Goal: Information Seeking & Learning: Learn about a topic

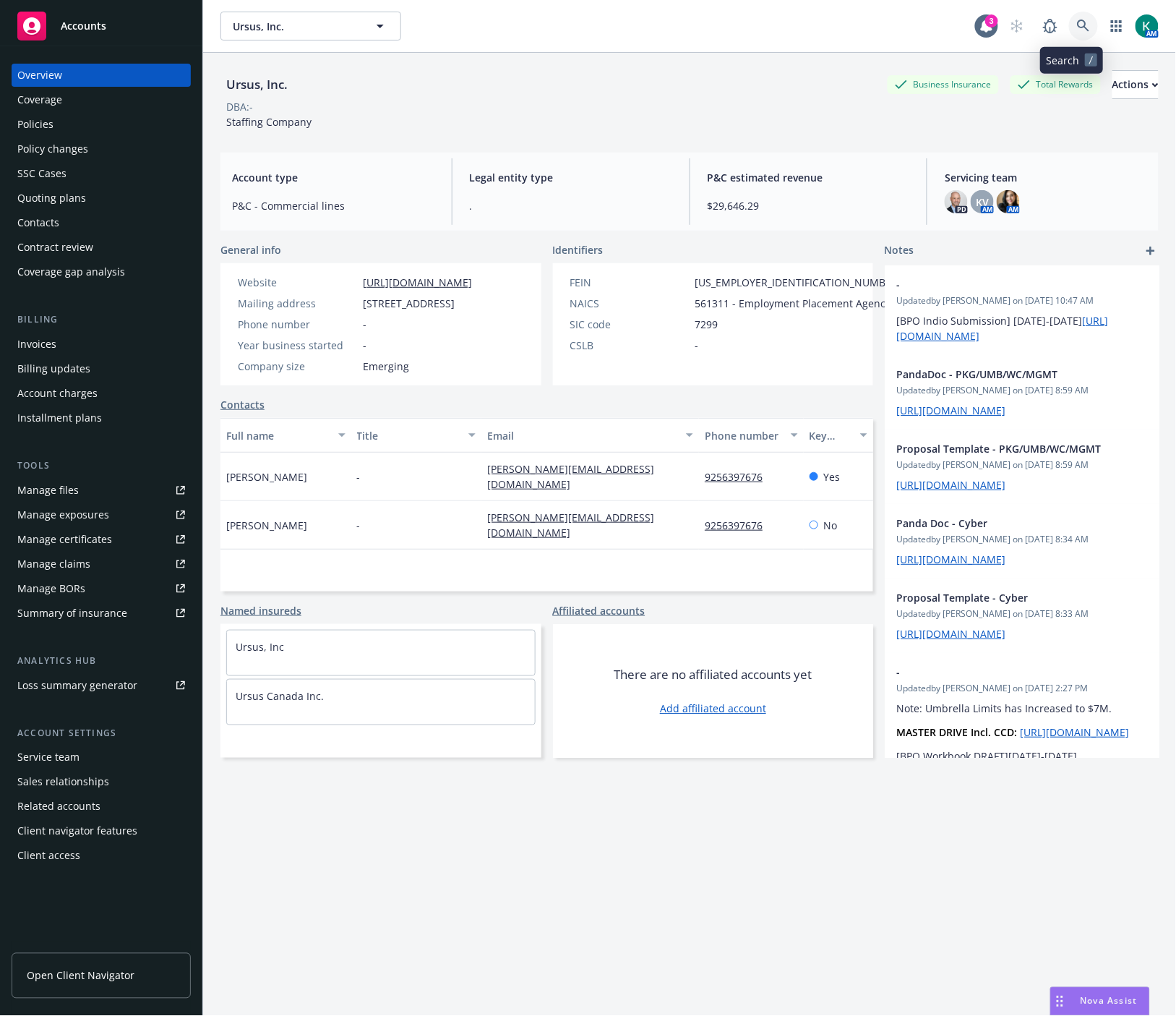
click at [1077, 27] on icon at bounding box center [1082, 25] width 13 height 13
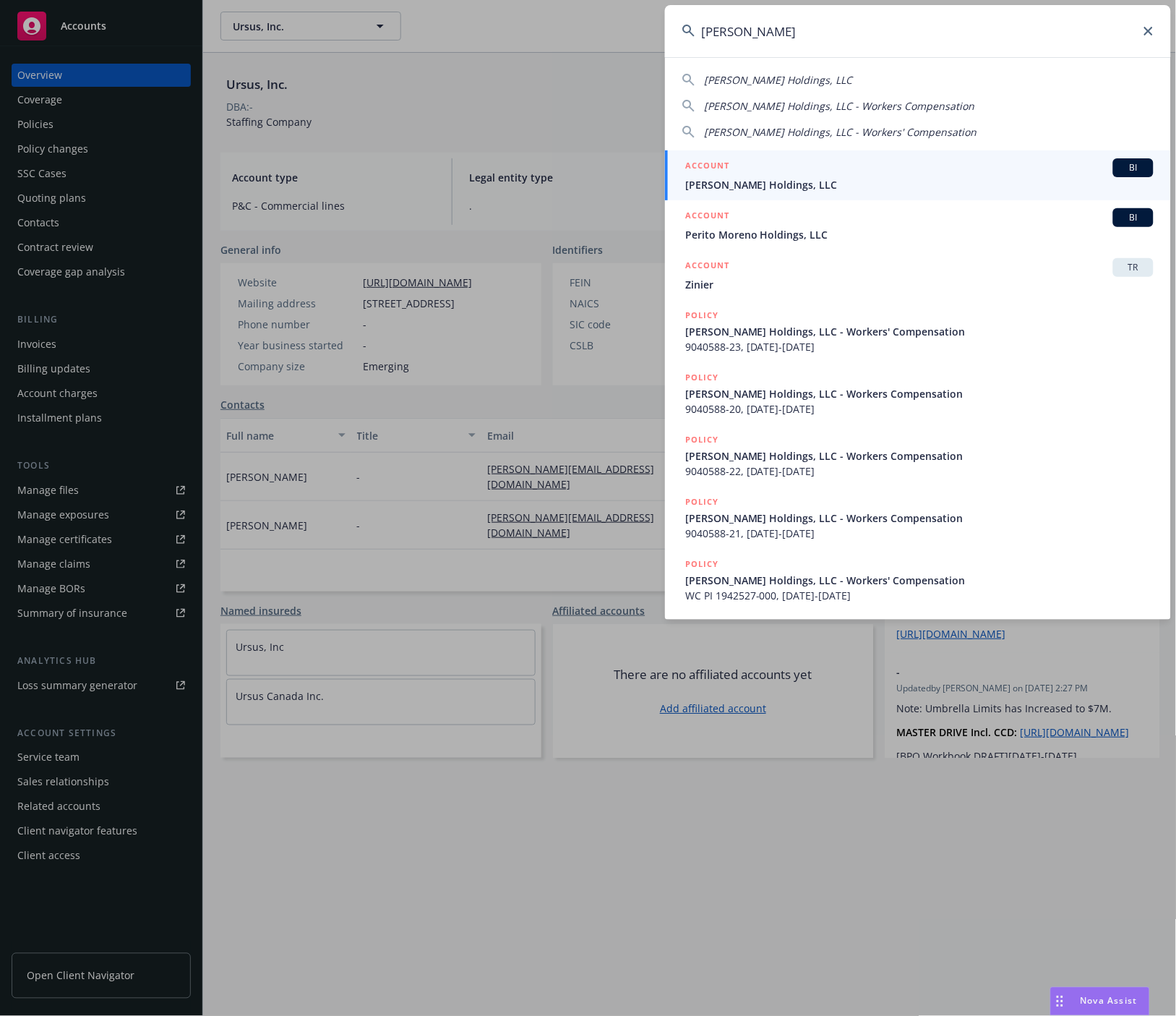
type input "andrew wolf"
click at [1011, 167] on div "ACCOUNT BI" at bounding box center [919, 167] width 468 height 18
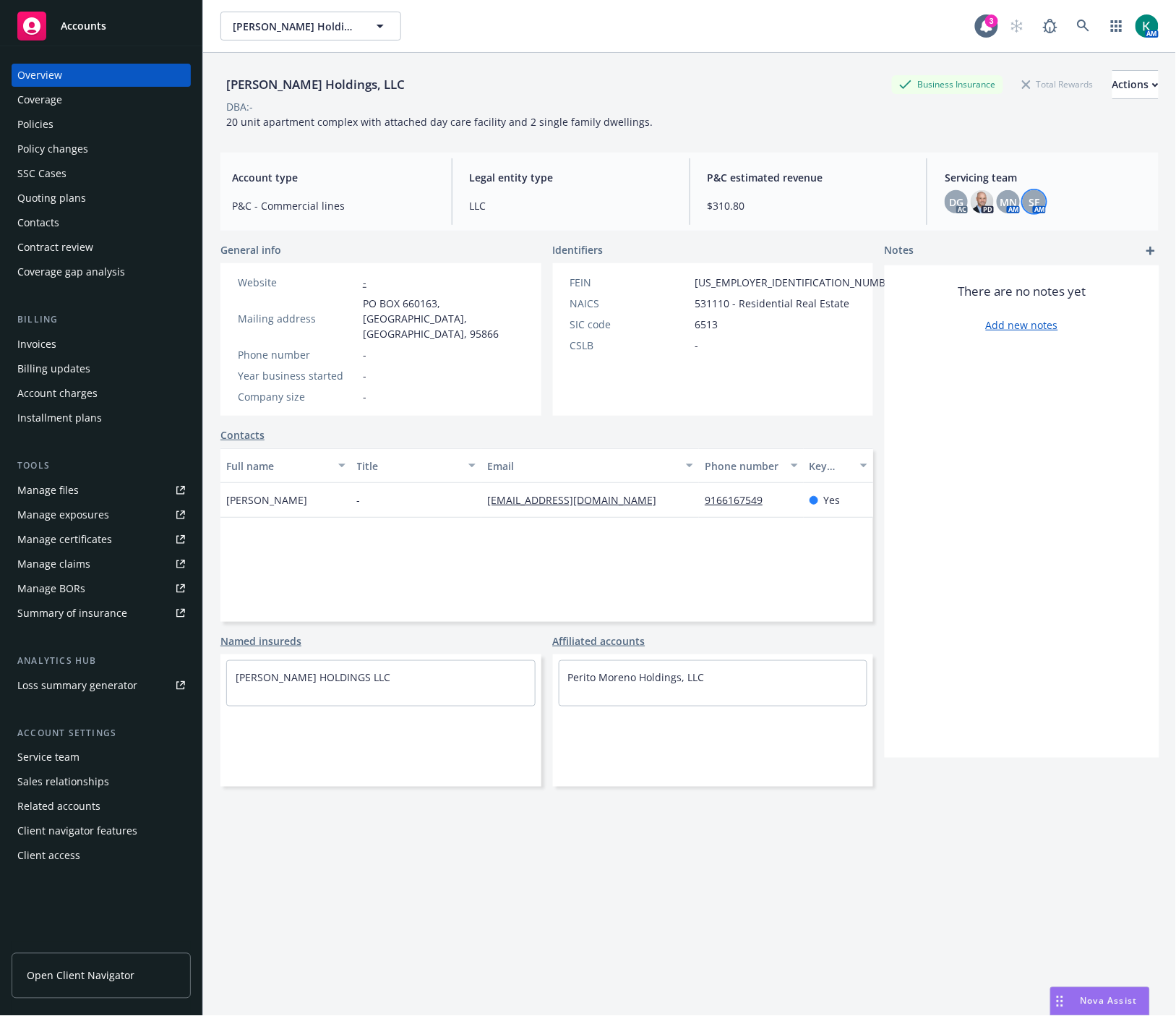
click at [1029, 204] on span "SF" at bounding box center [1034, 202] width 11 height 15
click at [996, 192] on div "MN" at bounding box center [1008, 202] width 23 height 23
click at [951, 198] on span "DG" at bounding box center [956, 202] width 14 height 15
click at [47, 111] on div "Overview Coverage Policies Policy changes SSC Cases Quoting plans Contacts Cont…" at bounding box center [101, 174] width 180 height 220
click at [47, 116] on div "Policies" at bounding box center [35, 125] width 36 height 23
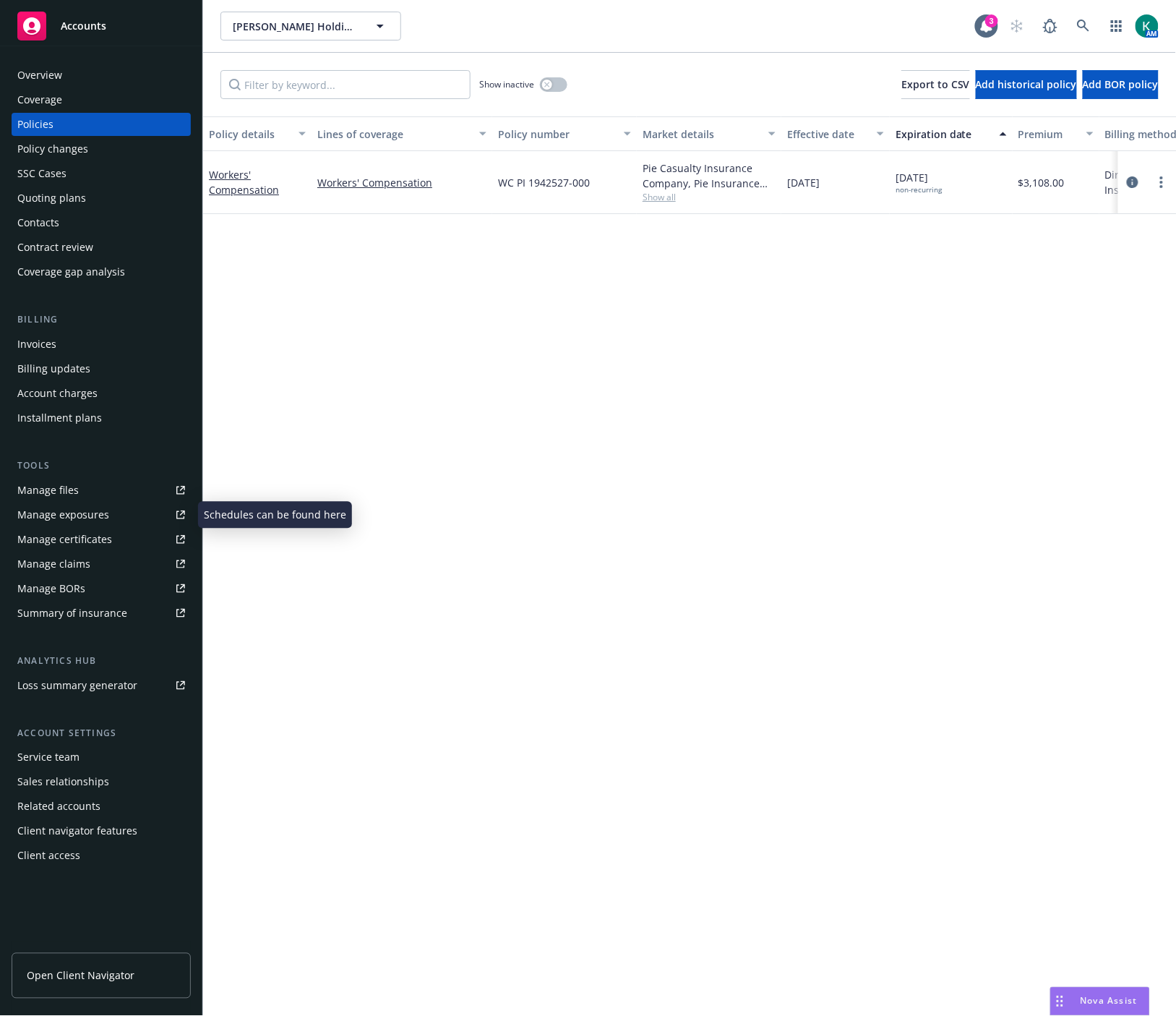
click at [99, 505] on div "Manage exposures" at bounding box center [63, 515] width 92 height 23
click at [1084, 33] on link at bounding box center [1083, 26] width 29 height 29
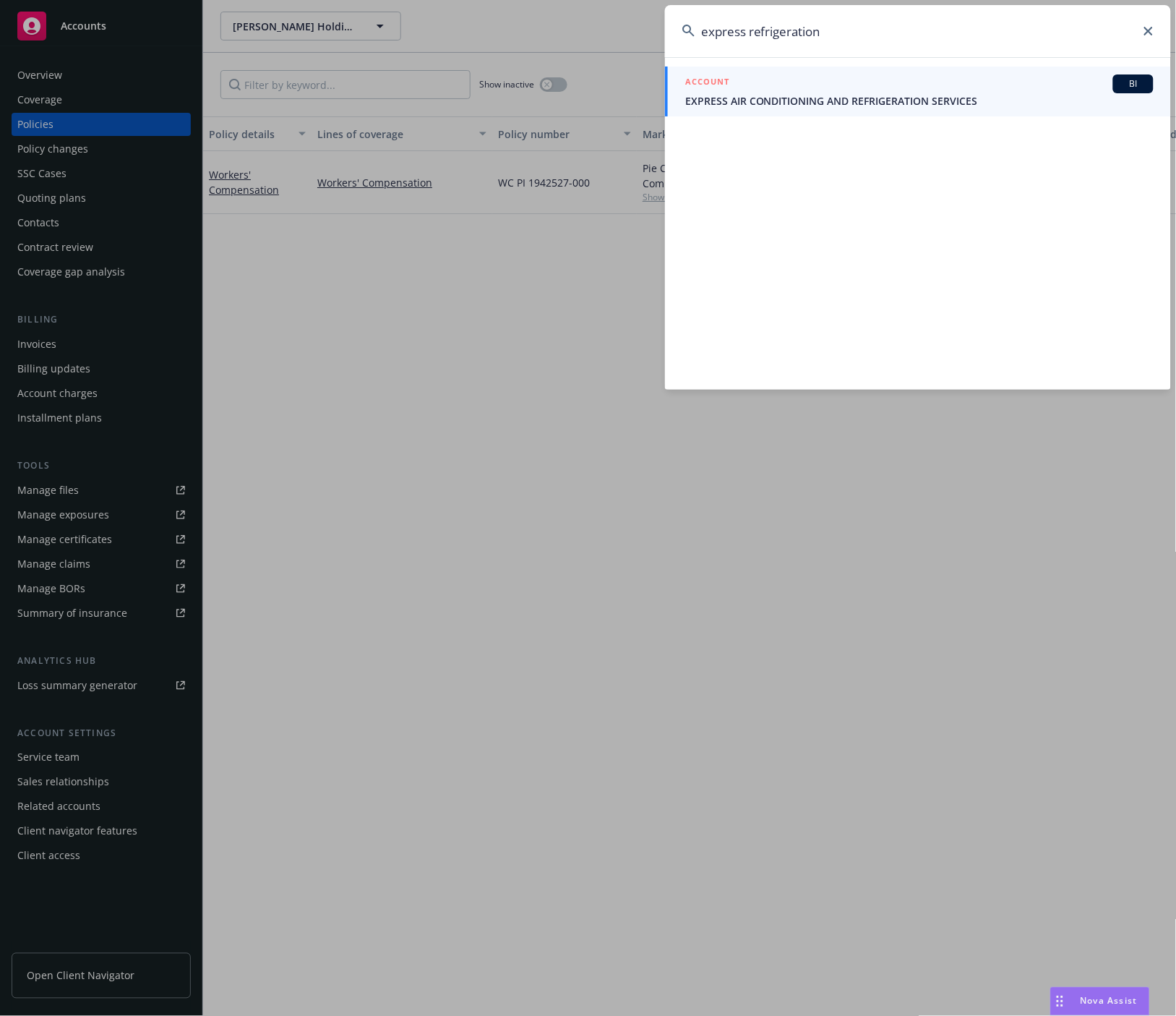
drag, startPoint x: 843, startPoint y: 32, endPoint x: 651, endPoint y: 25, distance: 192.1
click at [651, 25] on div "express refrigeration ACCOUNT BI EXPRESS AIR CONDITIONING AND REFRIGERATION SER…" at bounding box center [588, 508] width 1176 height 1016
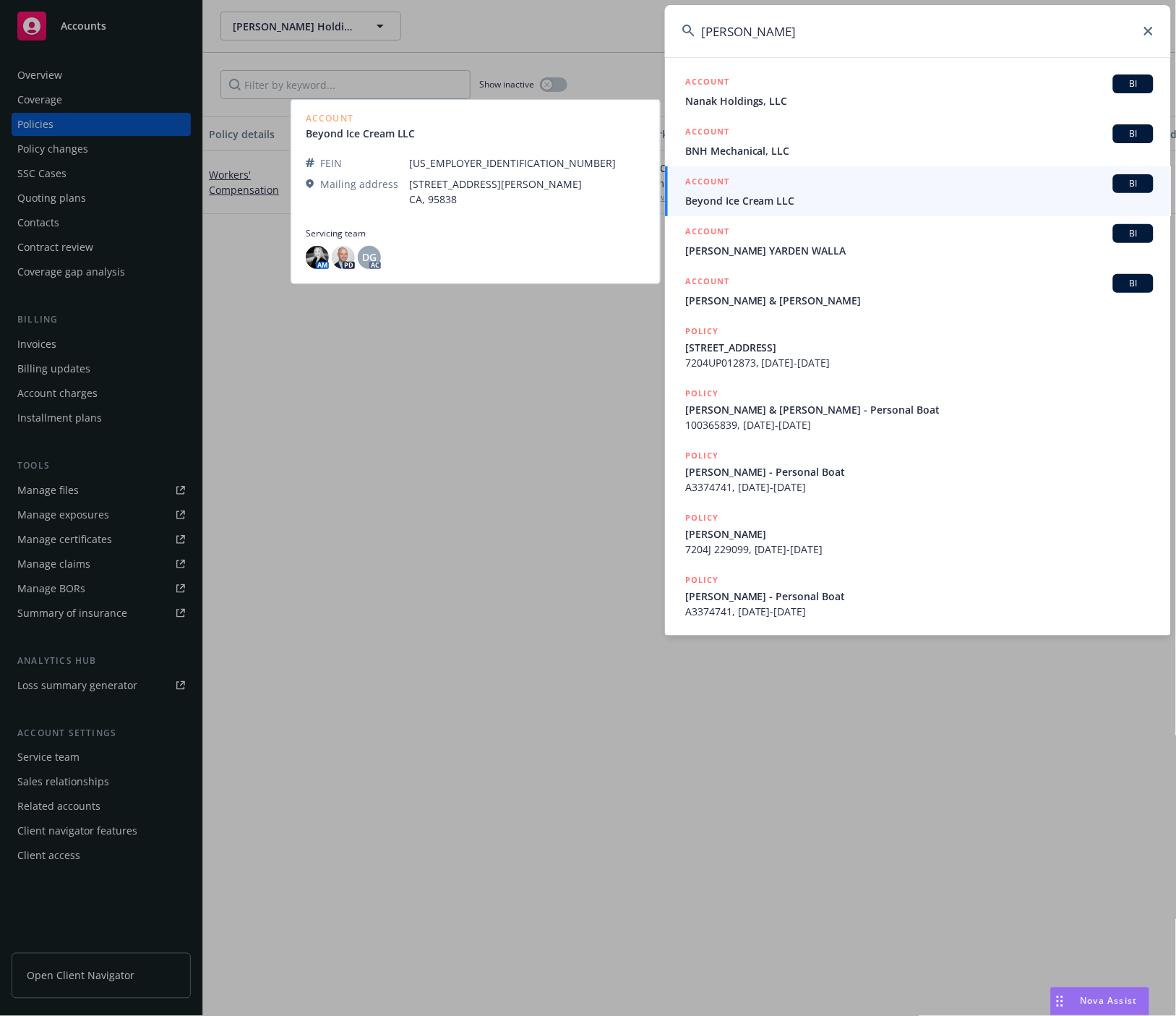
type input "walia"
click at [752, 179] on div "ACCOUNT BI" at bounding box center [919, 183] width 468 height 18
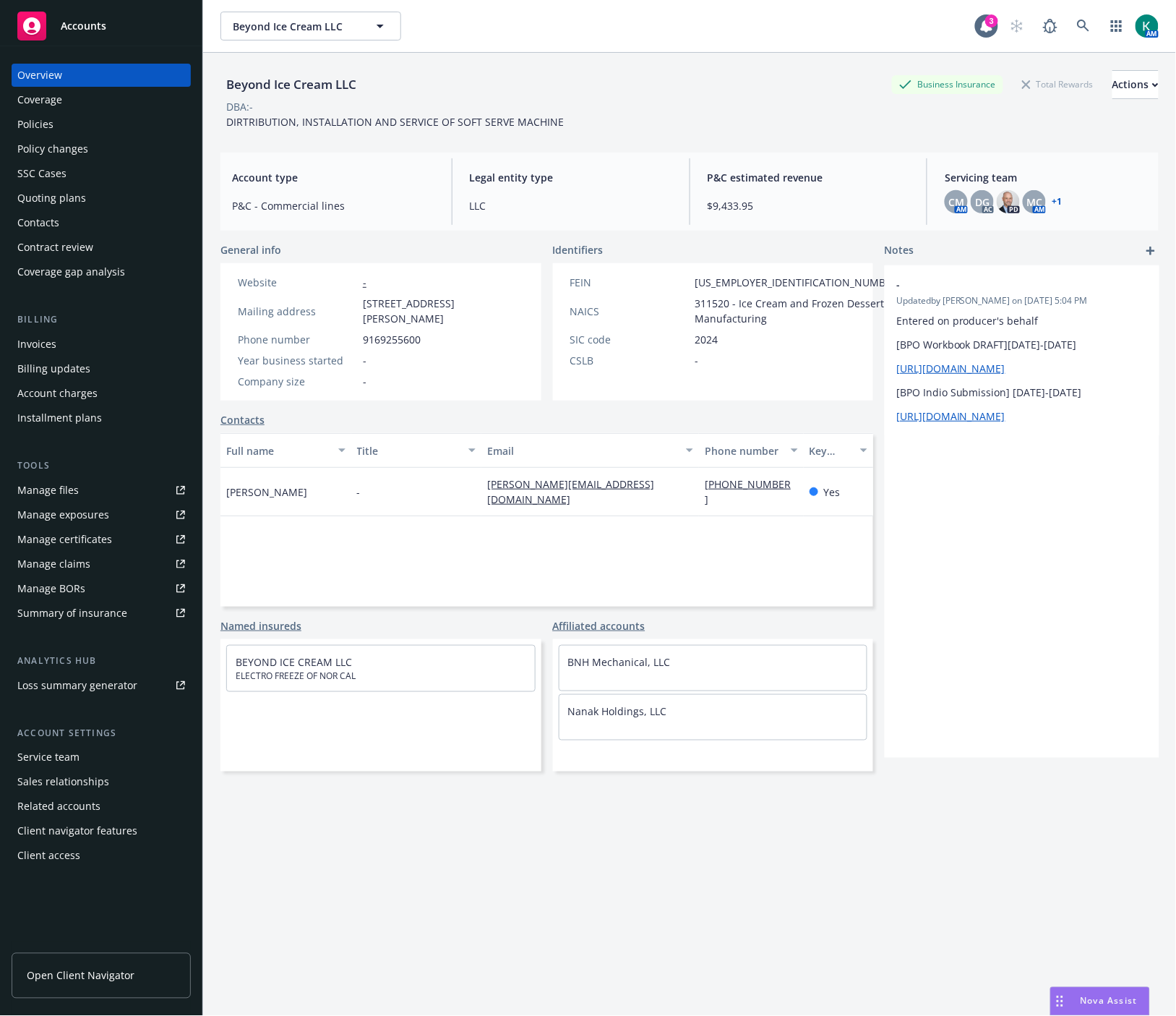
click at [1051, 204] on link "+ 1" at bounding box center [1056, 201] width 10 height 9
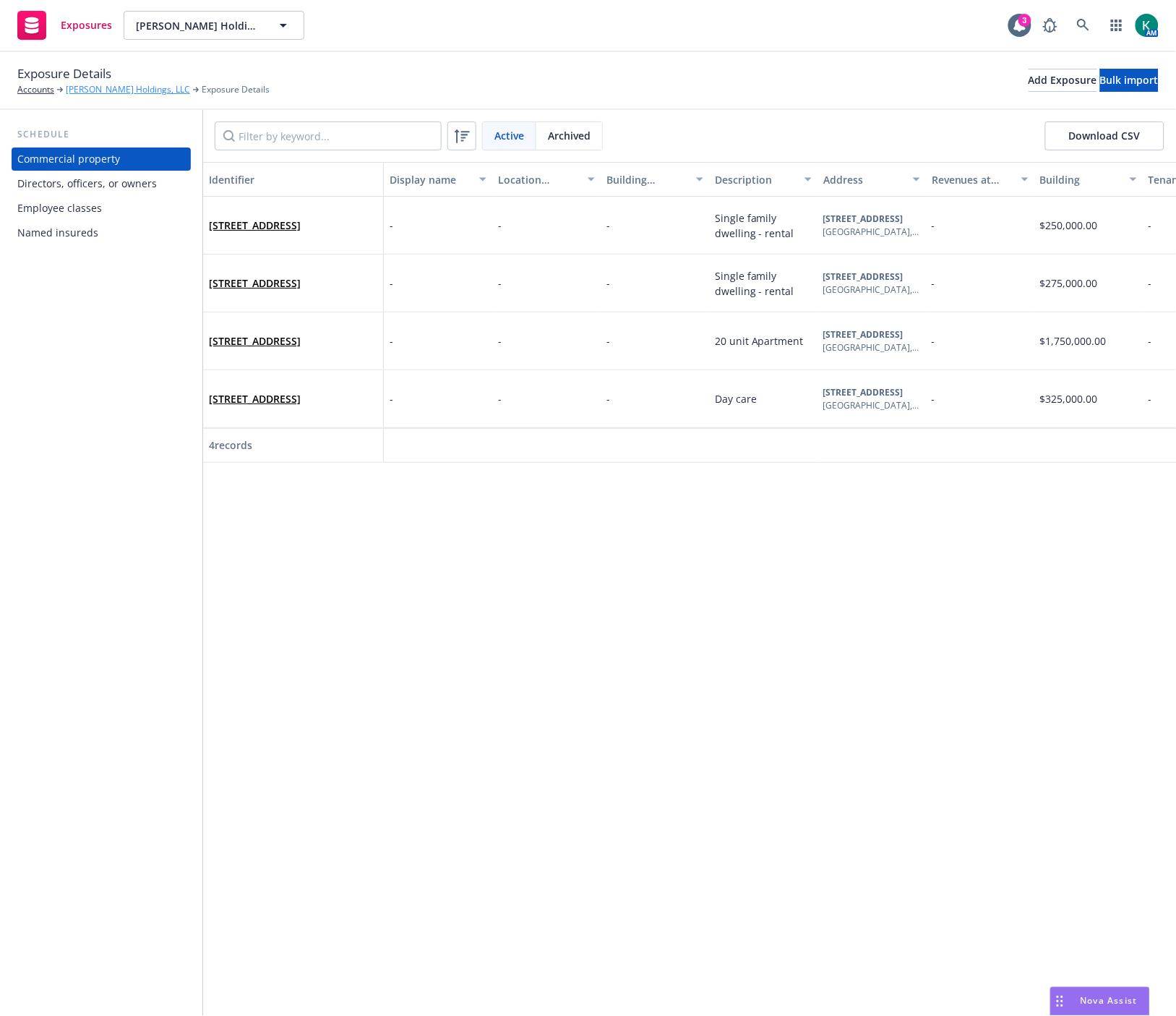
click at [98, 88] on link "Andrew Wolfe Holdings, LLC" at bounding box center [127, 89] width 125 height 13
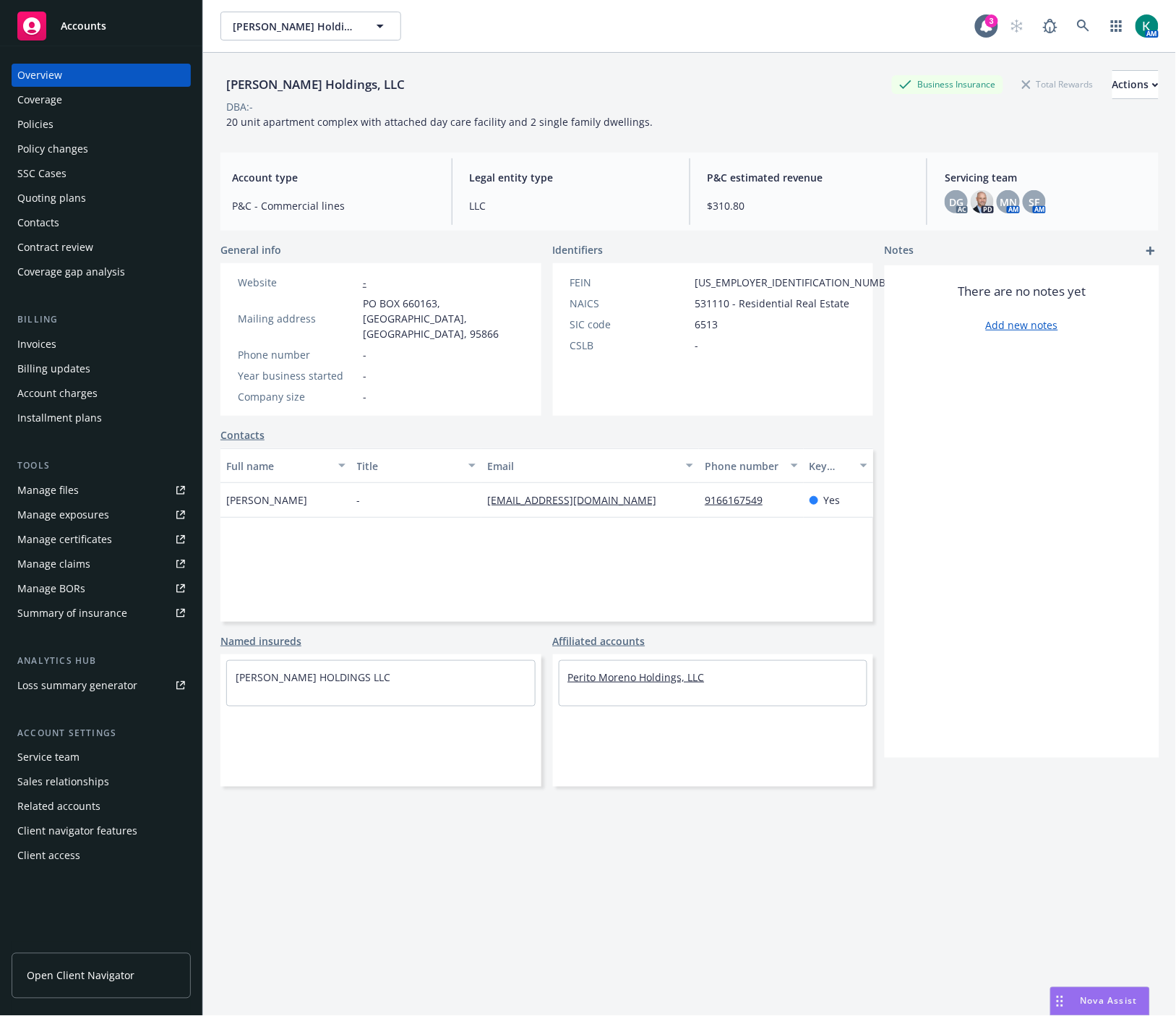
click at [649, 670] on link "Perito Moreno Holdings, LLC" at bounding box center [635, 677] width 136 height 14
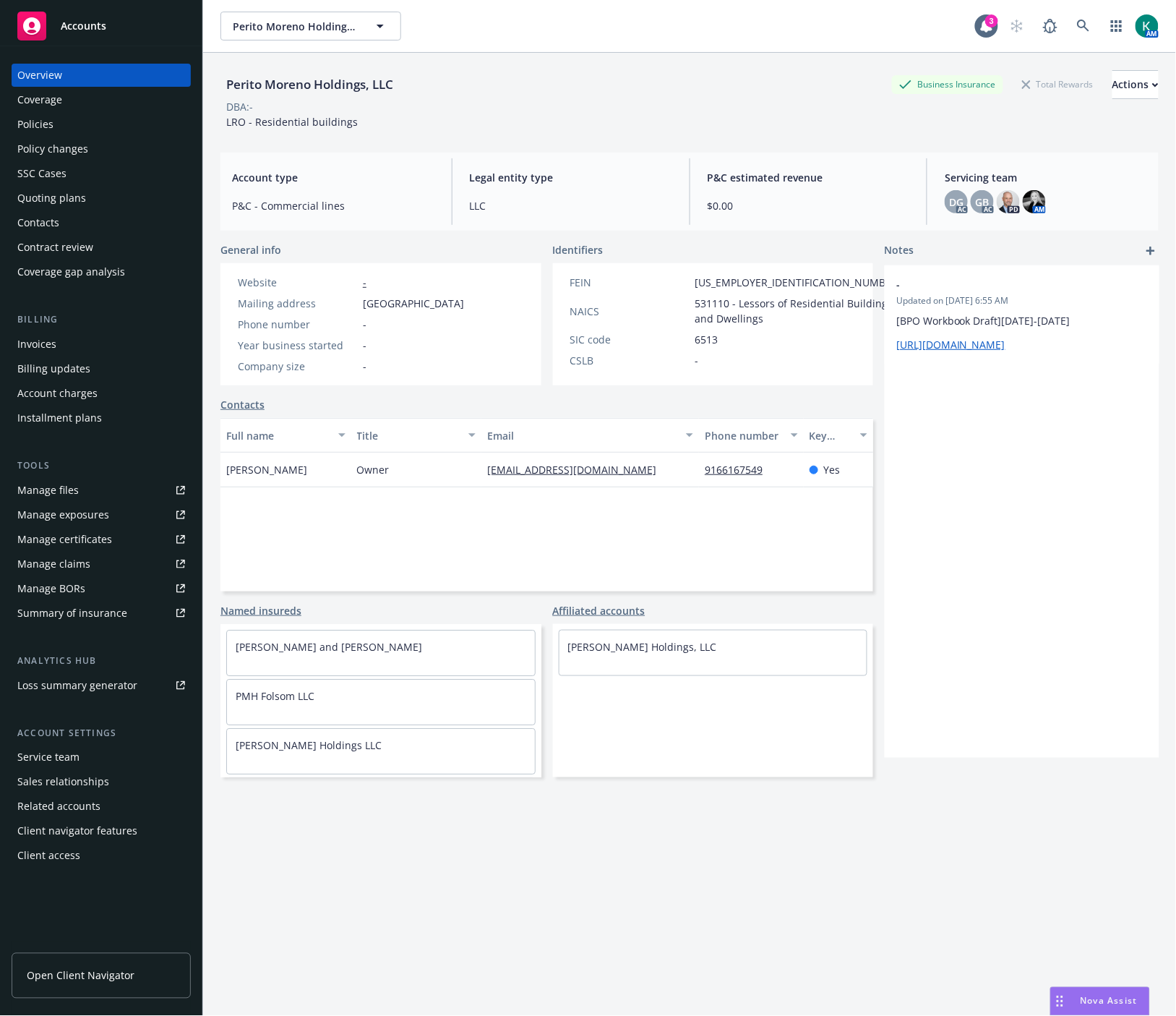
click at [128, 126] on div "Policies" at bounding box center [101, 125] width 168 height 23
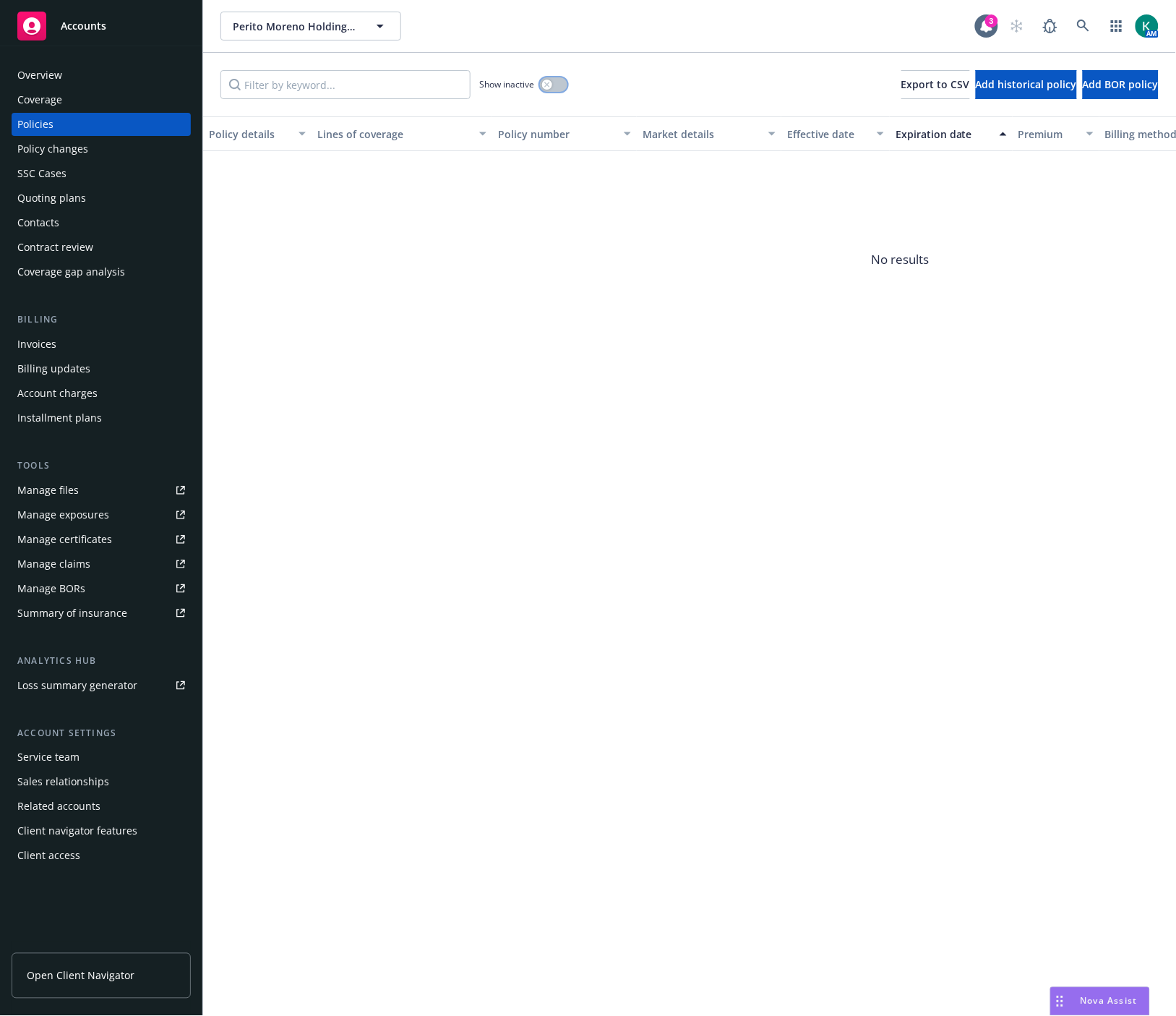
click at [559, 85] on button "button" at bounding box center [553, 84] width 27 height 14
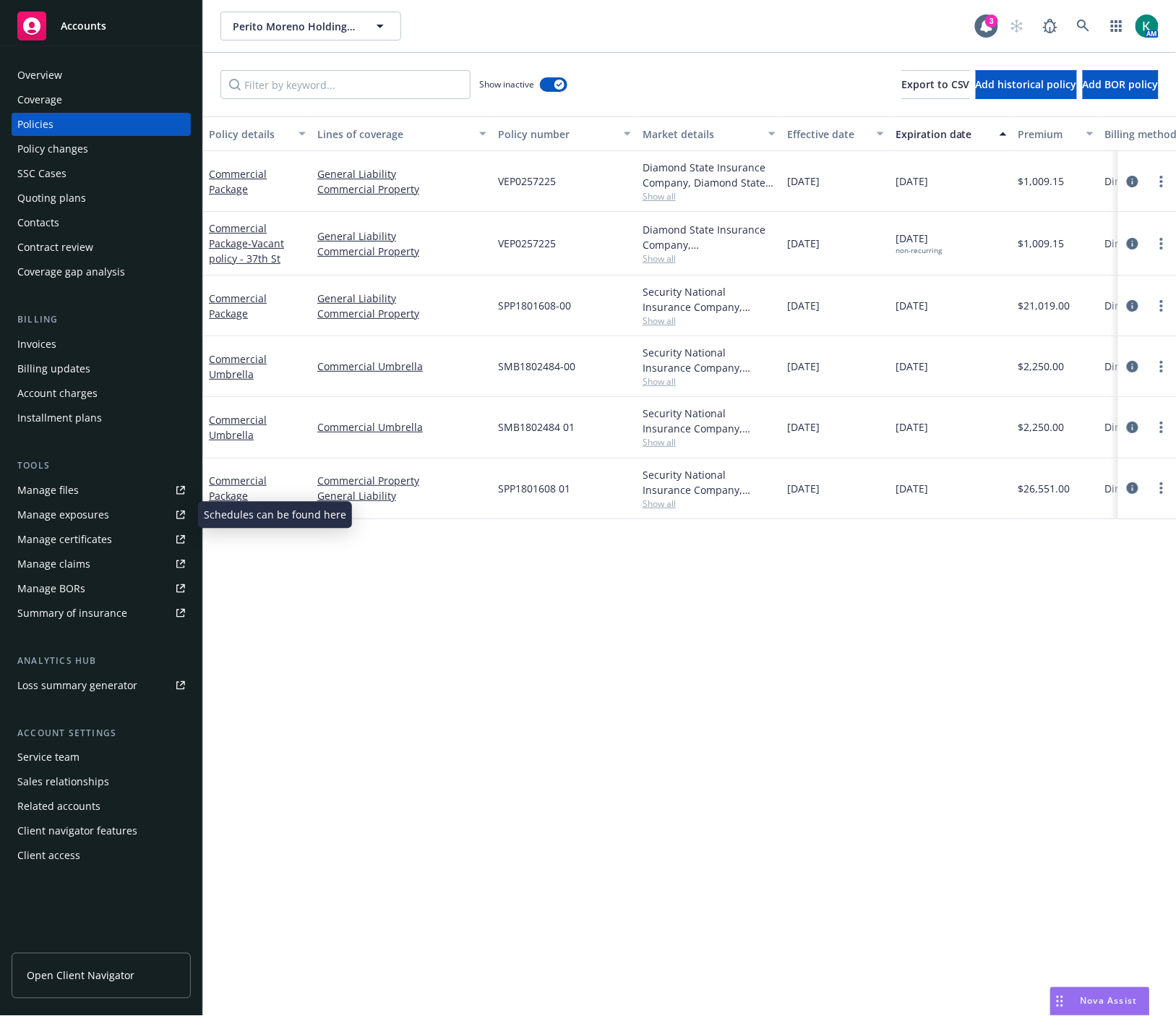
click at [74, 508] on div "Manage exposures" at bounding box center [63, 515] width 92 height 23
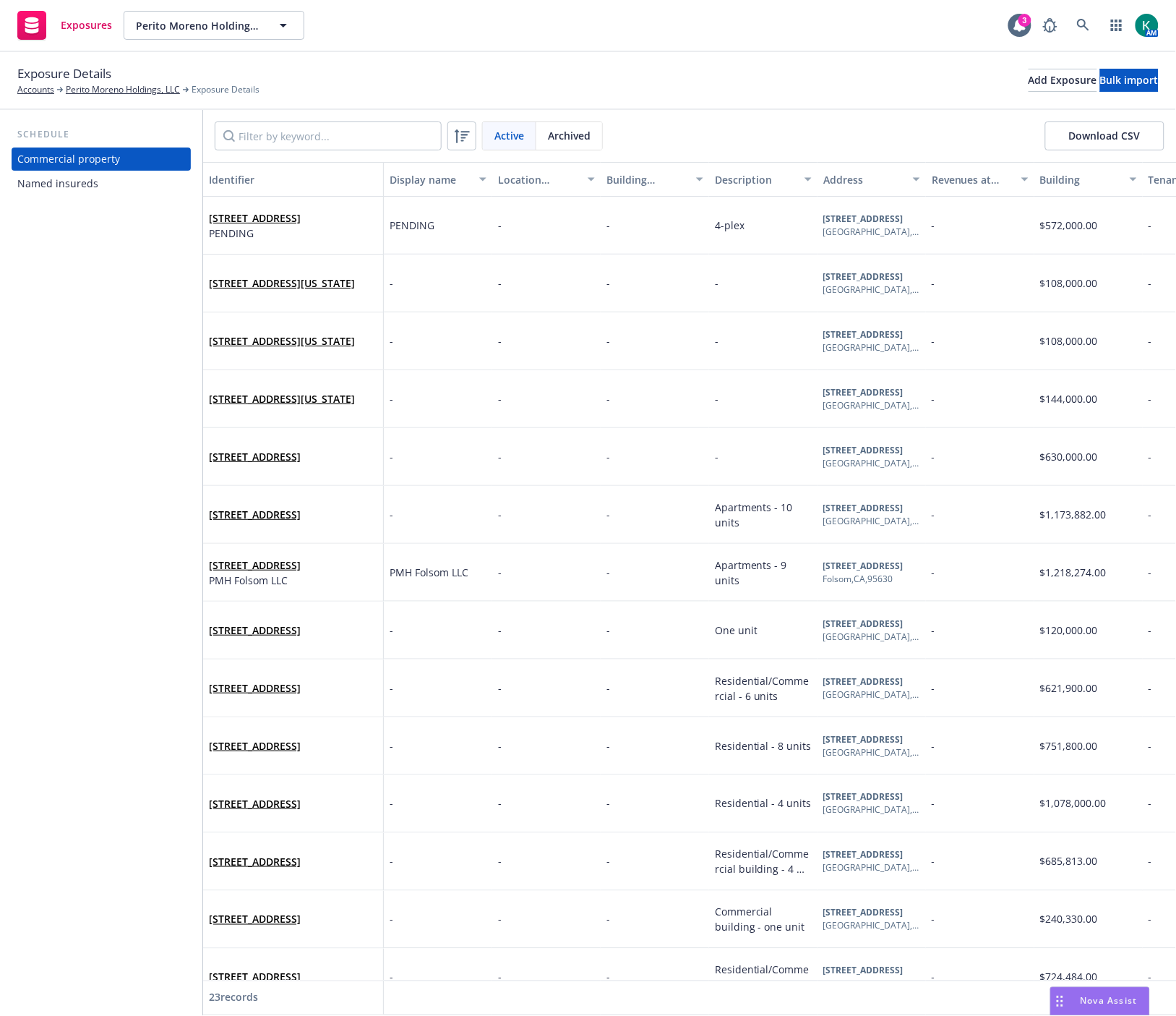
drag, startPoint x: 128, startPoint y: 88, endPoint x: 121, endPoint y: 164, distance: 76.3
click at [128, 88] on link "Perito Moreno Holdings, LLC" at bounding box center [123, 89] width 114 height 13
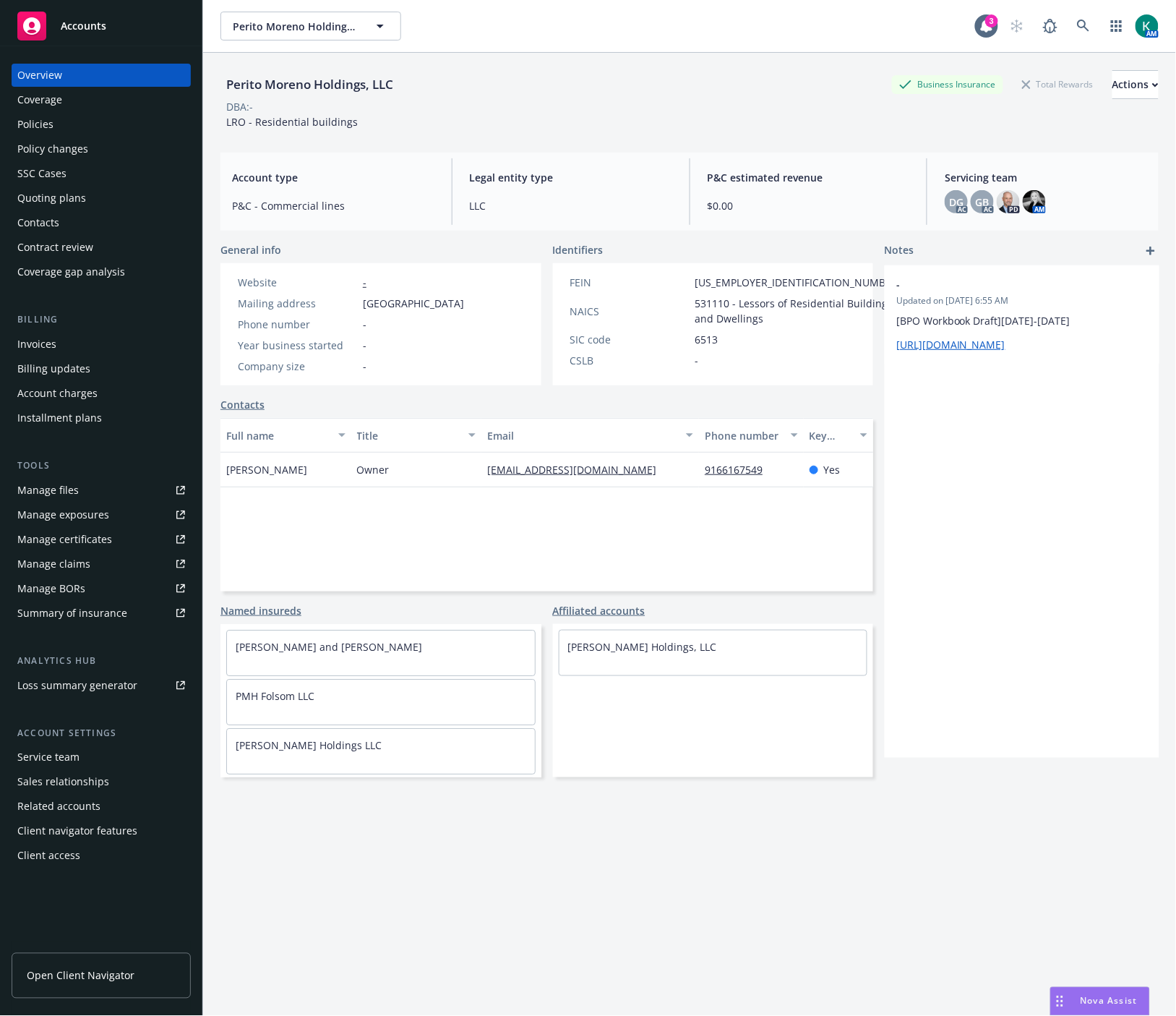
click at [47, 124] on div "Policies" at bounding box center [35, 125] width 36 height 23
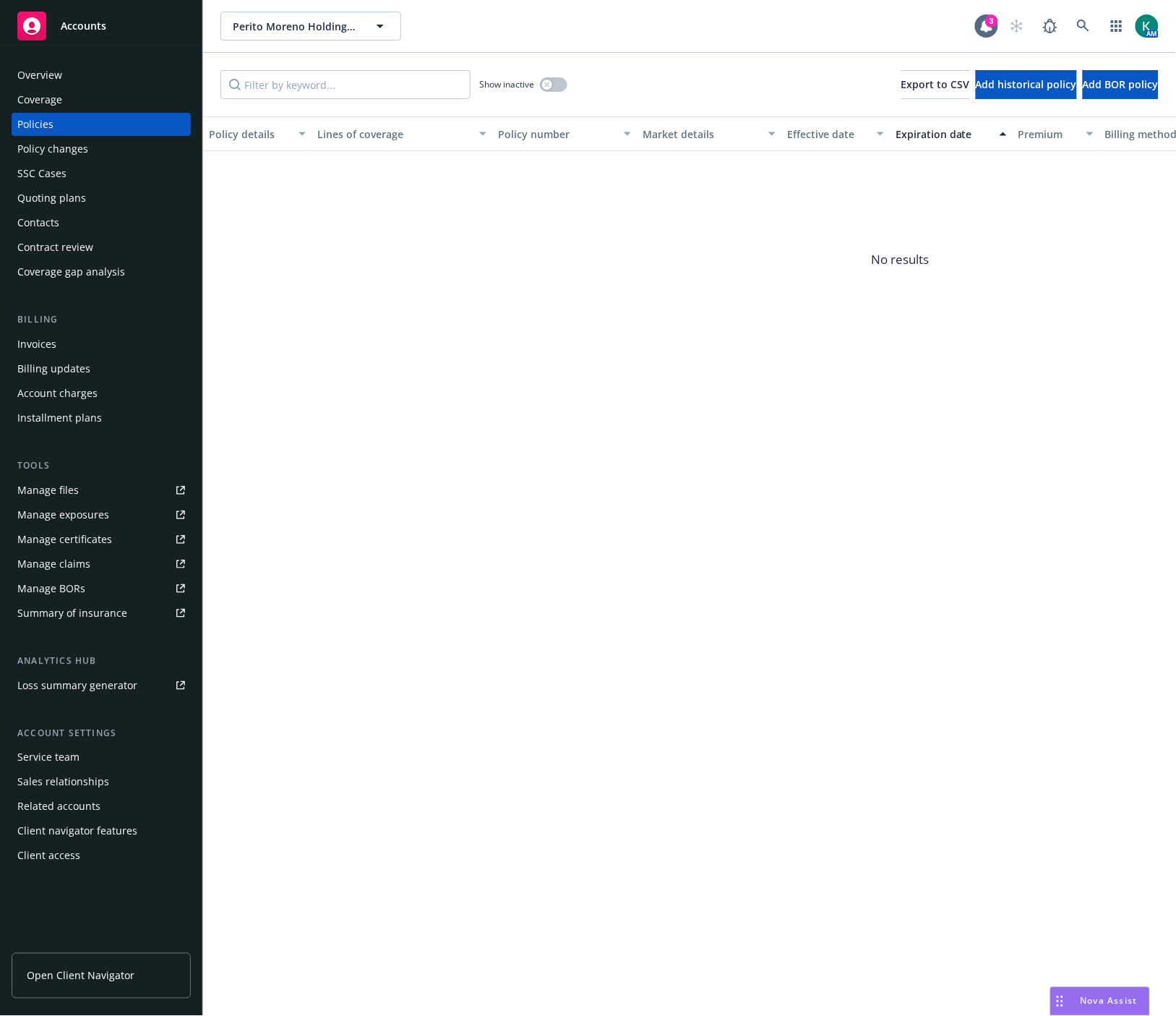
click at [68, 76] on div "Overview" at bounding box center [101, 75] width 168 height 23
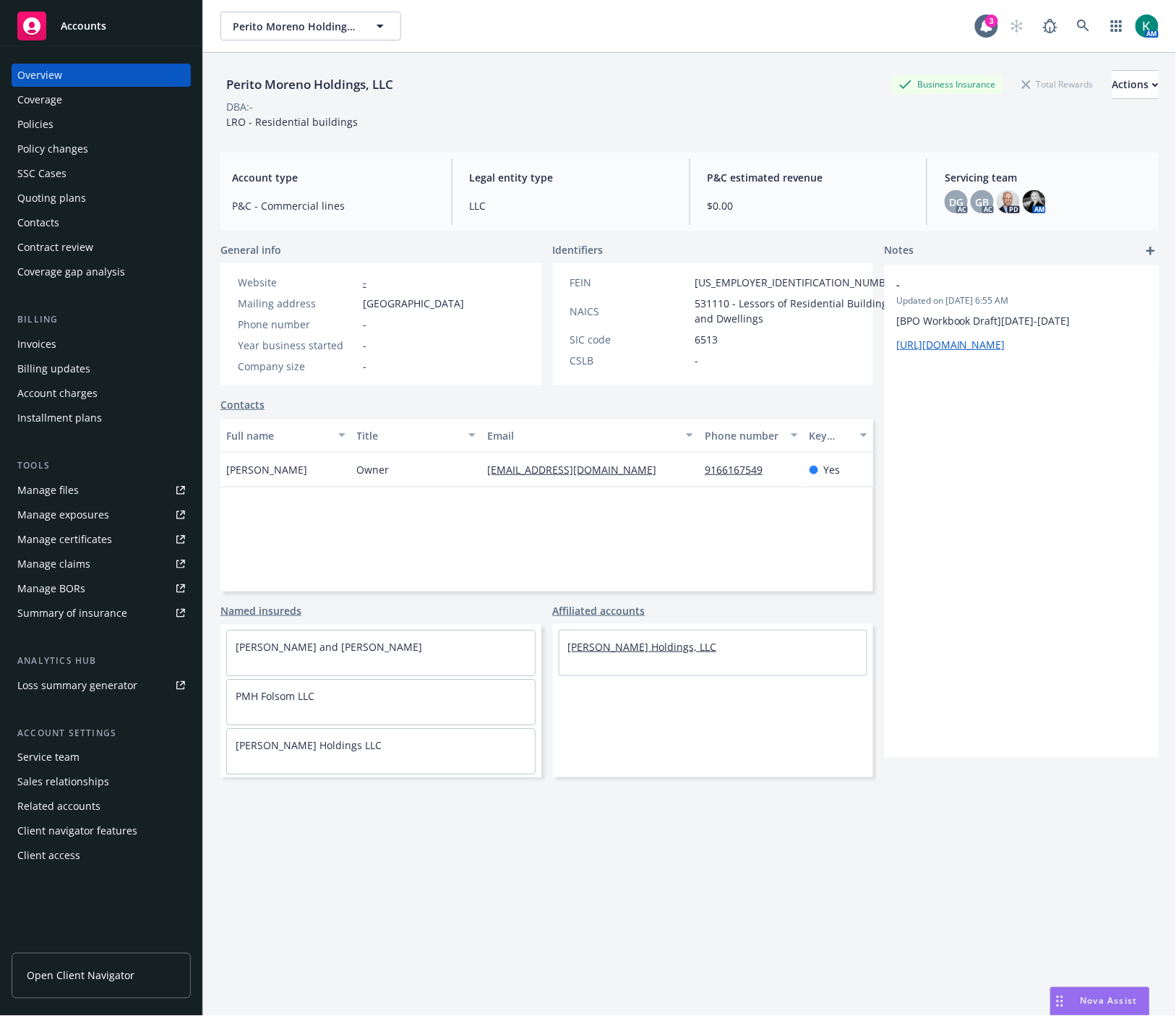
click at [617, 654] on link "Andrew Wolfe Holdings, LLC" at bounding box center [642, 647] width 149 height 14
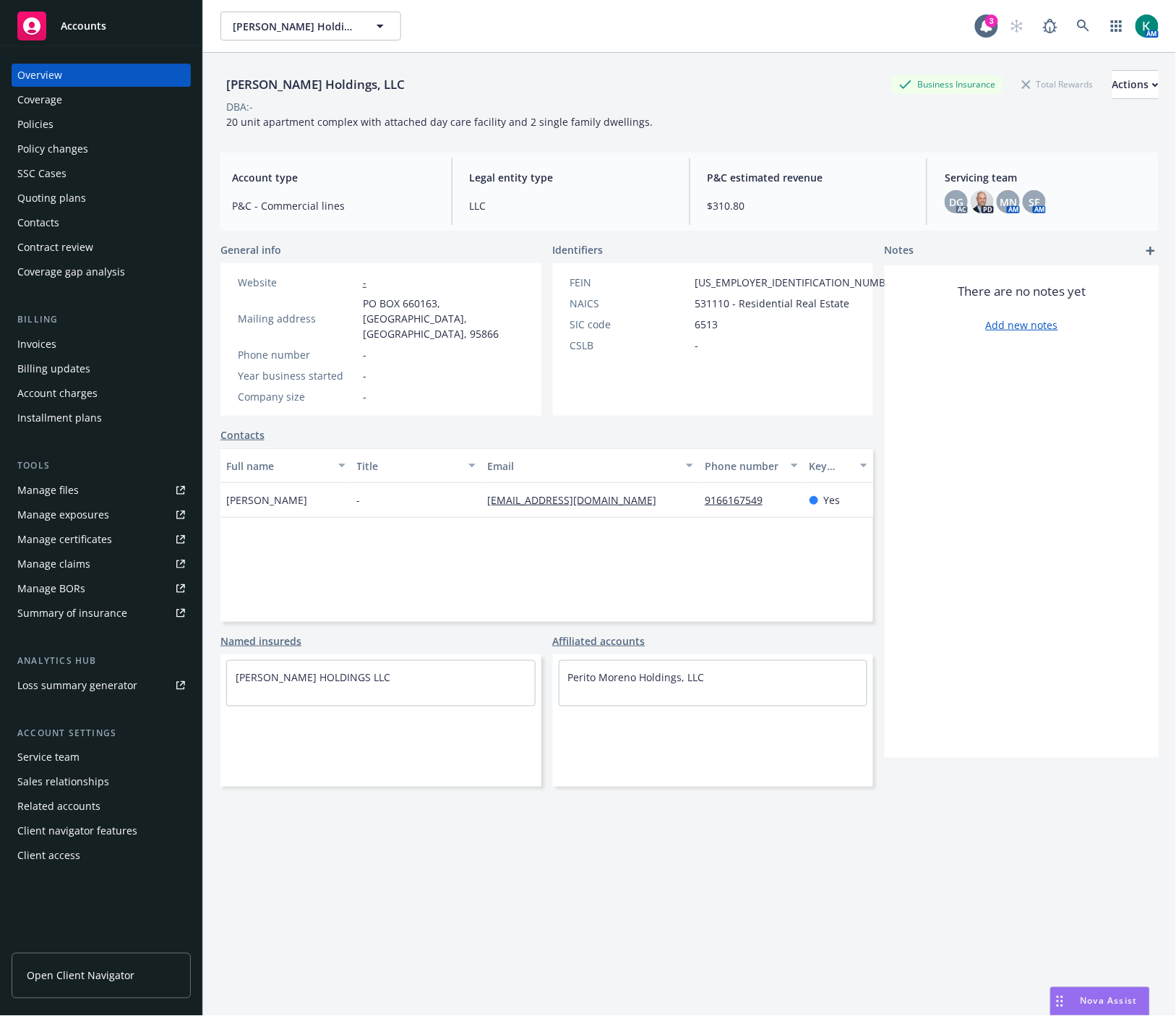
click at [105, 123] on div "Policies" at bounding box center [101, 125] width 168 height 23
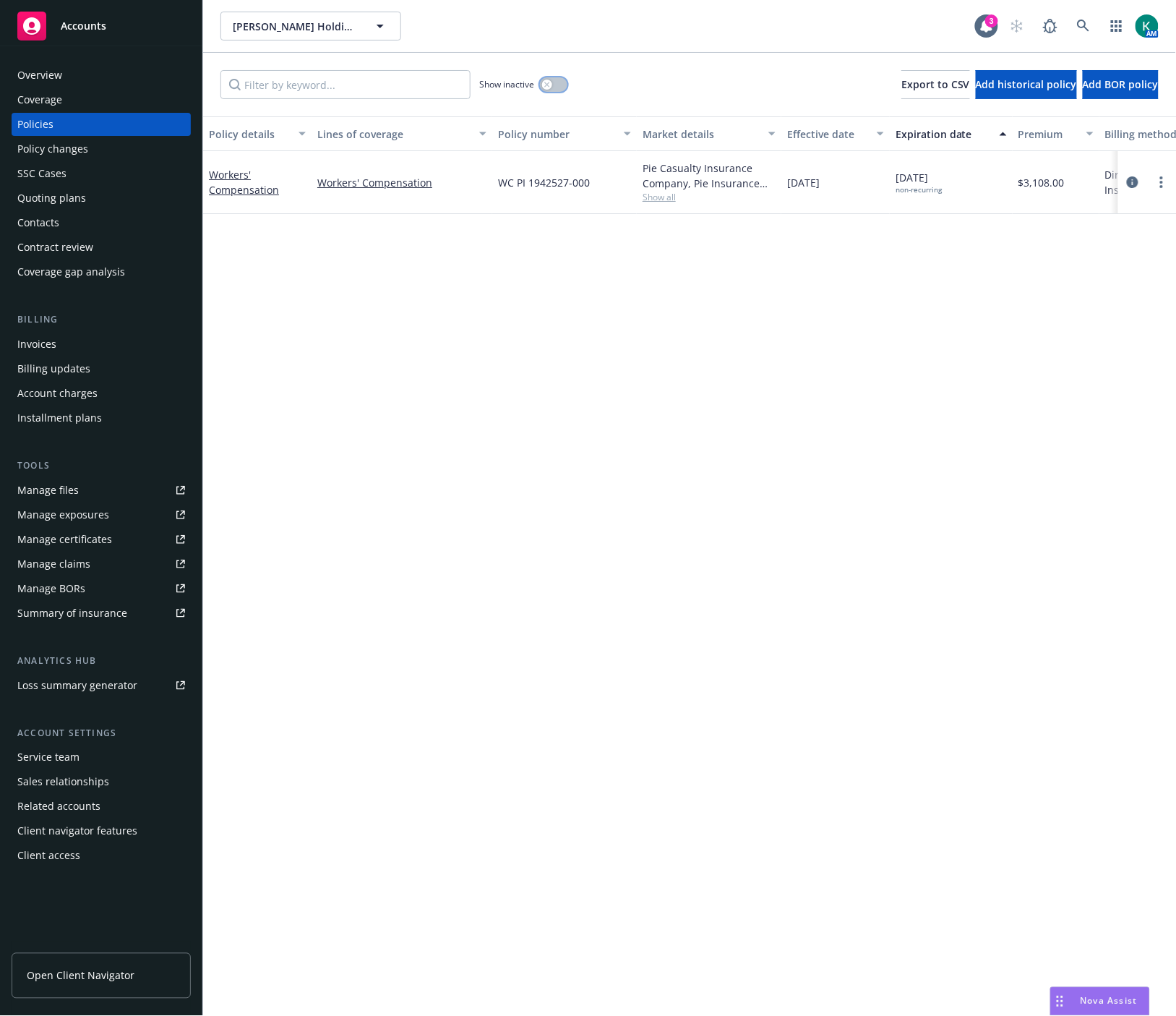
click at [558, 77] on button "button" at bounding box center [553, 84] width 27 height 14
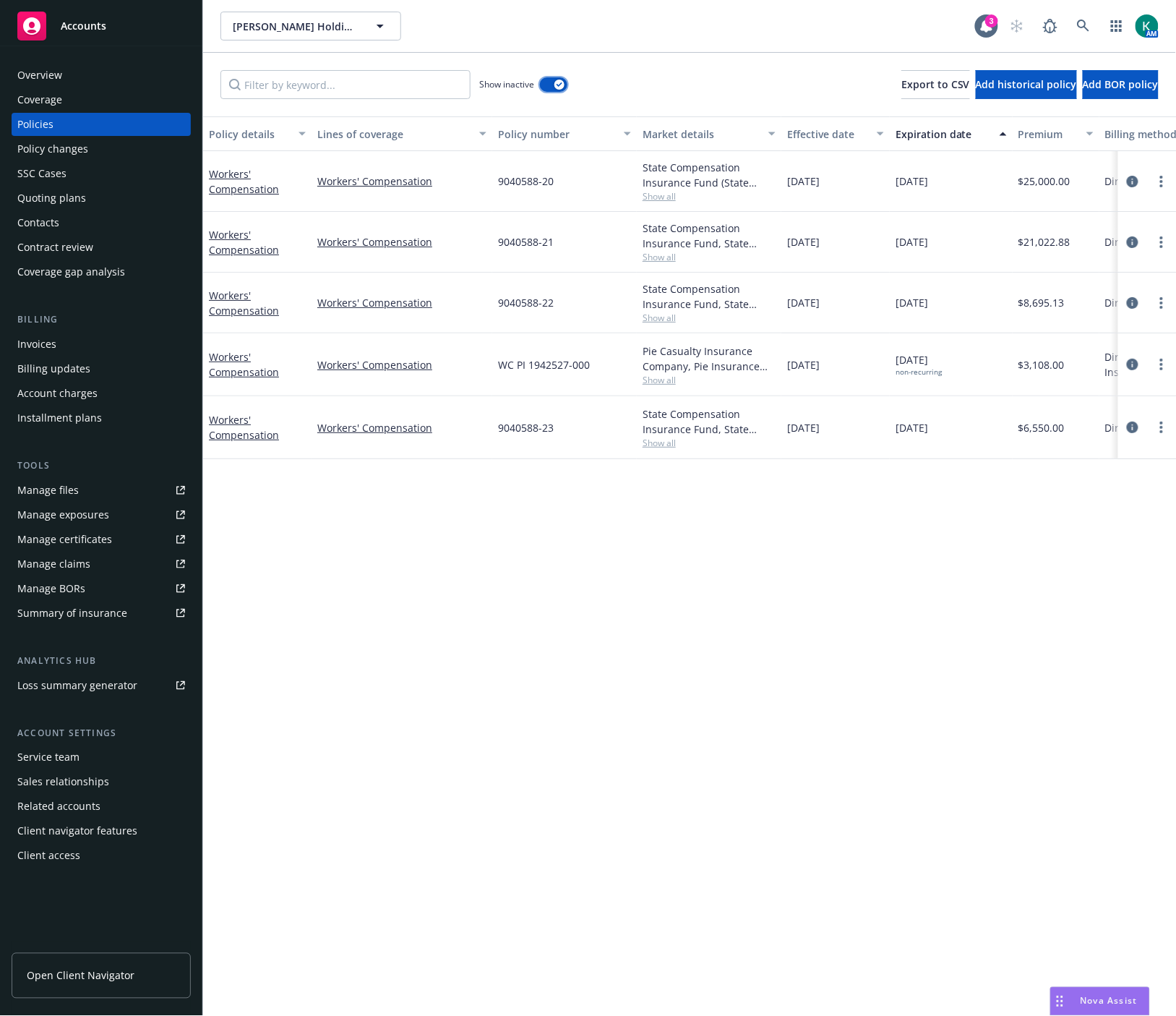
click at [560, 81] on div "button" at bounding box center [559, 84] width 10 height 10
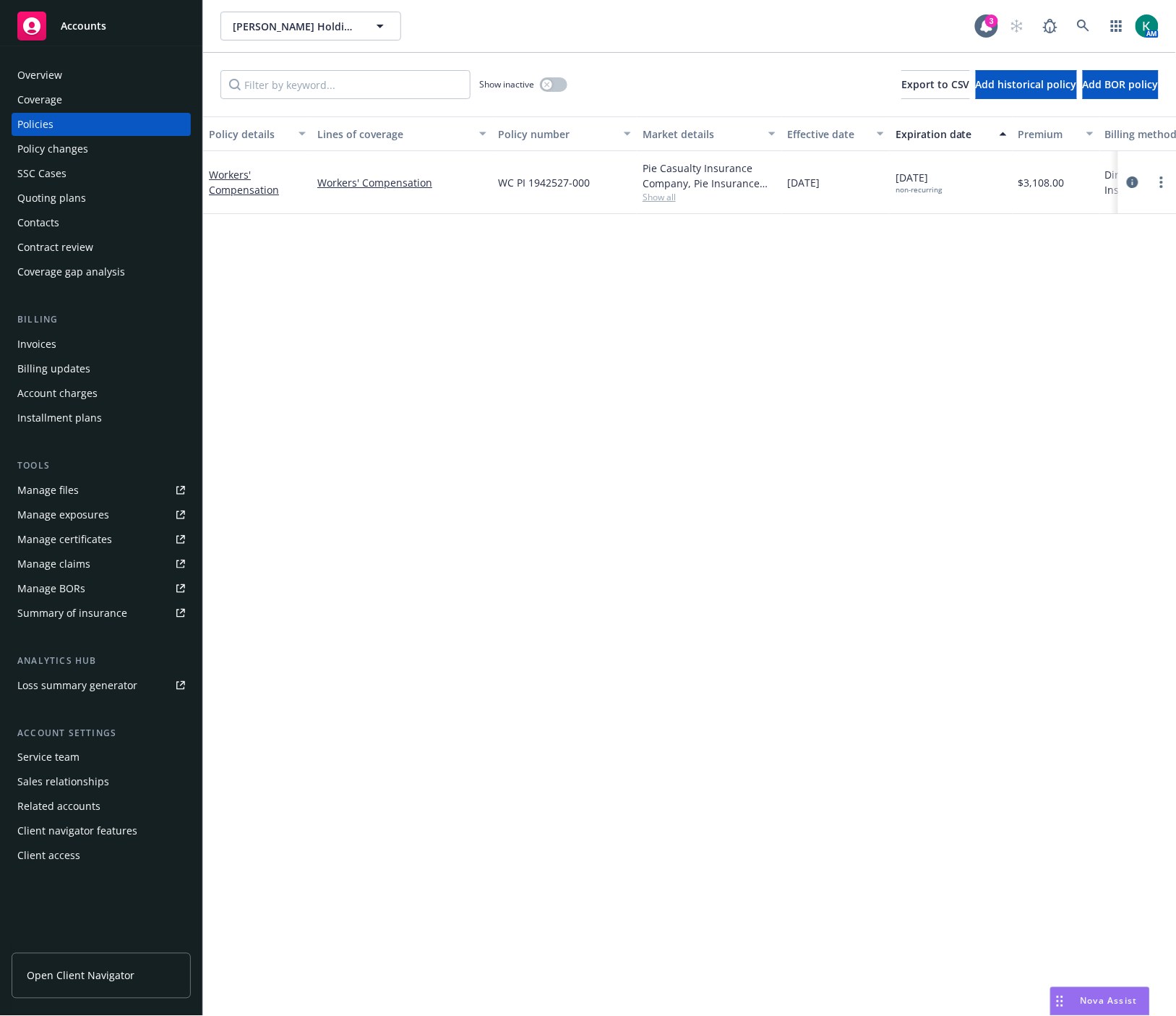
click at [694, 393] on div "Policy details Lines of coverage Policy number Market details Effective date Ex…" at bounding box center [689, 566] width 973 height 899
click at [1093, 17] on link at bounding box center [1083, 26] width 29 height 29
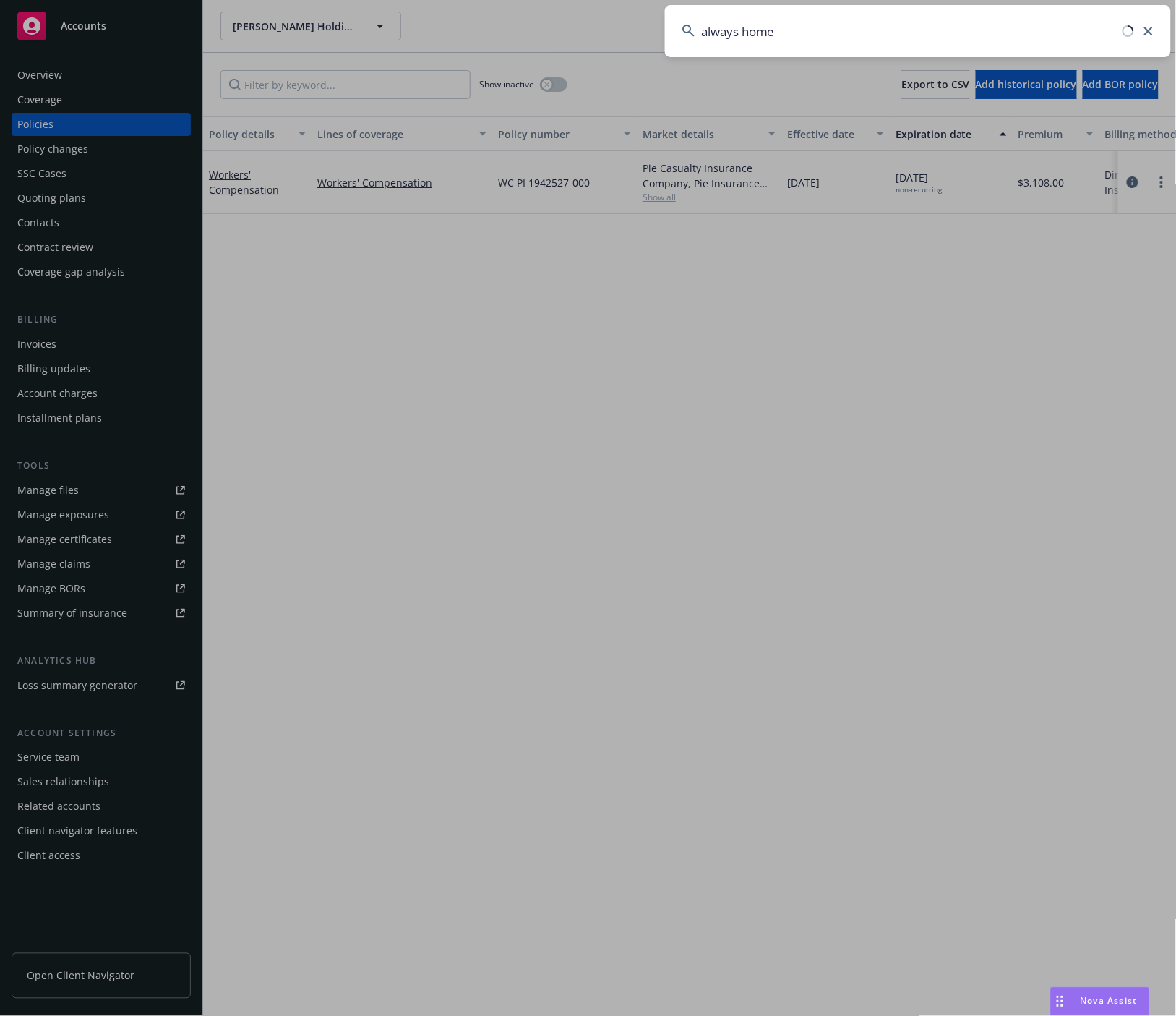
type input "always home"
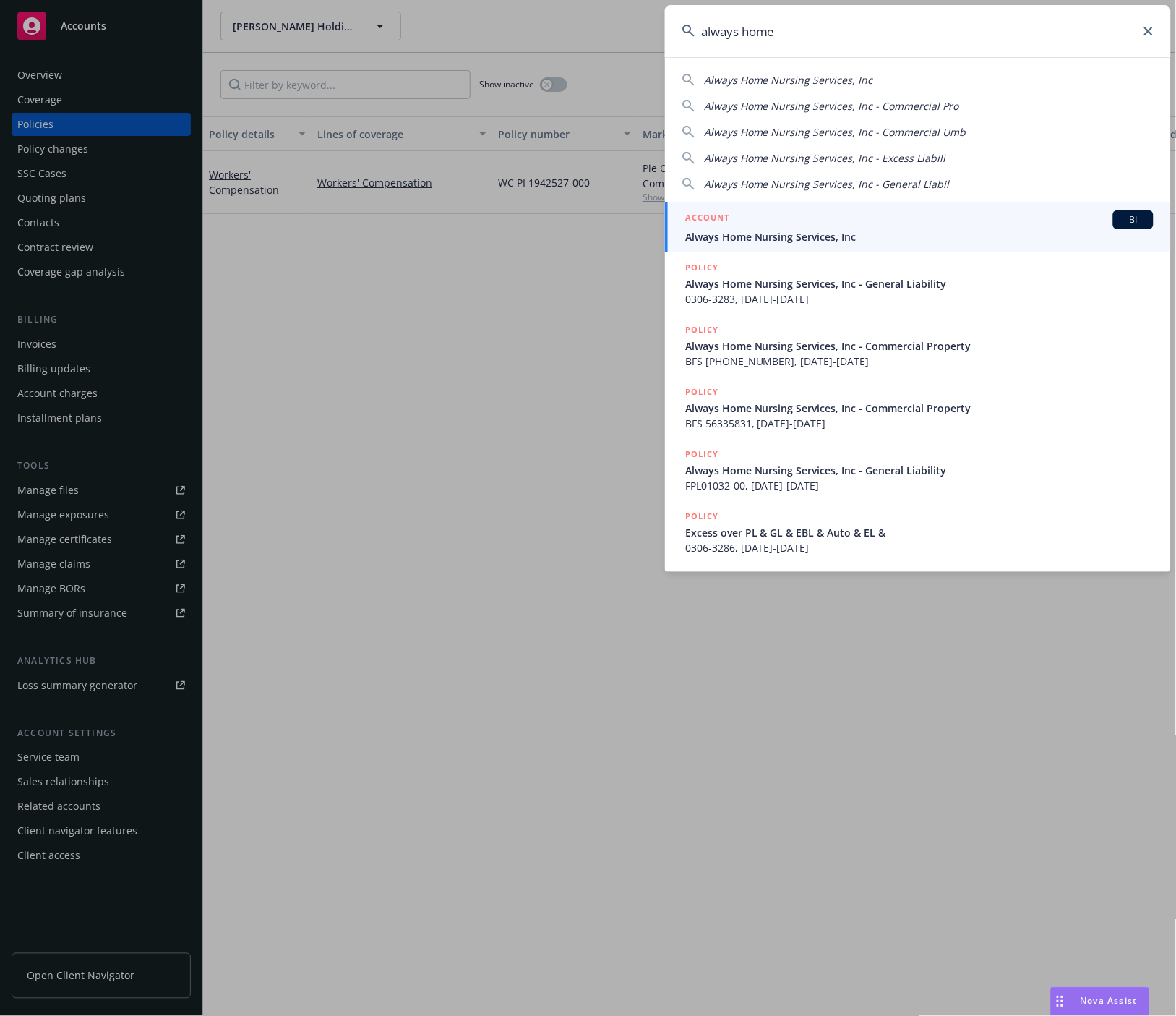
click at [732, 215] on div "ACCOUNT BI" at bounding box center [919, 219] width 468 height 18
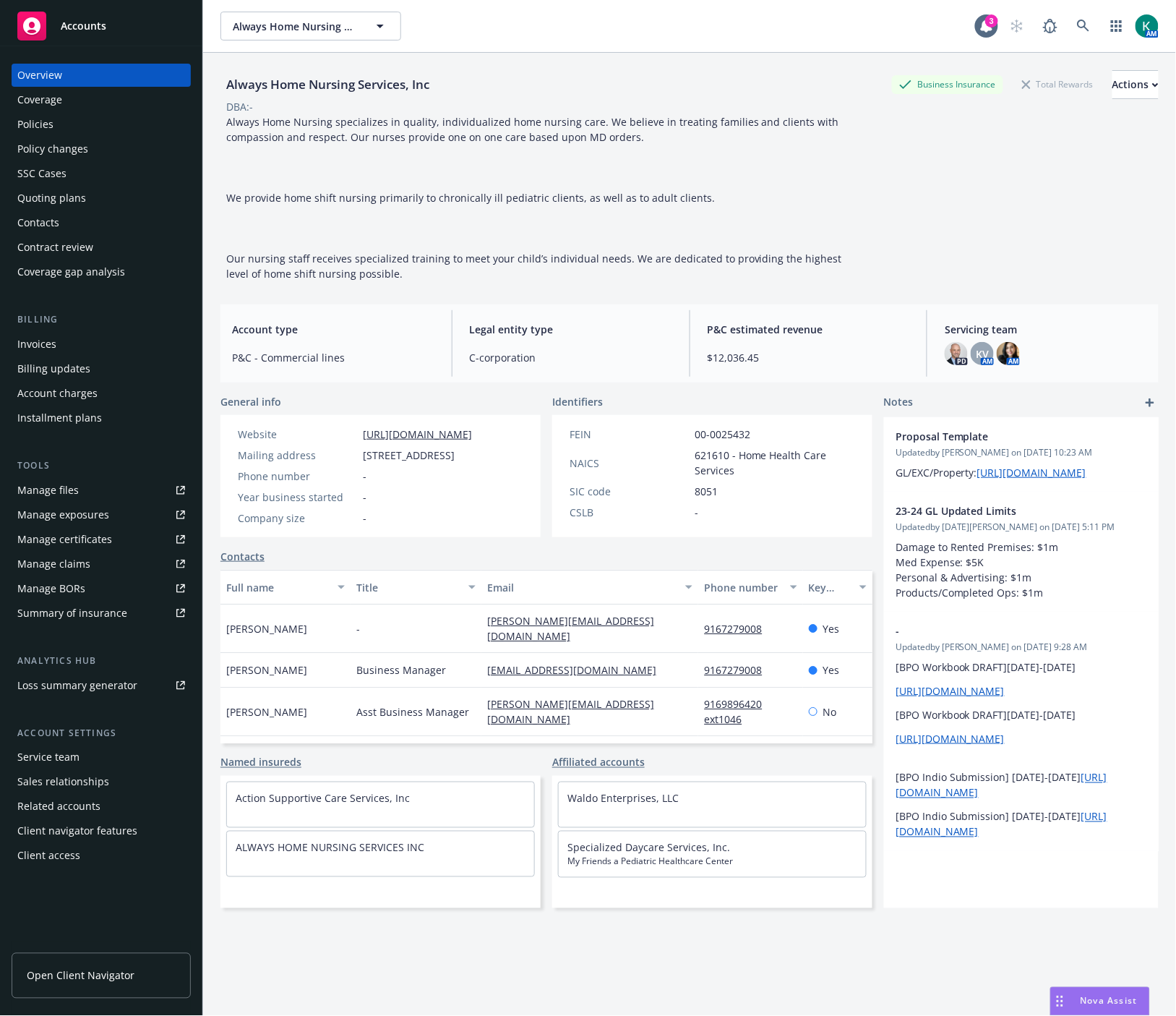
drag, startPoint x: 748, startPoint y: 241, endPoint x: 755, endPoint y: 249, distance: 10.6
click at [755, 249] on div "Always Home Nursing specializes in quality, individualized home nursing care. W…" at bounding box center [546, 197] width 651 height 167
click at [81, 539] on div "Manage certificates" at bounding box center [65, 540] width 95 height 23
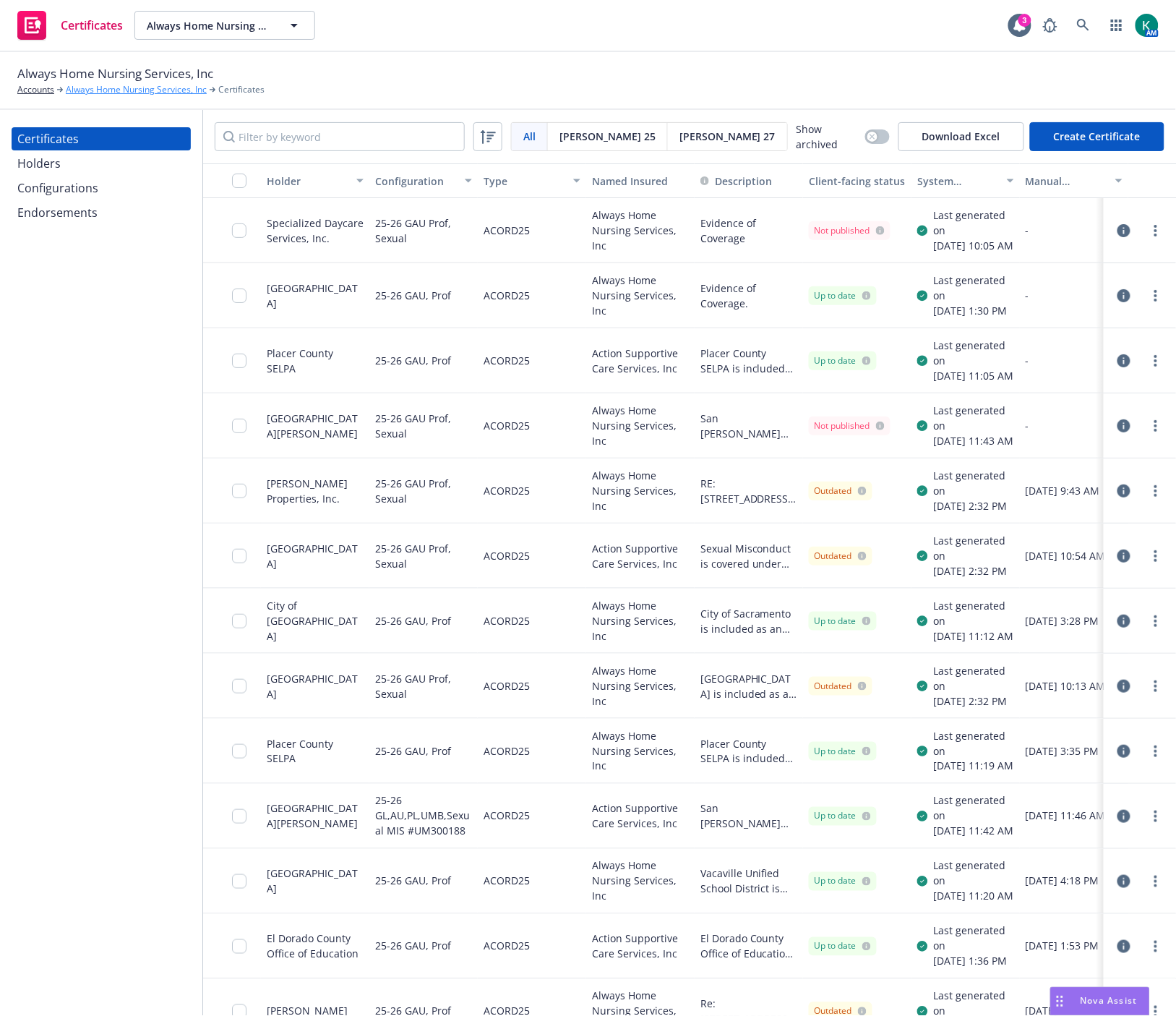
click at [126, 89] on link "Always Home Nursing Services, Inc" at bounding box center [136, 89] width 141 height 13
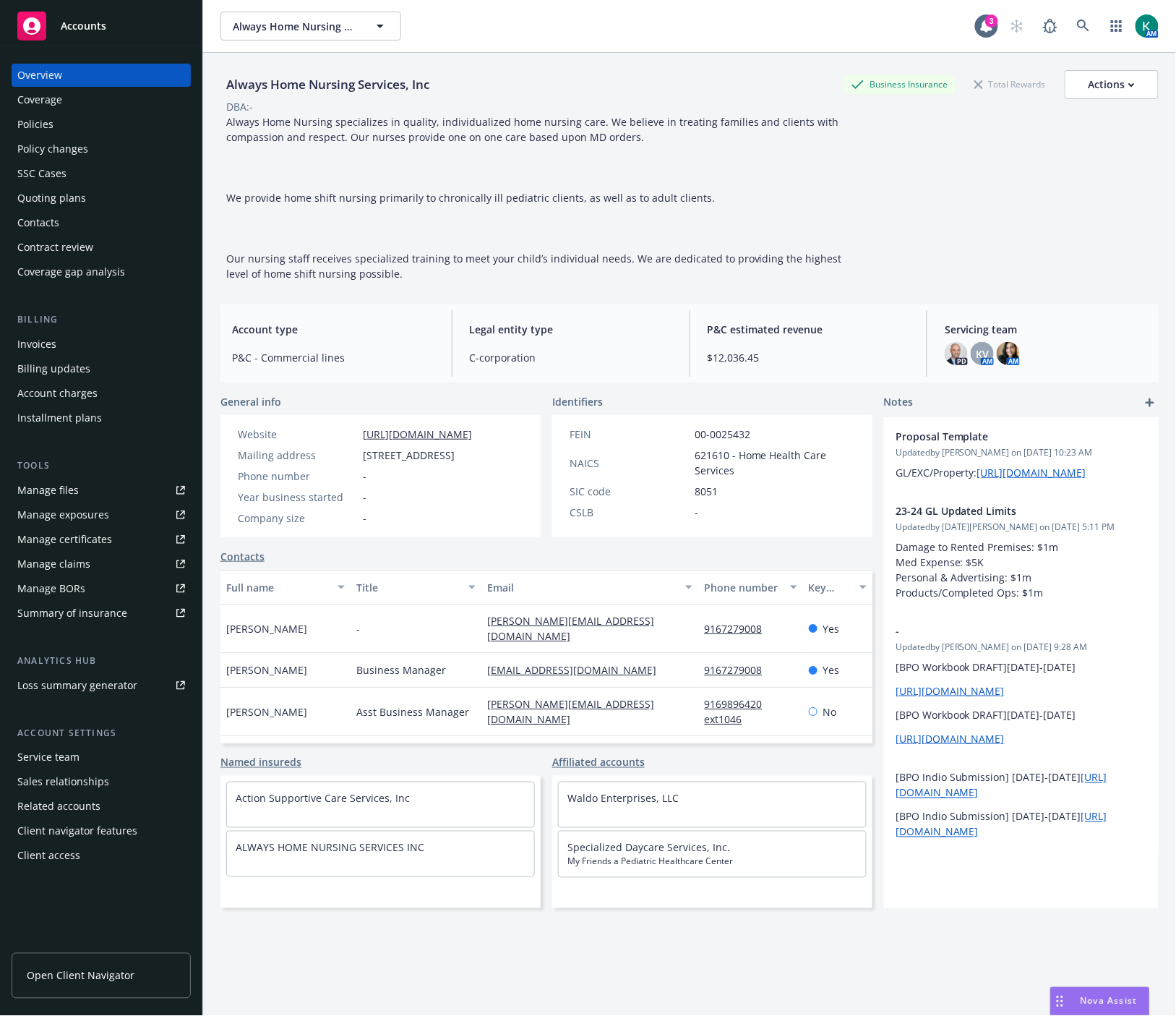
click at [102, 535] on div "Manage certificates" at bounding box center [65, 540] width 95 height 23
click at [77, 119] on div "Policies" at bounding box center [101, 125] width 168 height 23
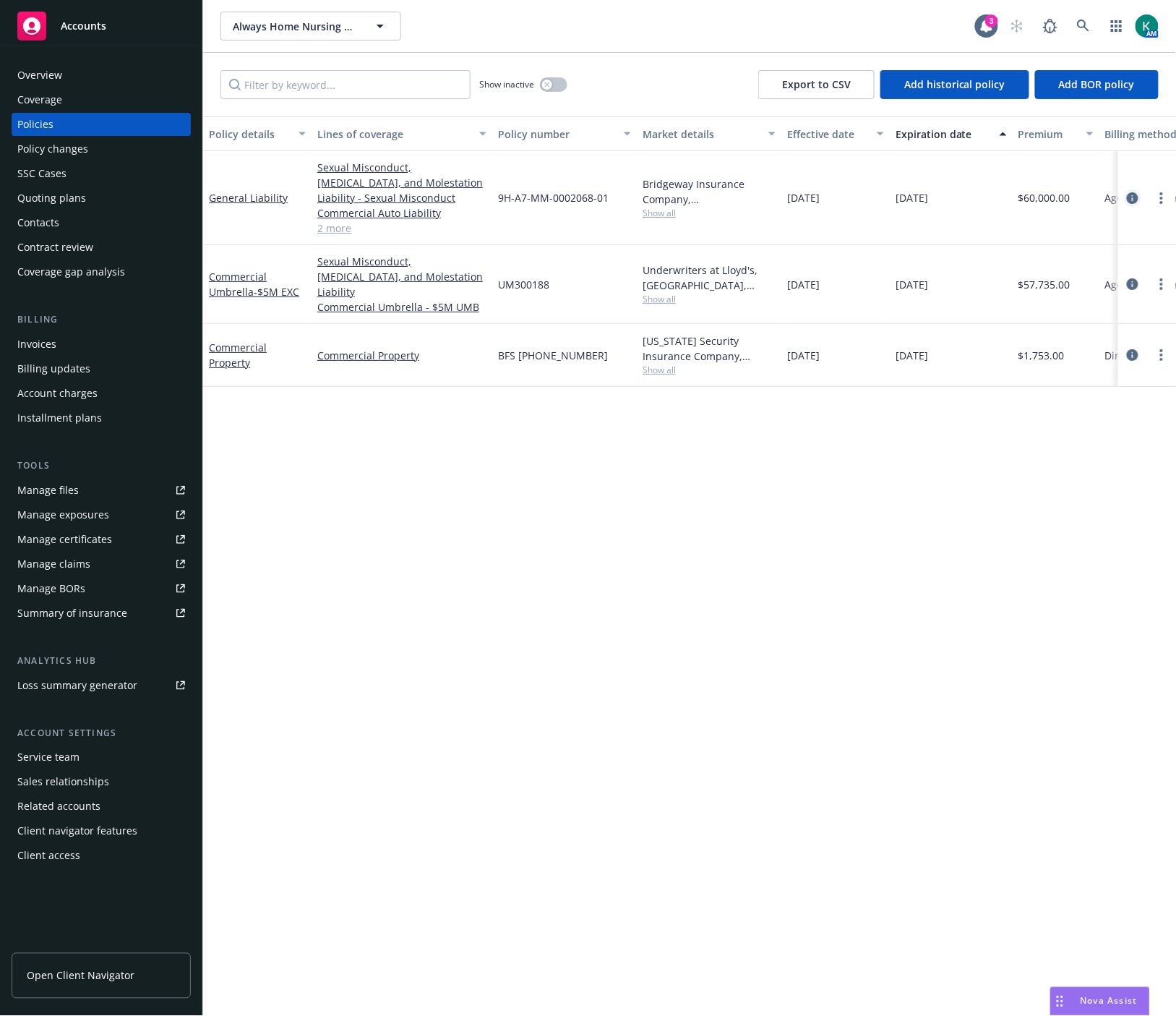
click at [1132, 194] on icon "circleInformation" at bounding box center [1133, 198] width 12 height 12
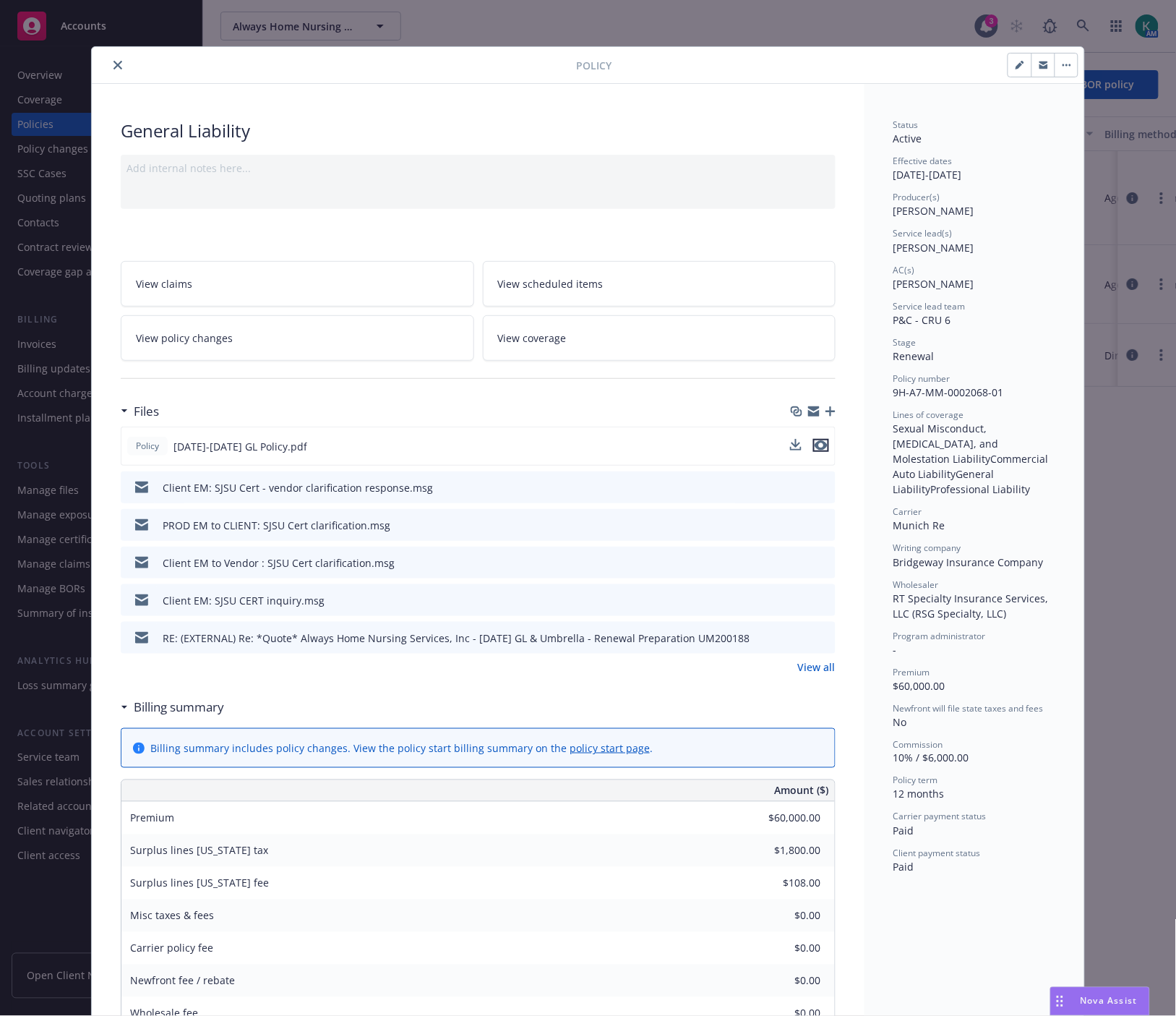
click at [818, 444] on icon "preview file" at bounding box center [821, 445] width 13 height 10
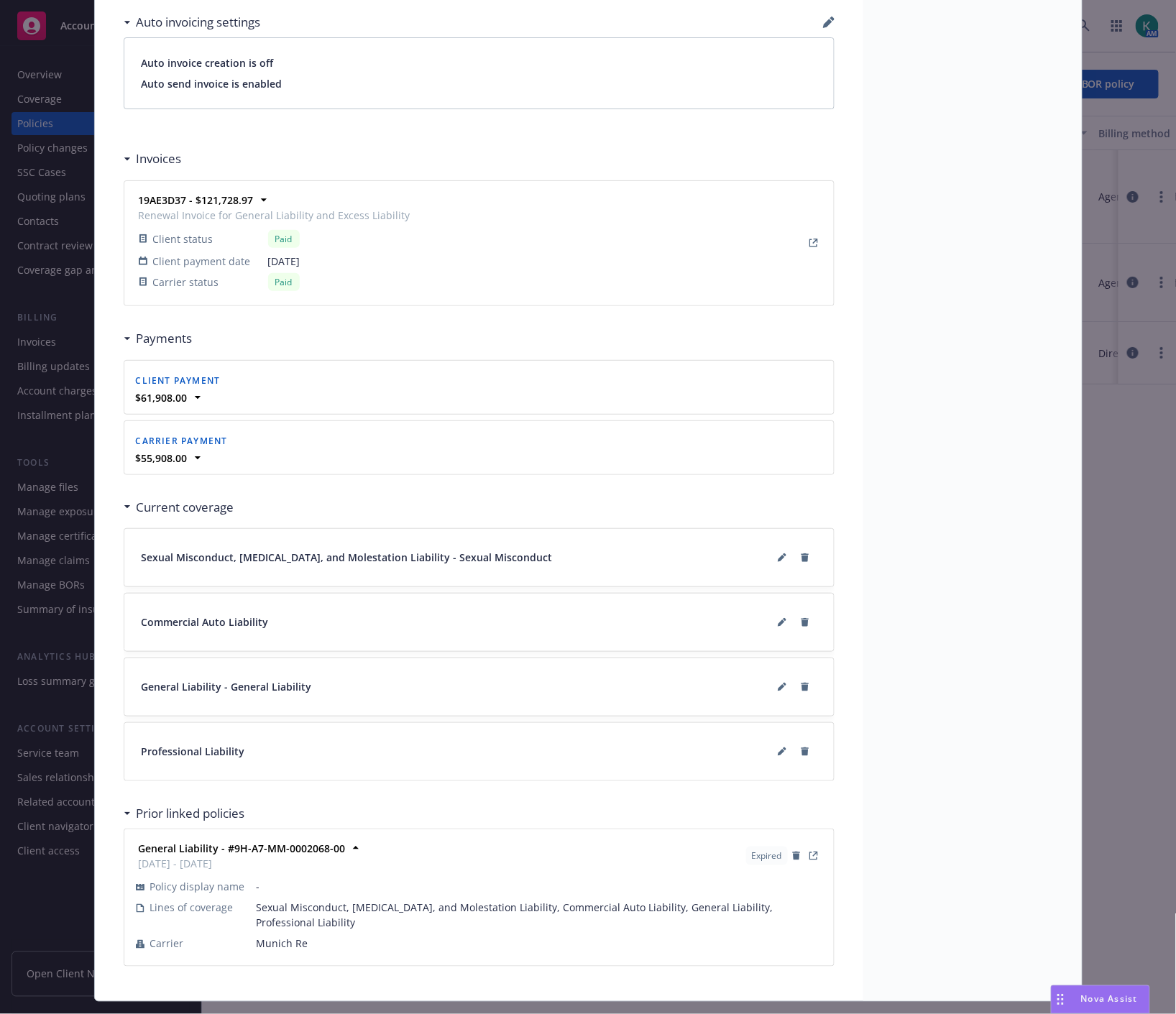
scroll to position [1197, 0]
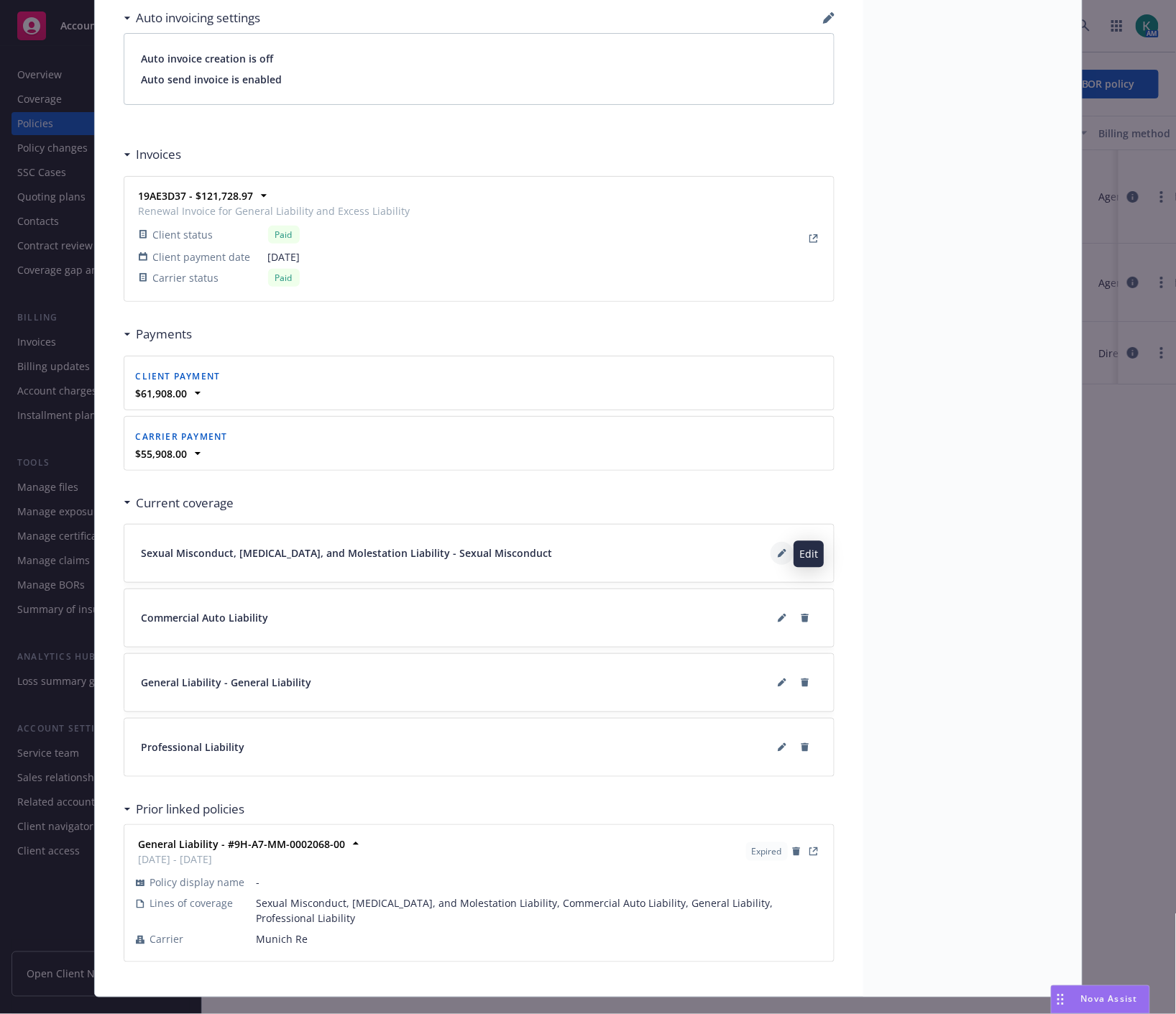
click at [778, 551] on icon at bounding box center [781, 553] width 9 height 9
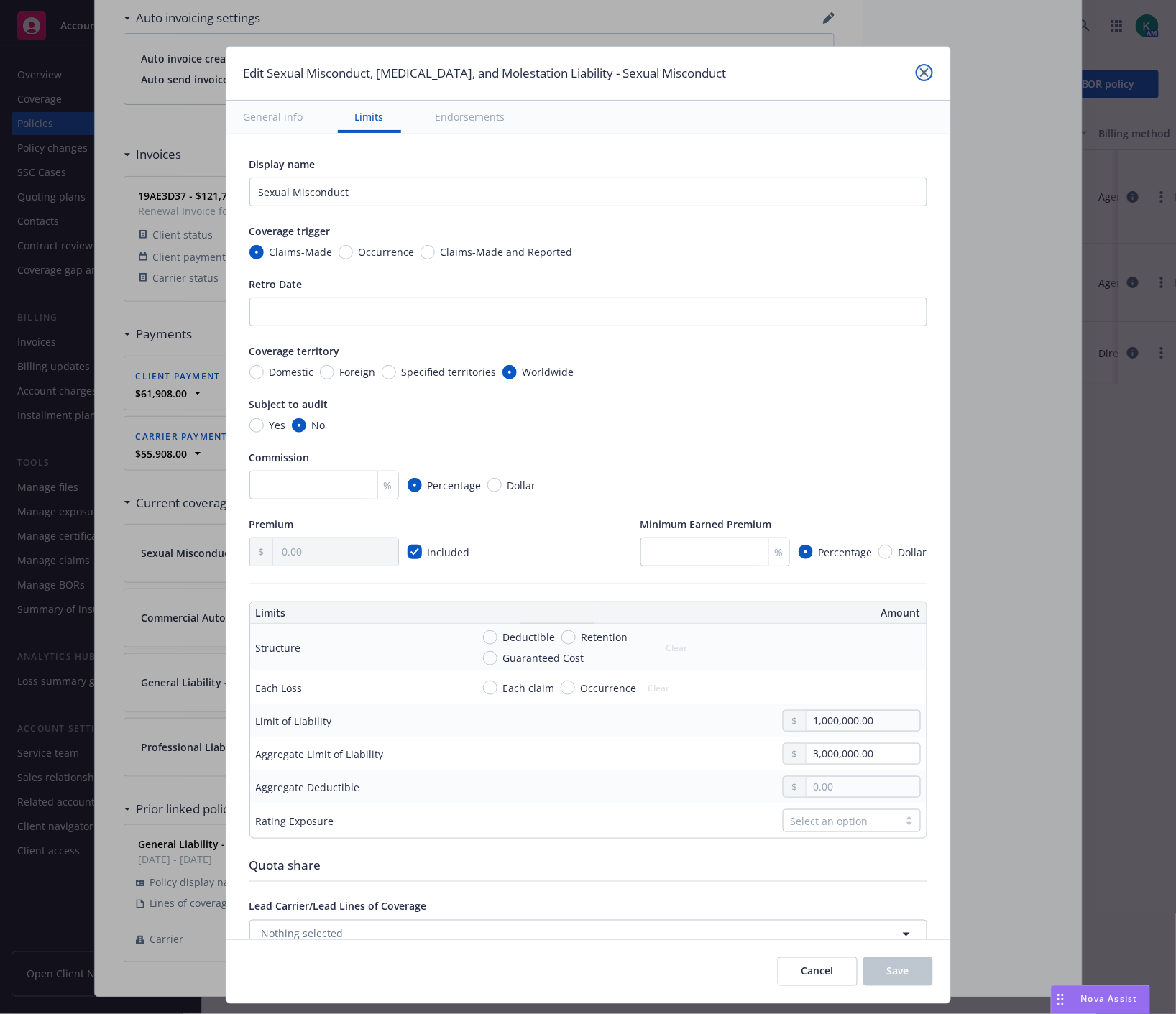
click at [920, 76] on icon "close" at bounding box center [924, 72] width 9 height 9
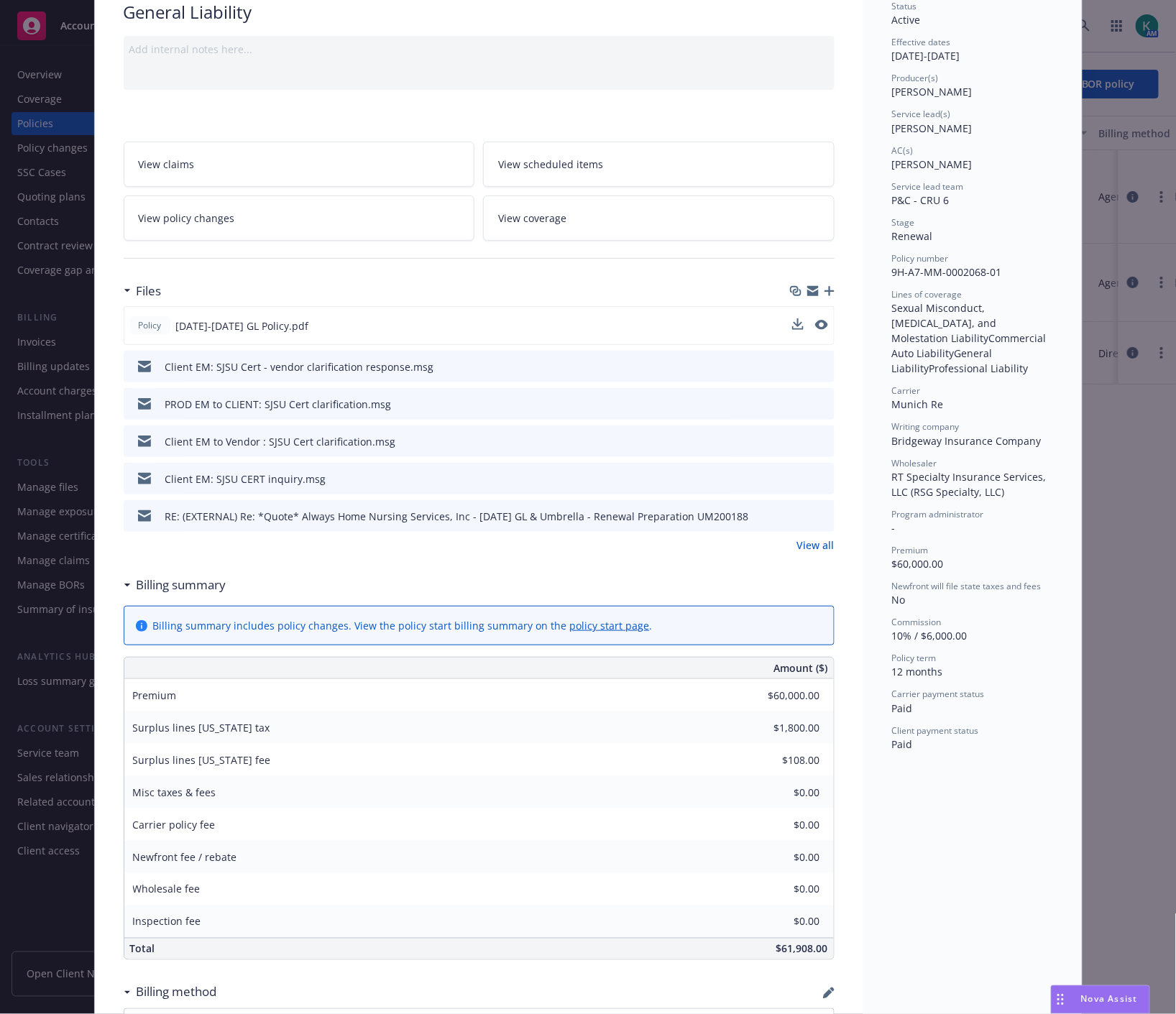
scroll to position [0, 0]
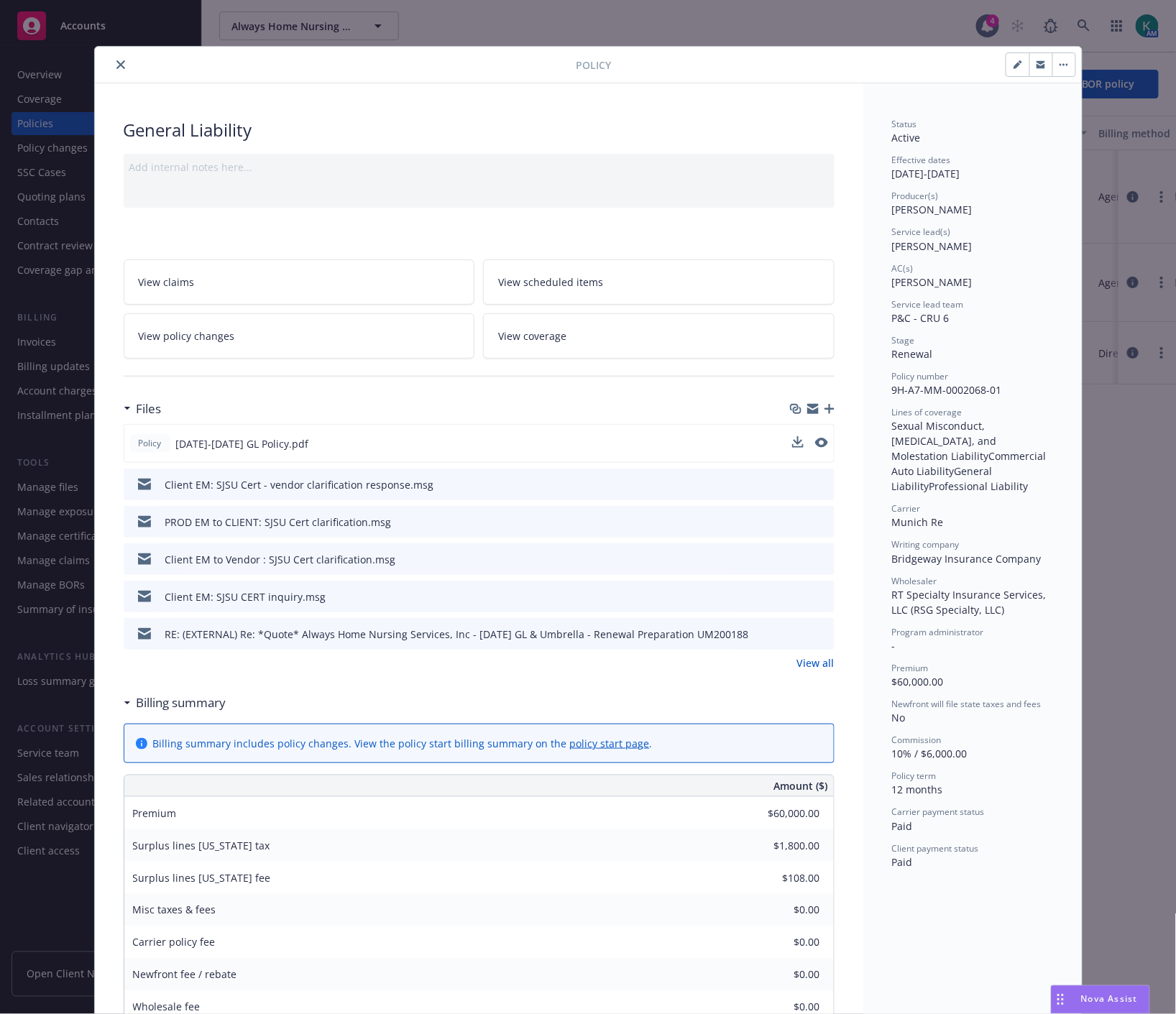
click at [347, 326] on link "View policy changes" at bounding box center [300, 335] width 351 height 45
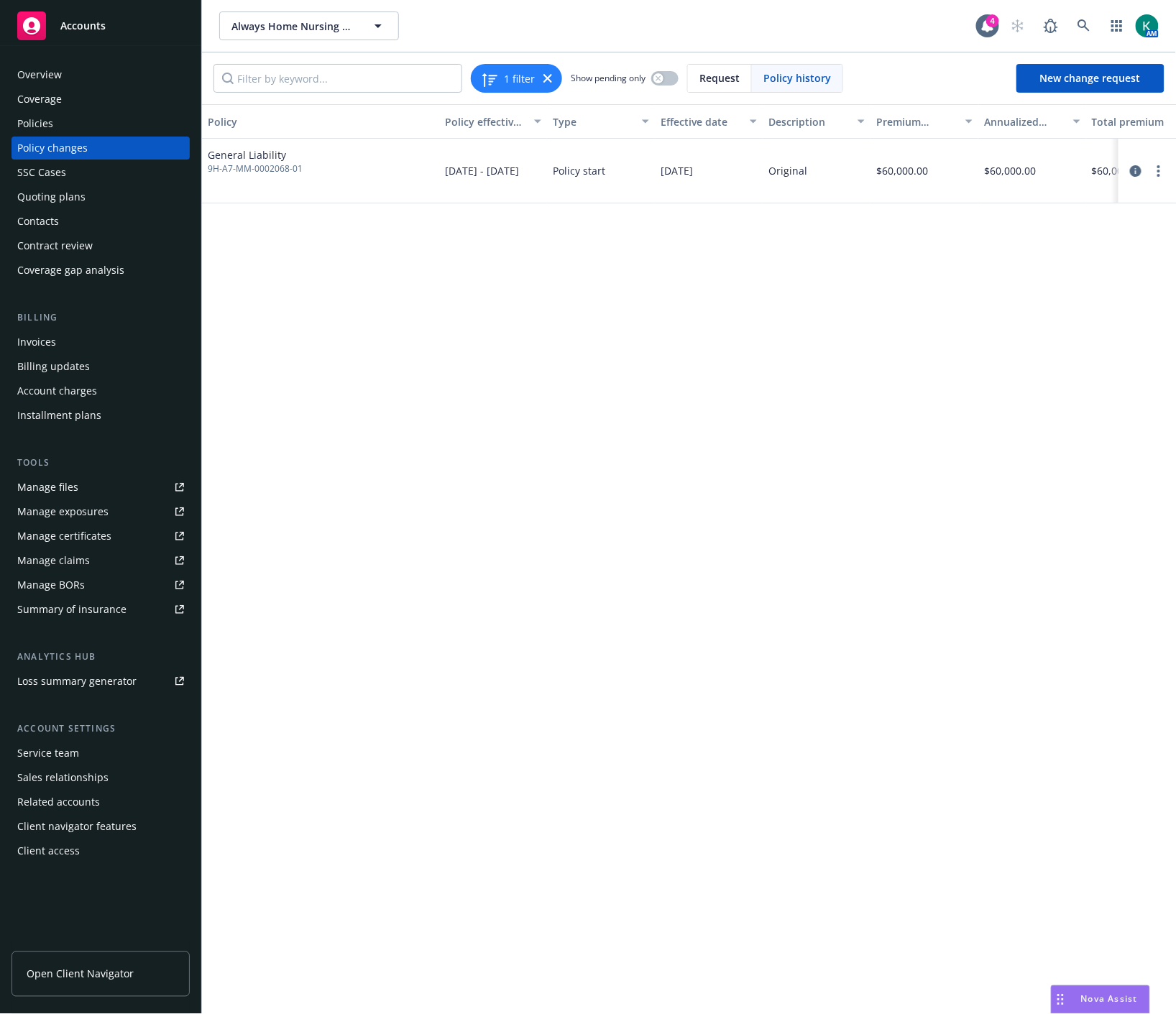
click at [102, 118] on div "Policies" at bounding box center [101, 124] width 167 height 23
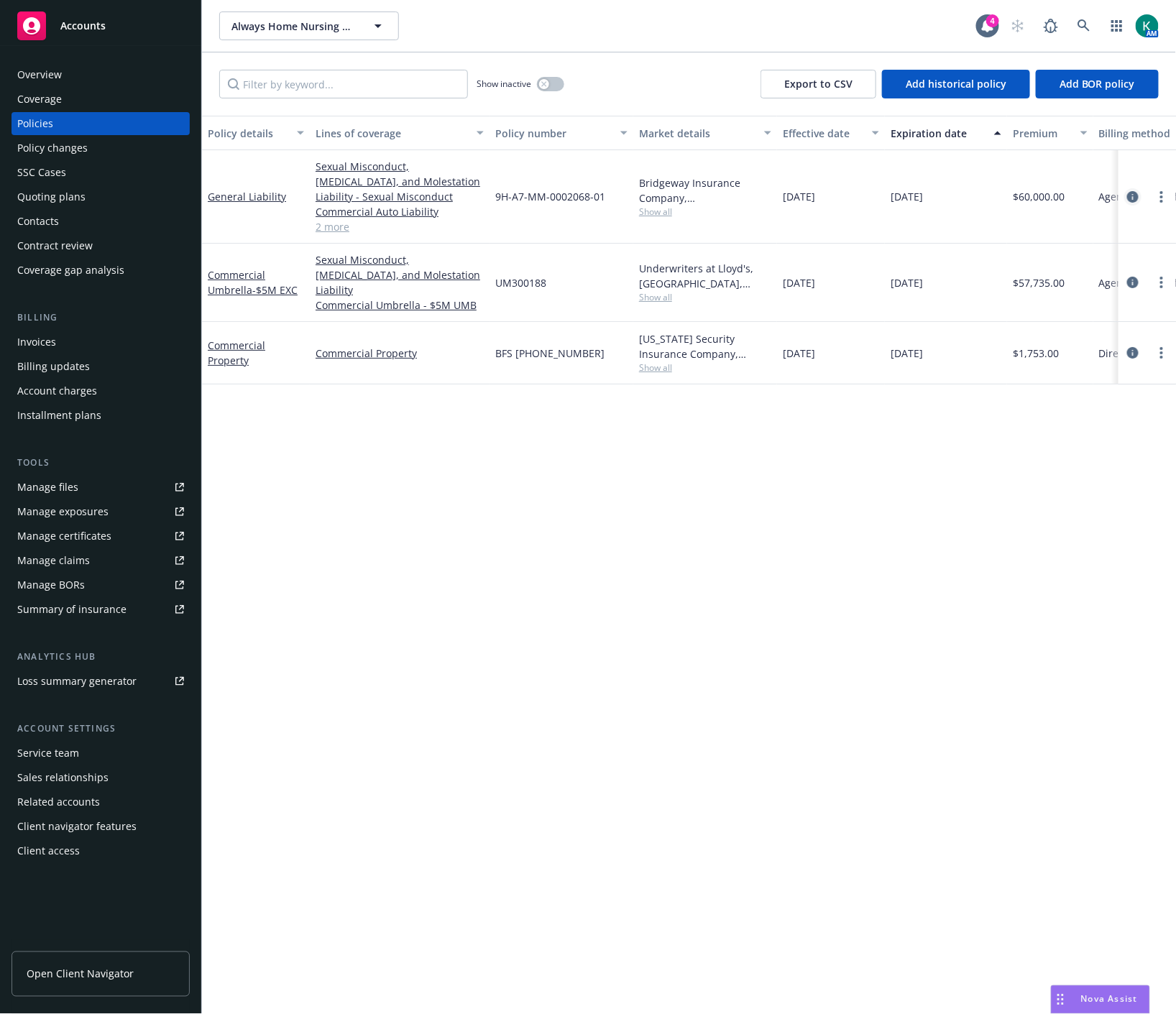
click at [1137, 196] on icon "circleInformation" at bounding box center [1133, 197] width 12 height 12
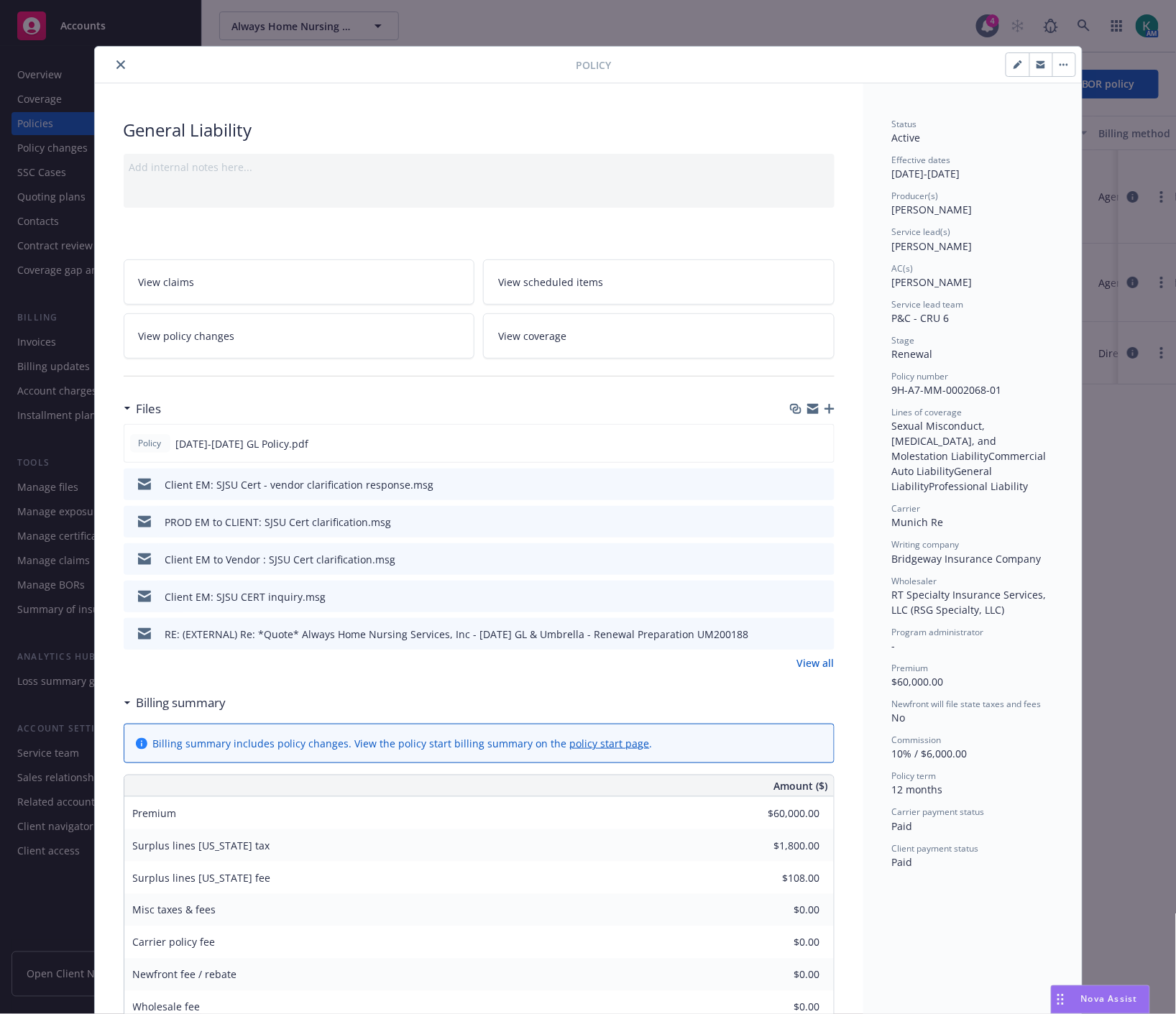
scroll to position [43, 0]
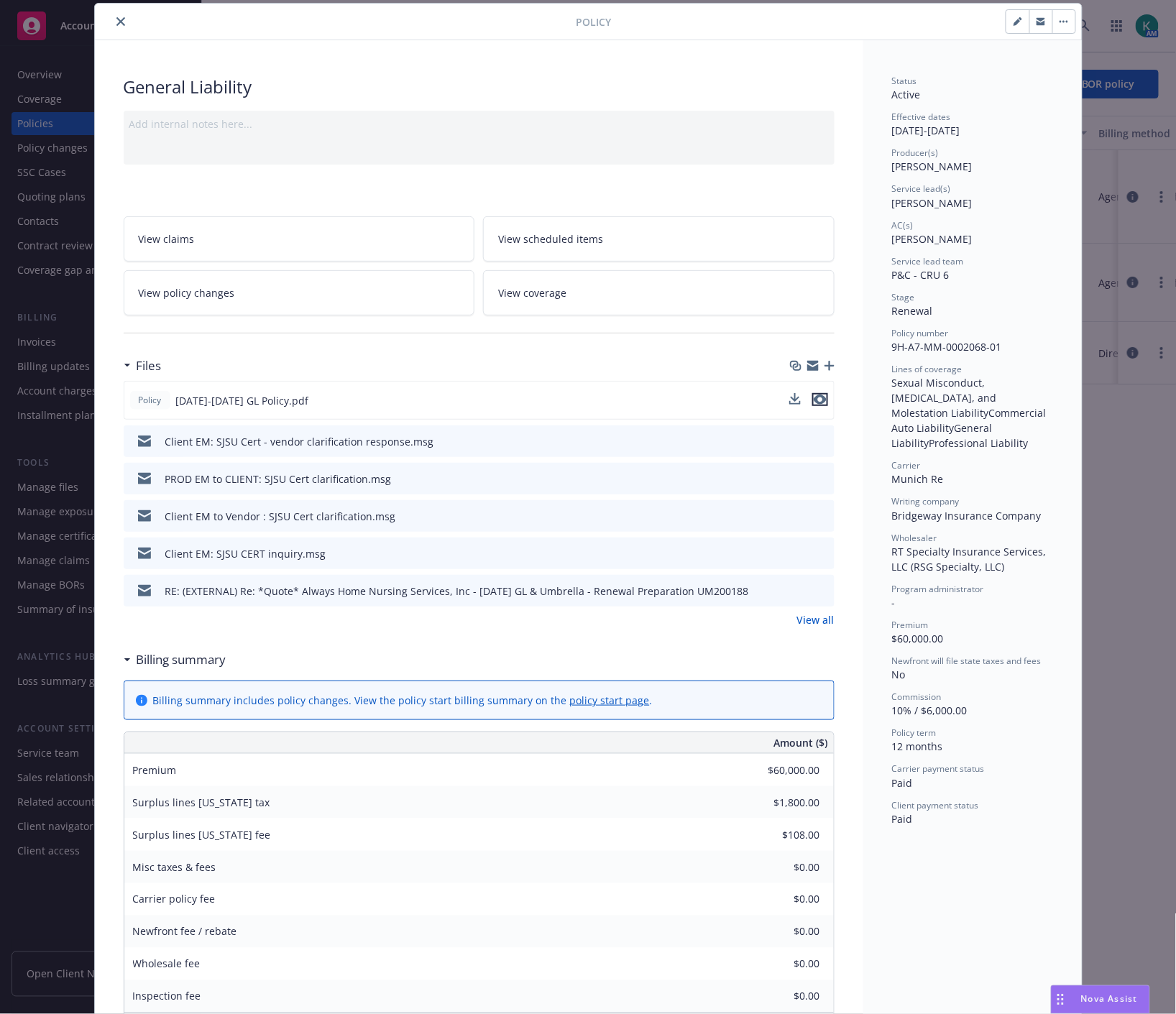
click at [813, 397] on icon "preview file" at bounding box center [819, 399] width 12 height 10
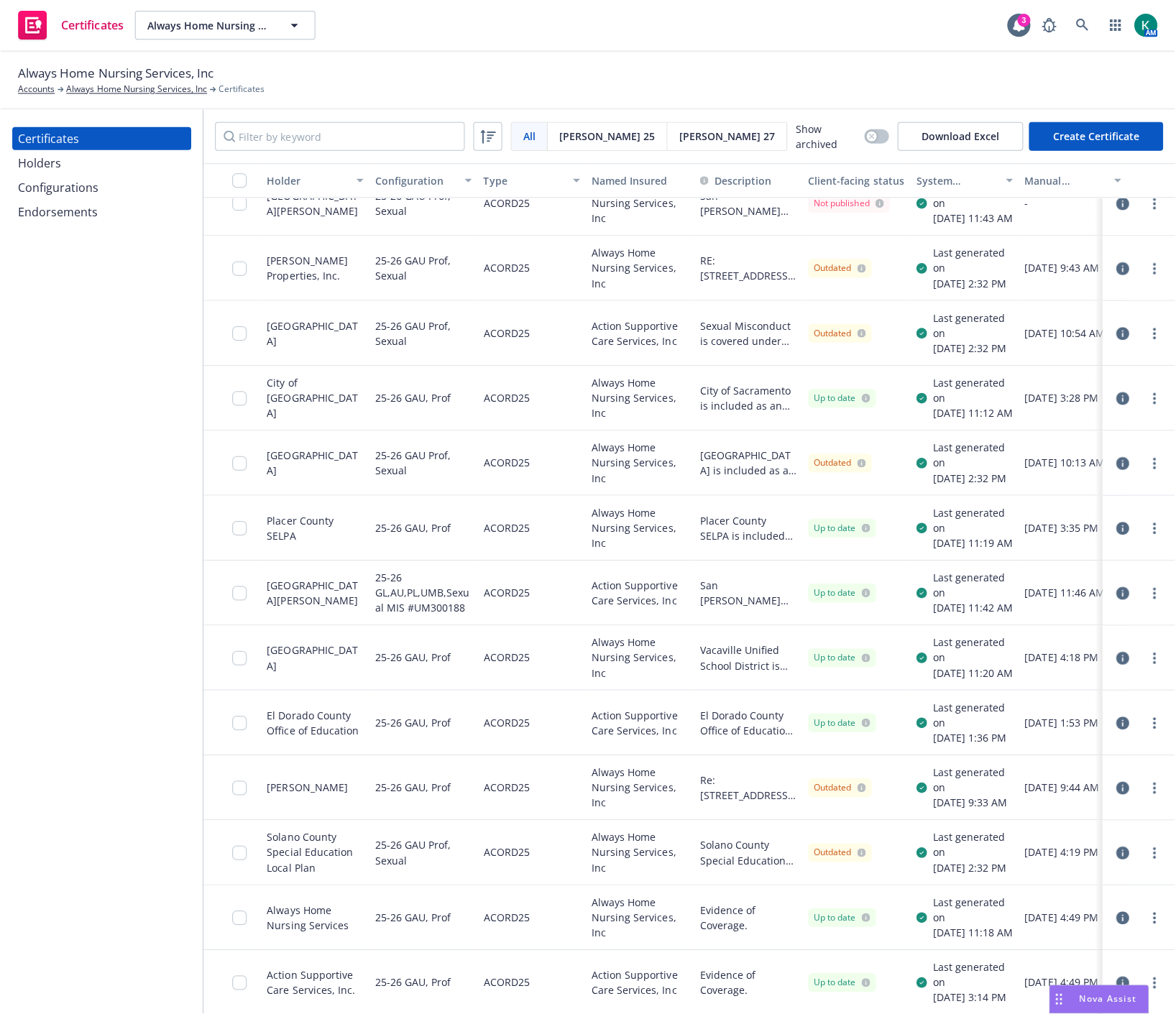
scroll to position [319, 0]
click at [1111, 727] on icon "button" at bounding box center [1116, 719] width 12 height 12
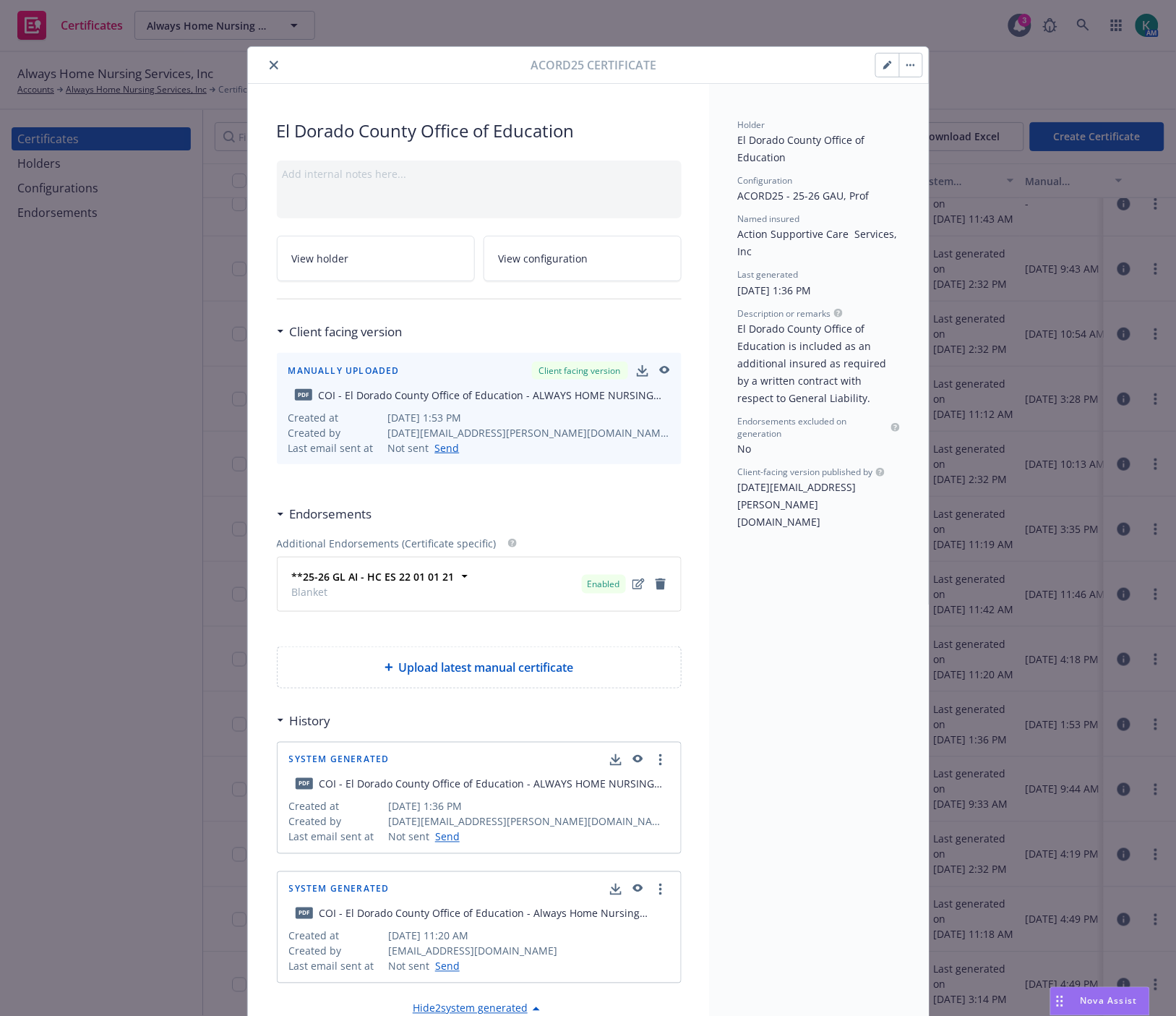
click at [658, 374] on icon "button" at bounding box center [663, 371] width 13 height 10
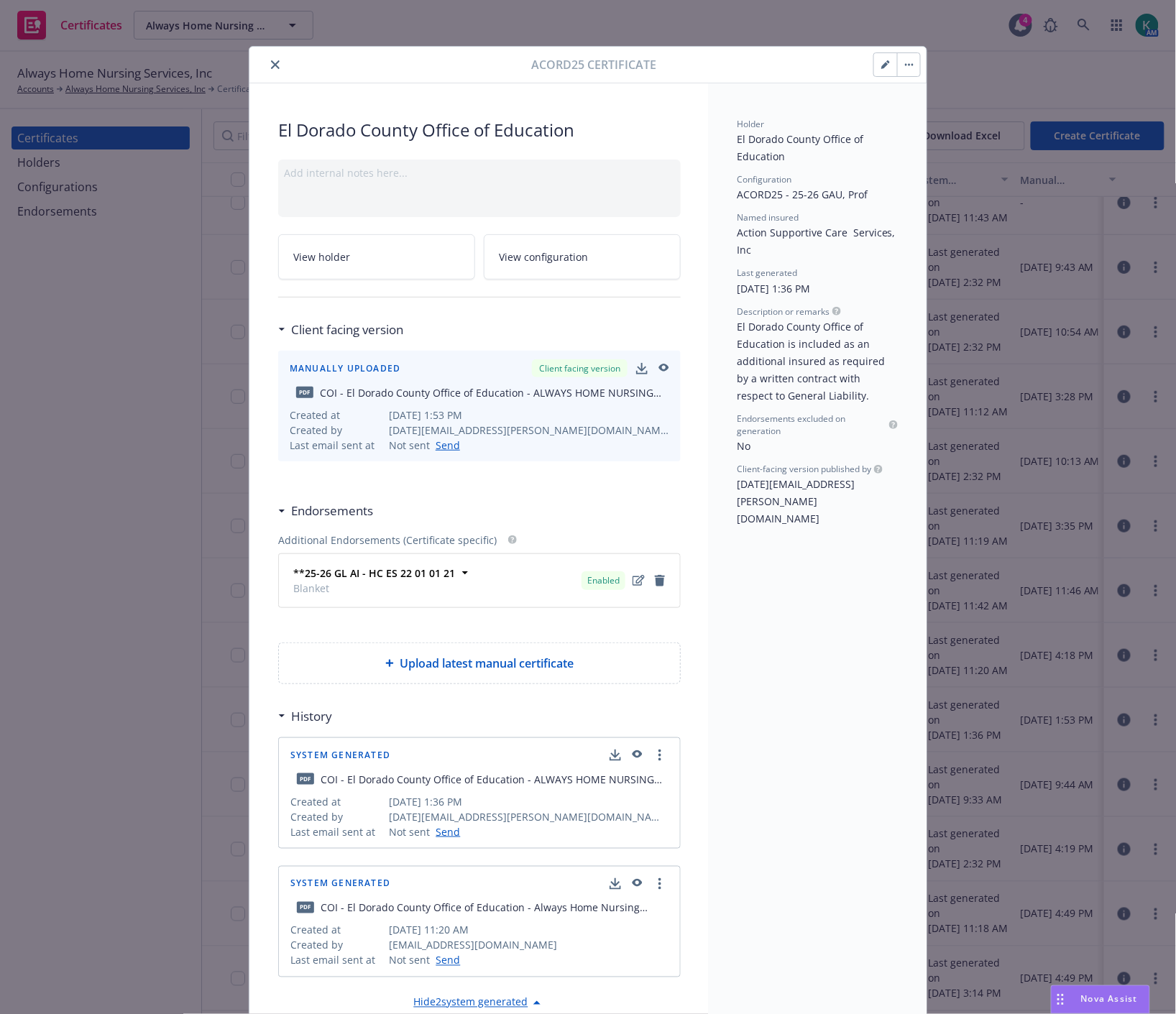
click at [271, 67] on icon "close" at bounding box center [275, 64] width 9 height 9
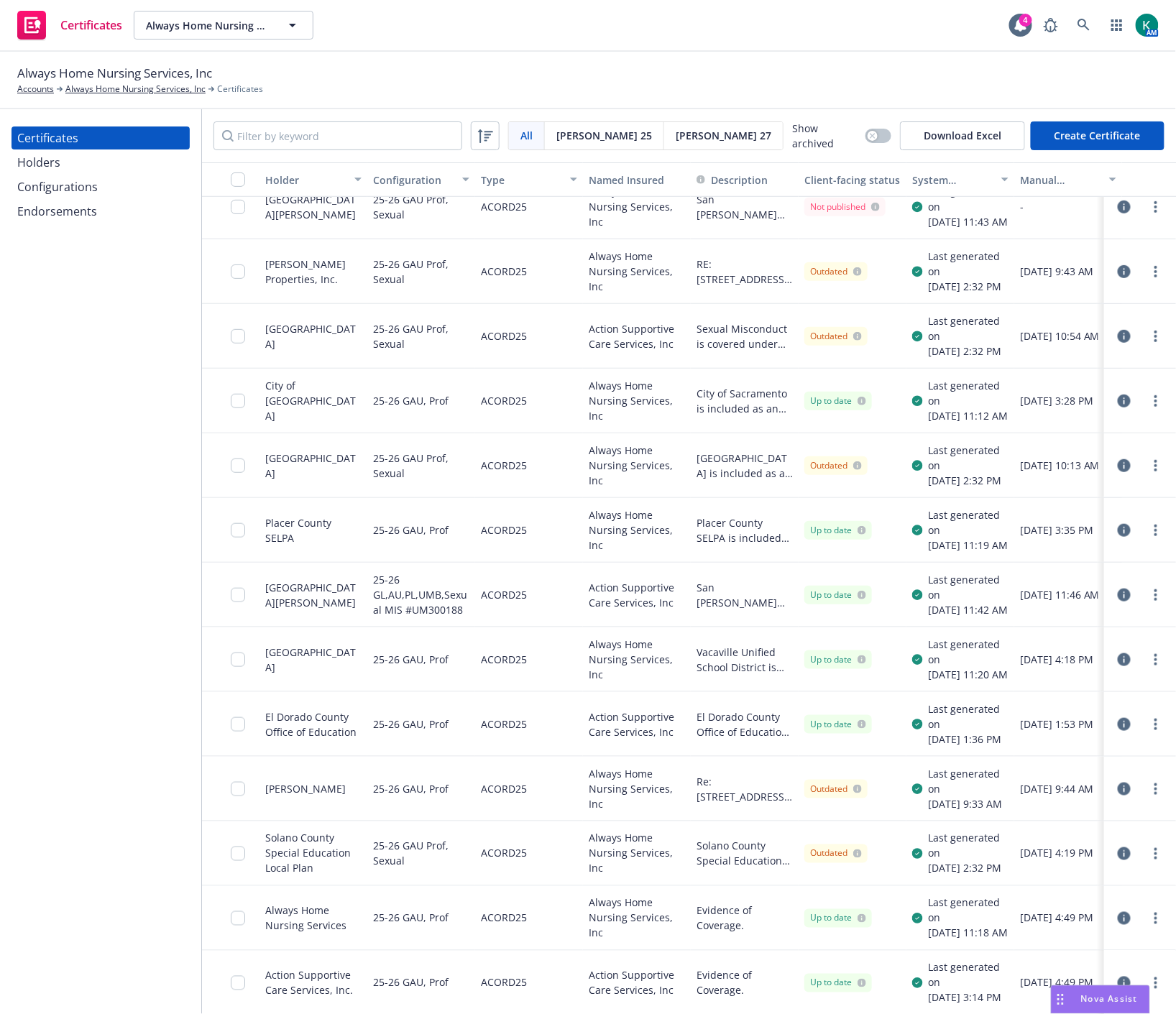
click at [1117, 524] on icon "button" at bounding box center [1123, 530] width 12 height 12
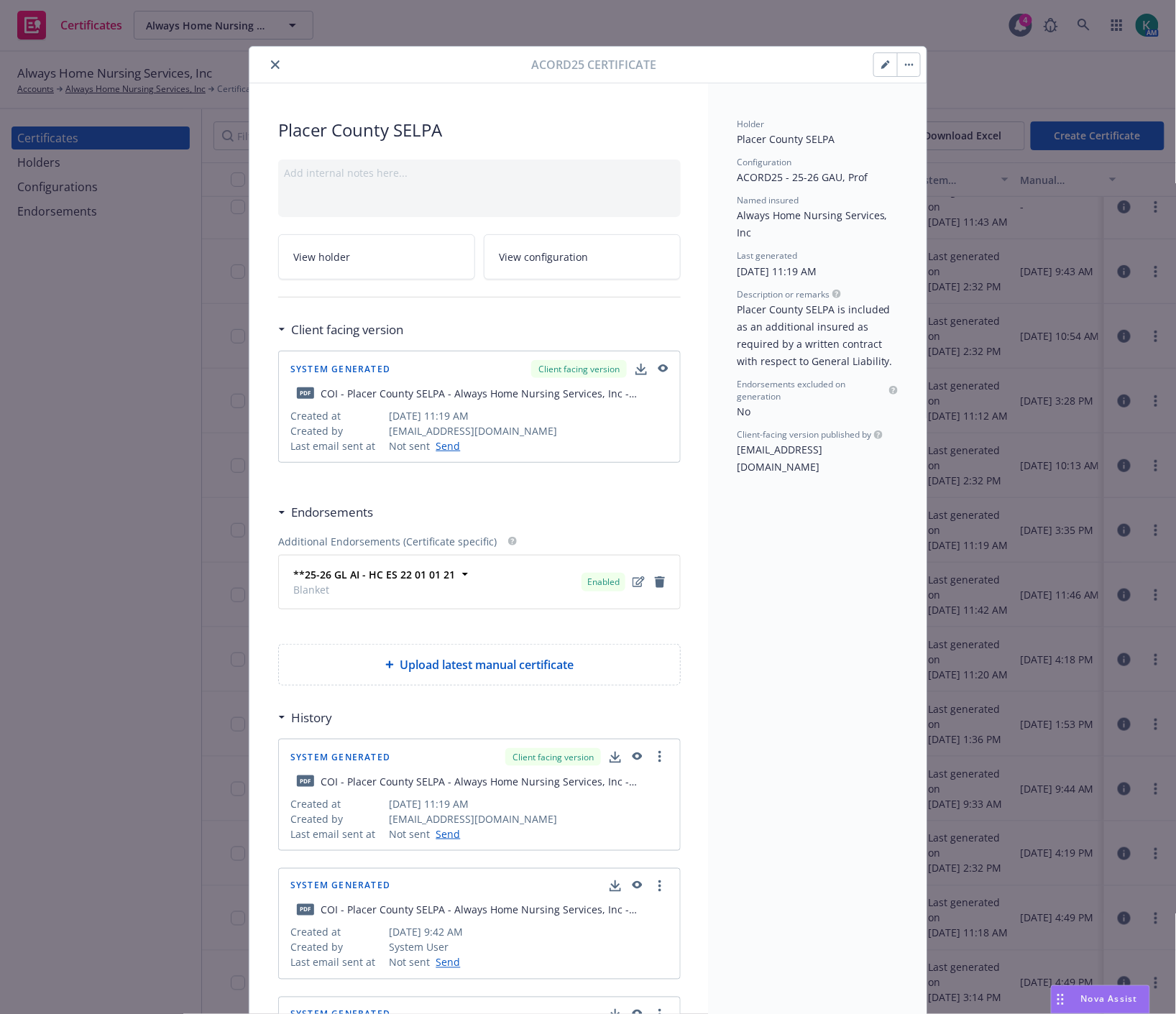
click at [659, 367] on icon "button" at bounding box center [663, 369] width 10 height 8
click at [271, 64] on icon "close" at bounding box center [275, 64] width 9 height 9
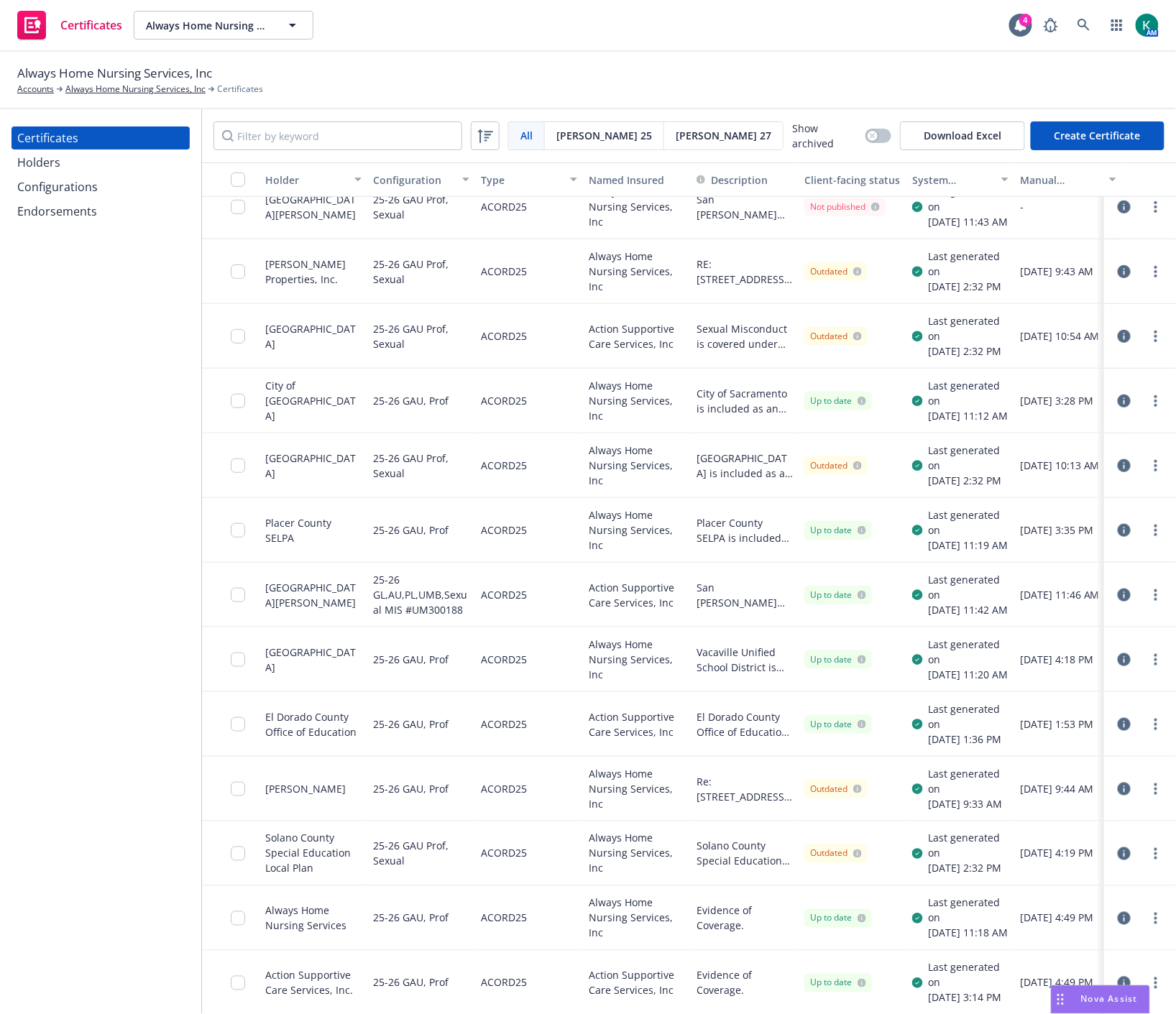
drag, startPoint x: 61, startPoint y: 182, endPoint x: 54, endPoint y: 204, distance: 23.1
click at [60, 182] on div "Configurations" at bounding box center [58, 187] width 81 height 23
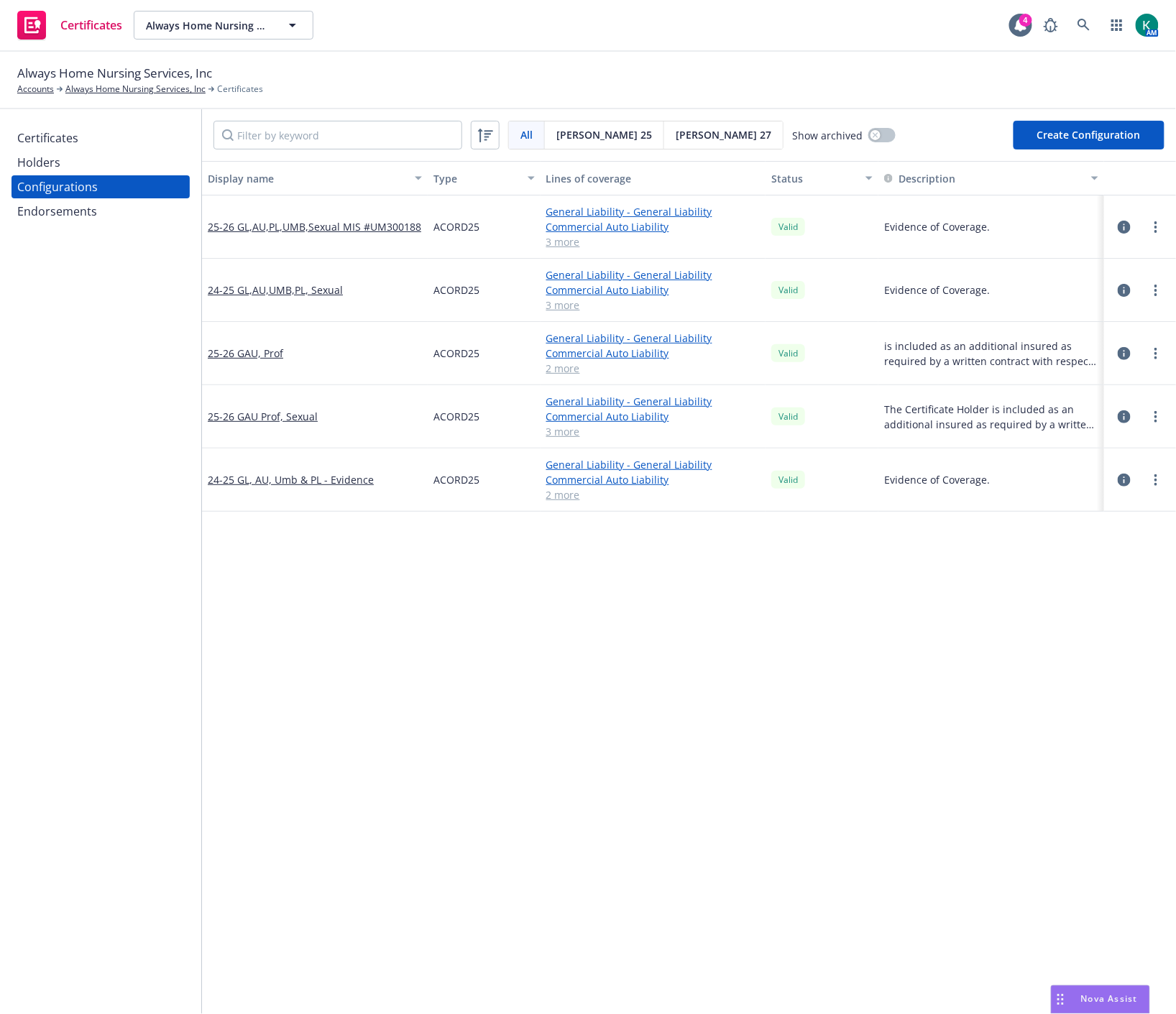
click at [1117, 420] on icon "button" at bounding box center [1123, 416] width 12 height 12
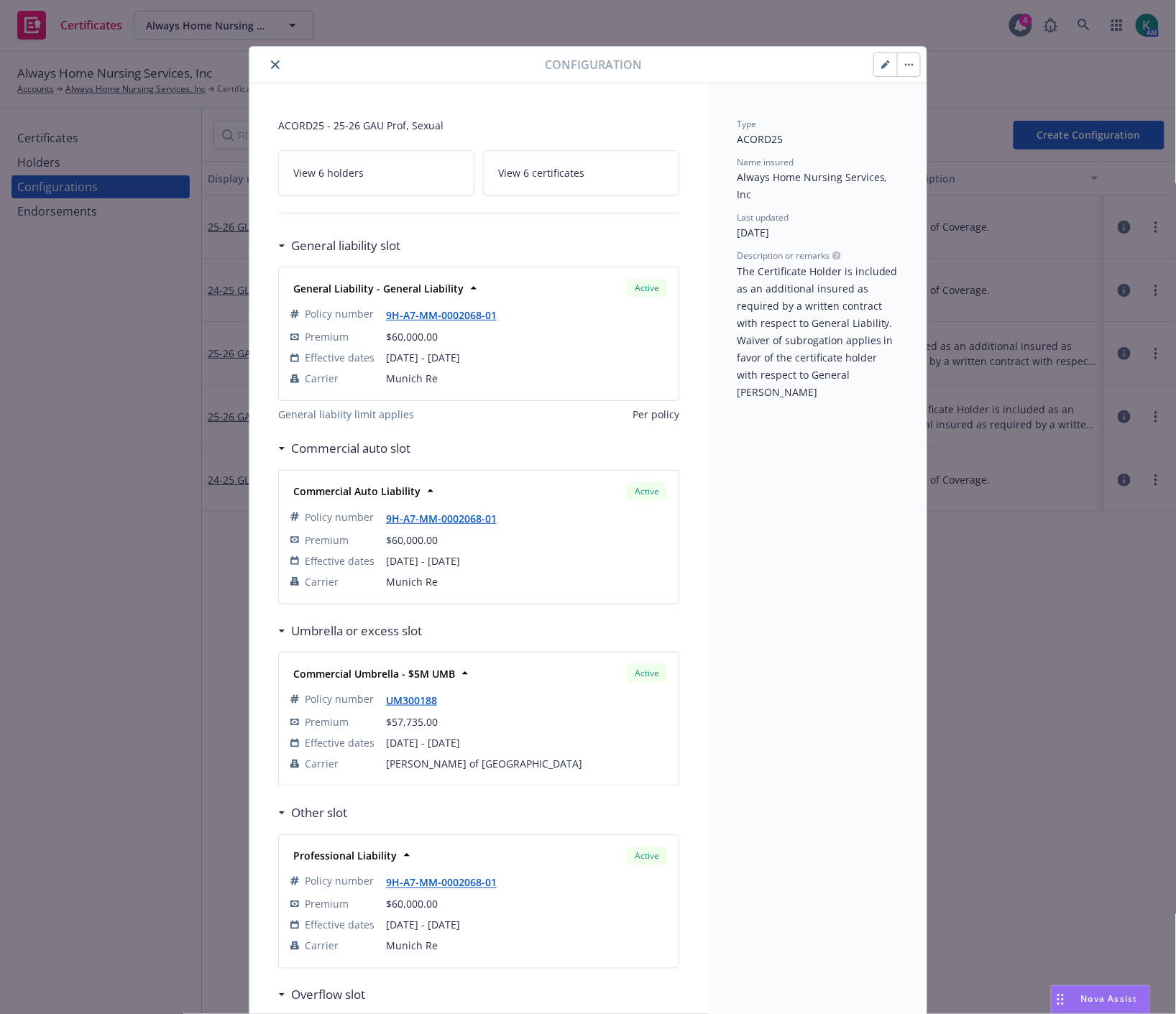
click at [573, 167] on span "View 6 certificates" at bounding box center [541, 173] width 86 height 15
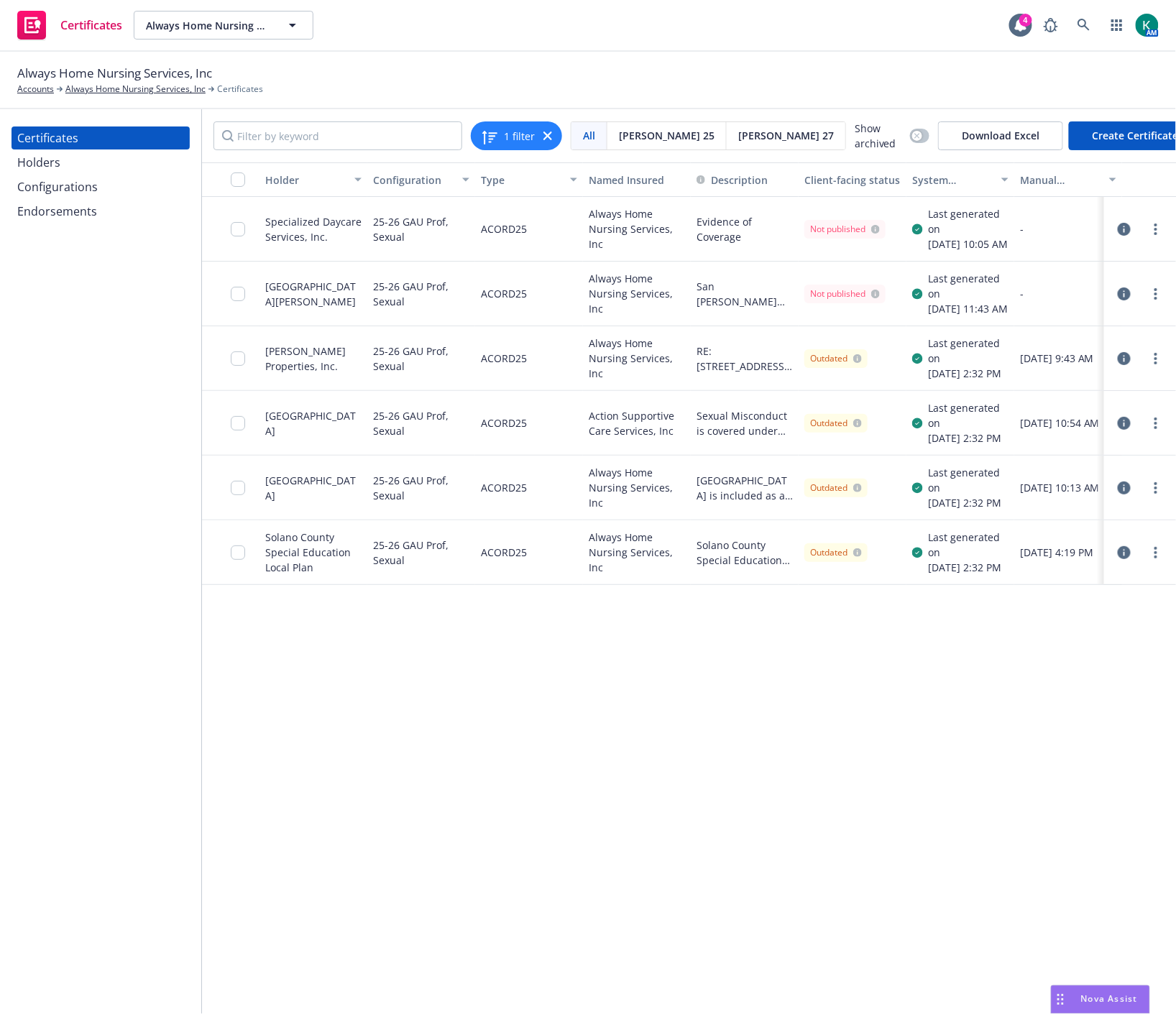
click at [101, 155] on div "Holders" at bounding box center [101, 162] width 167 height 23
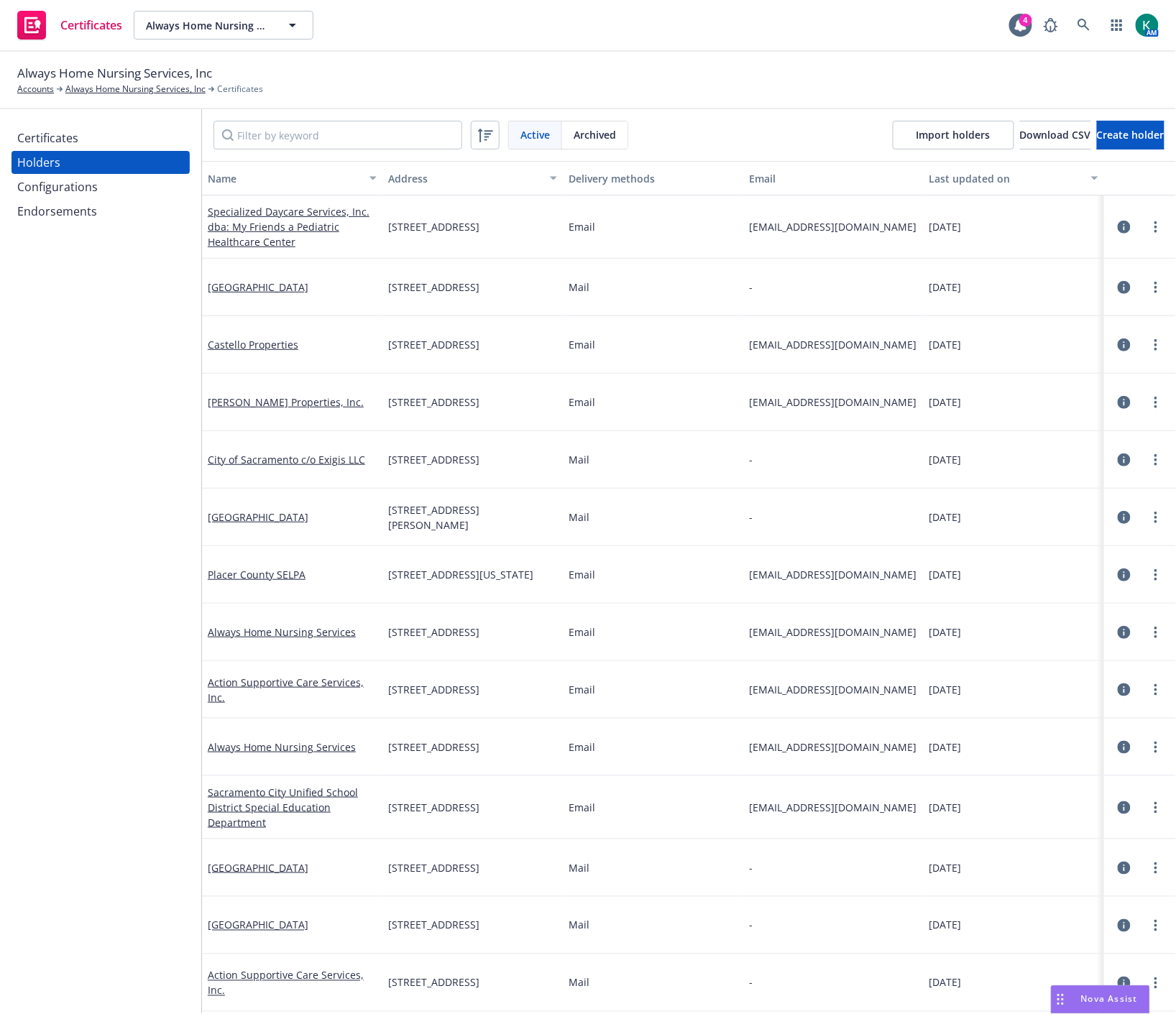
click at [83, 149] on div "Certificates" at bounding box center [101, 138] width 167 height 23
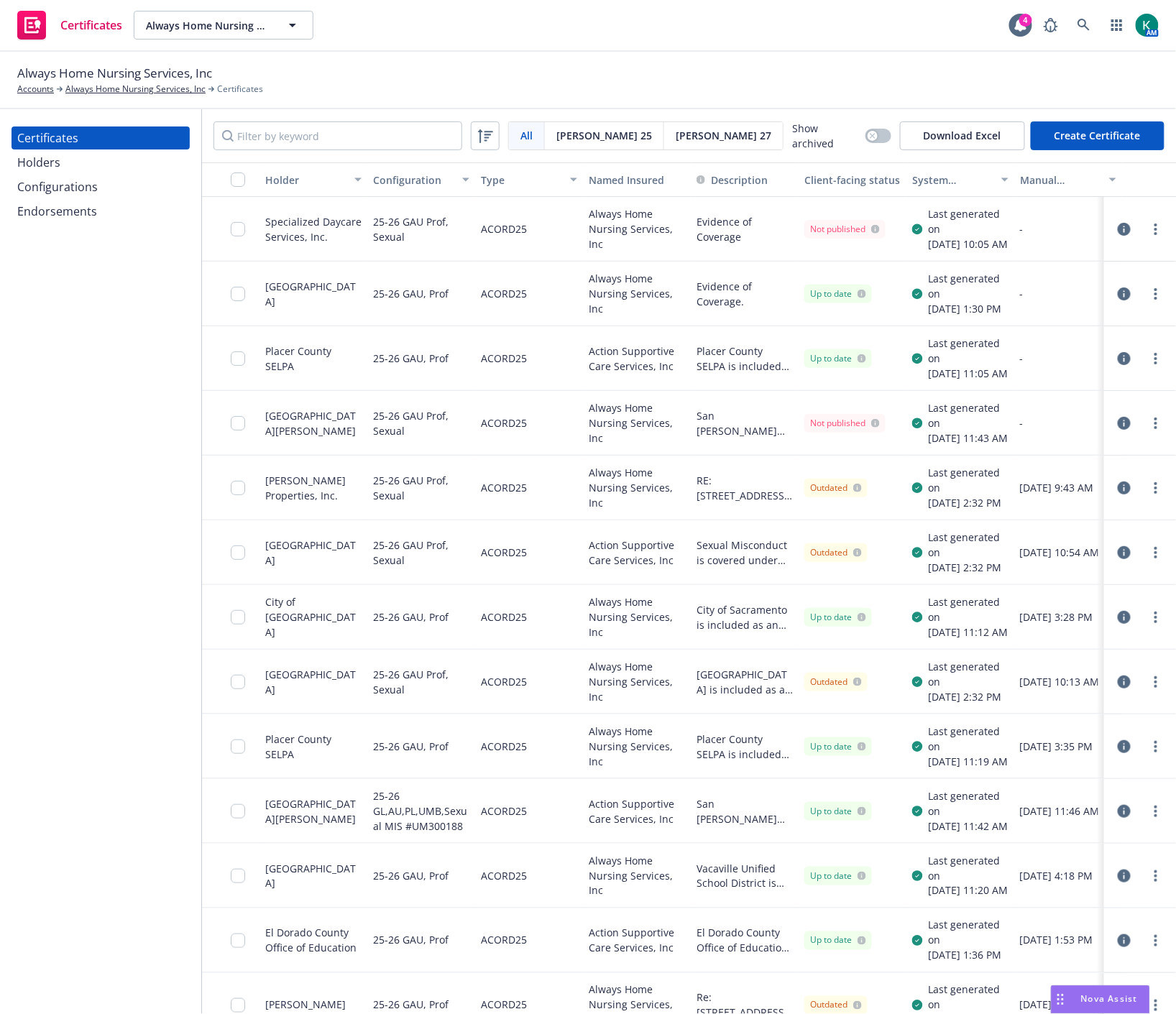
click at [1117, 818] on icon "button" at bounding box center [1123, 810] width 12 height 12
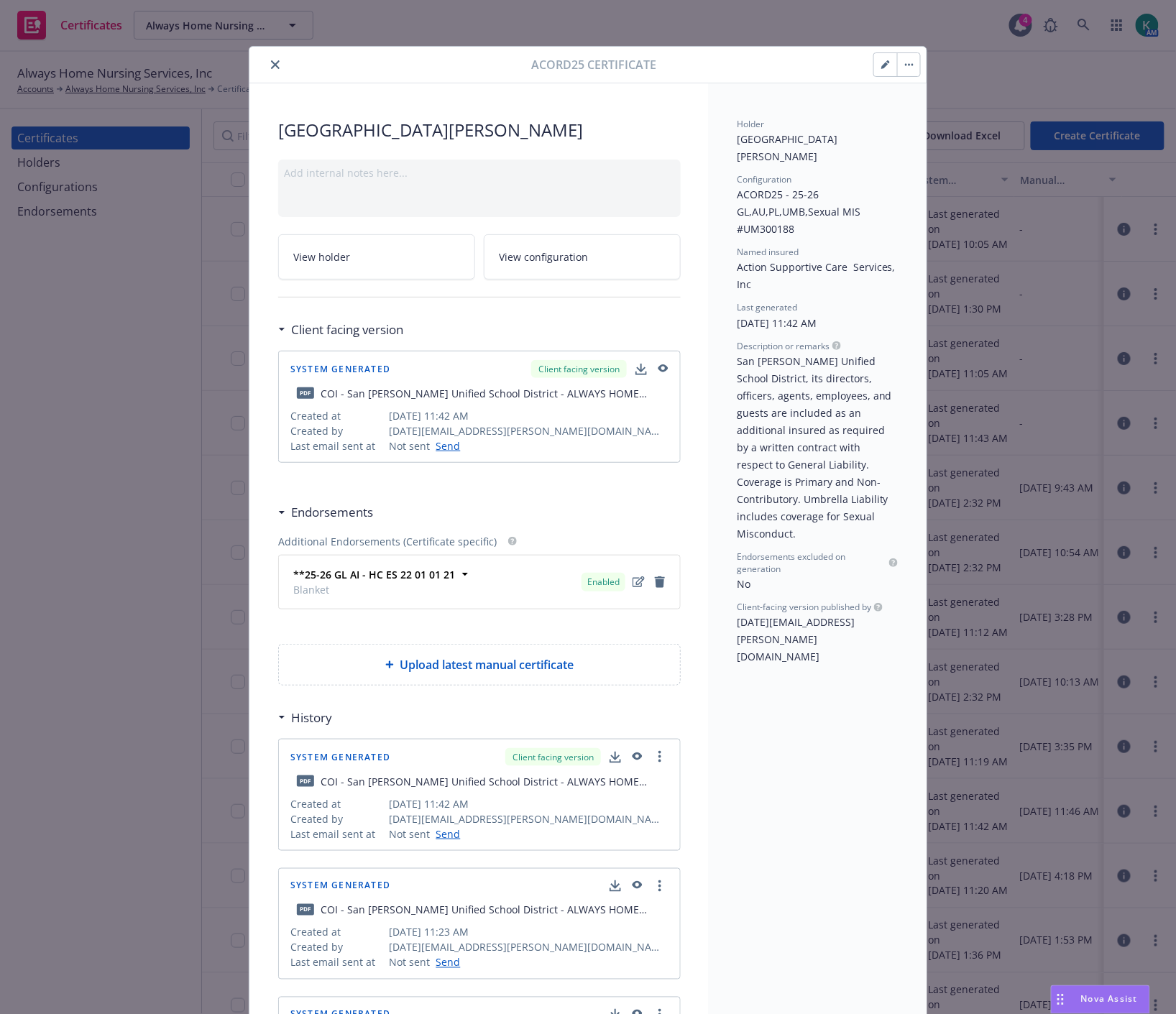
click at [657, 370] on icon "button" at bounding box center [661, 370] width 12 height 10
click at [272, 67] on icon "close" at bounding box center [275, 64] width 9 height 9
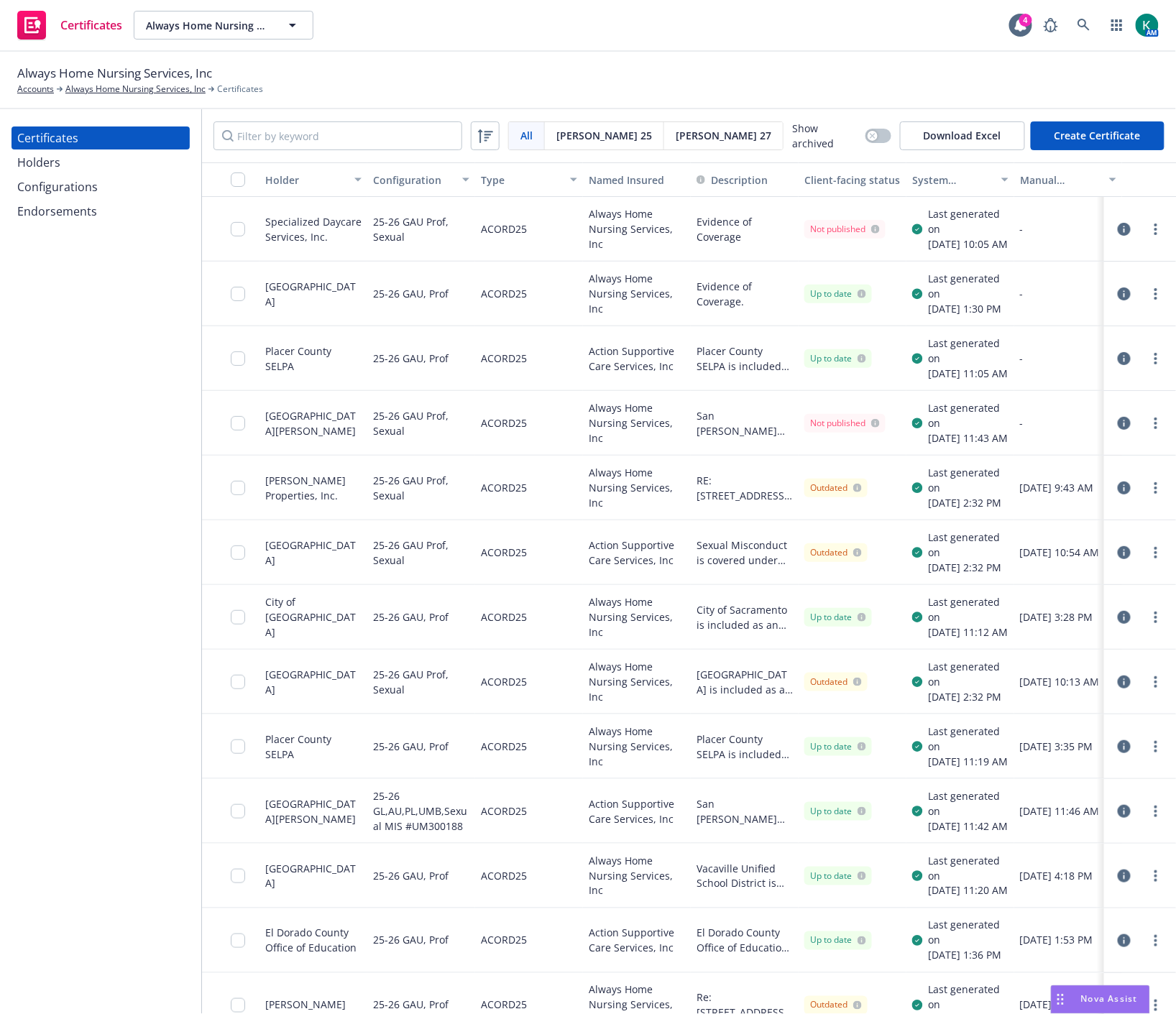
click at [101, 178] on div "Configurations" at bounding box center [101, 187] width 167 height 23
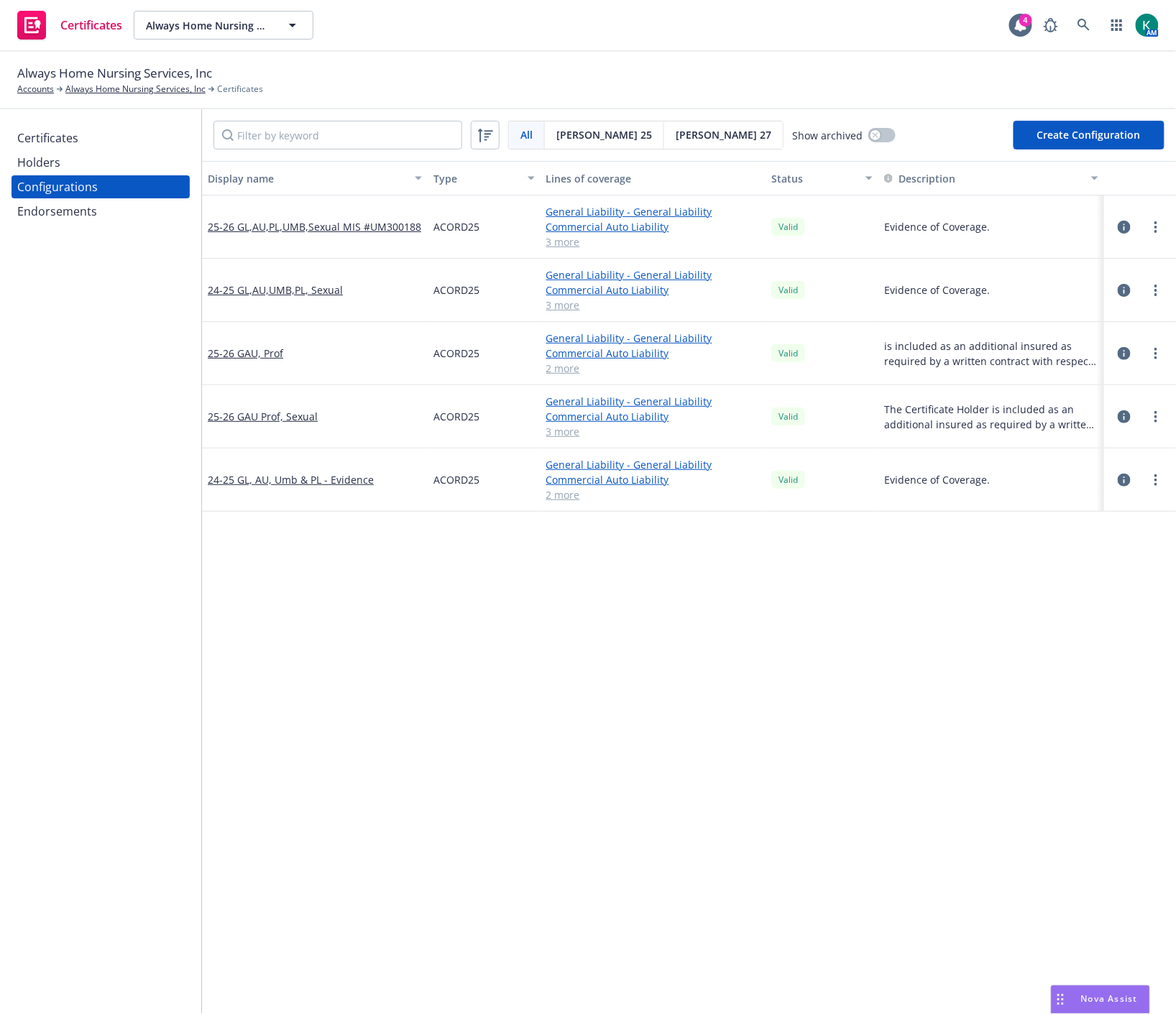
click at [1117, 290] on icon "button" at bounding box center [1123, 290] width 12 height 12
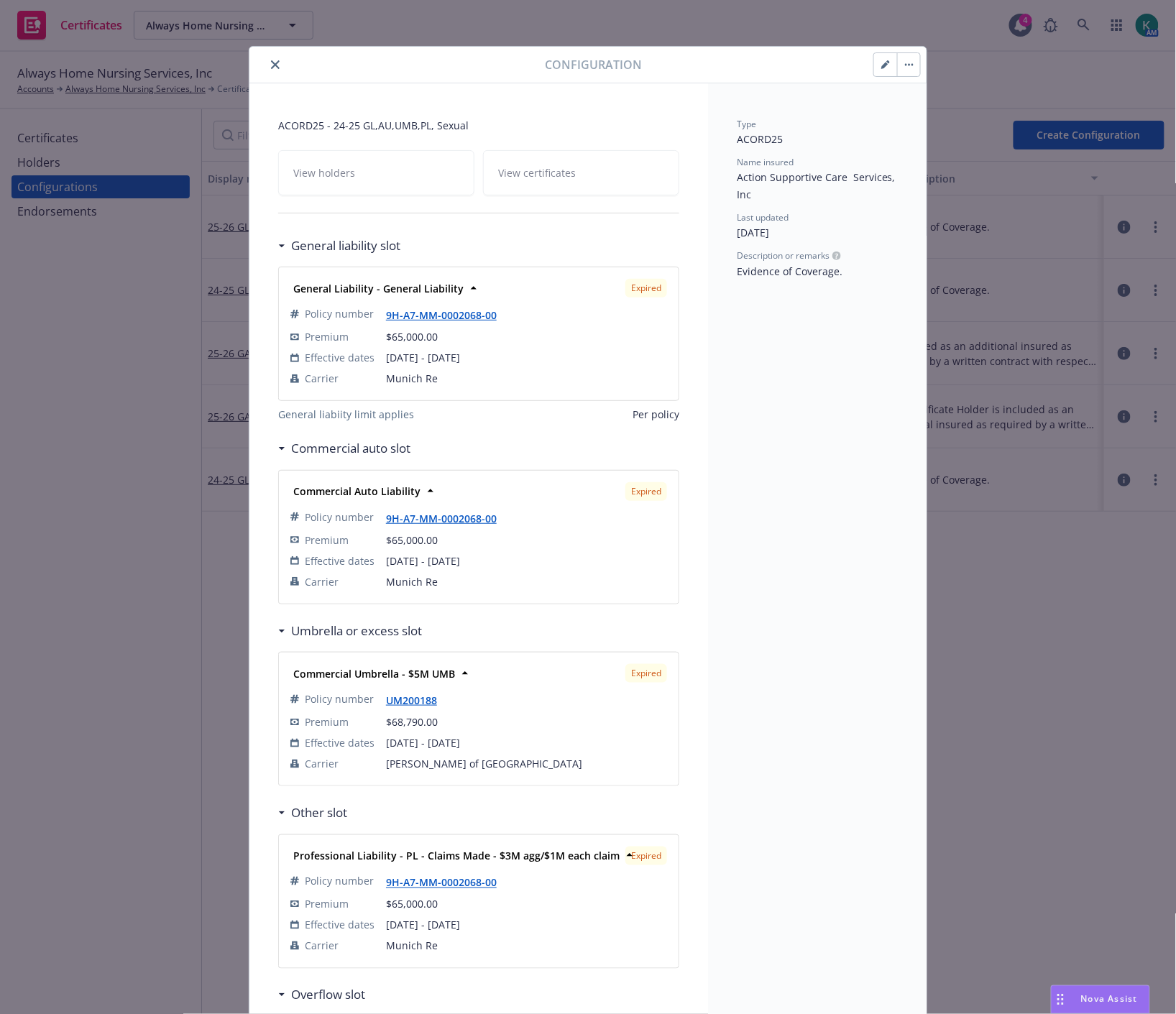
click at [549, 177] on div "View holders View certificates" at bounding box center [479, 172] width 401 height 45
click at [399, 180] on div "View holders View certificates" at bounding box center [479, 172] width 401 height 45
click at [269, 58] on button "close" at bounding box center [276, 64] width 17 height 17
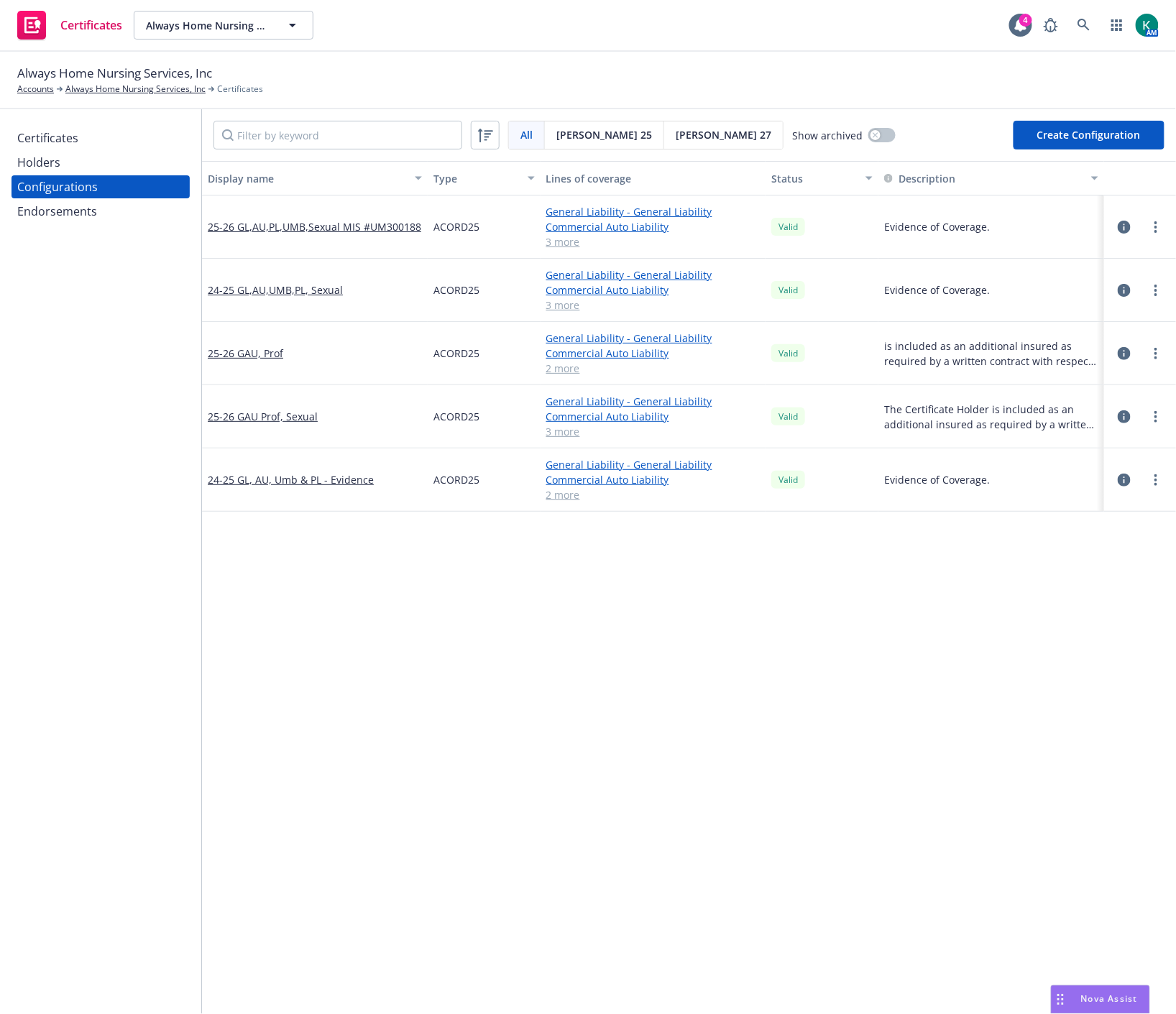
click at [1117, 224] on icon "button" at bounding box center [1123, 227] width 12 height 12
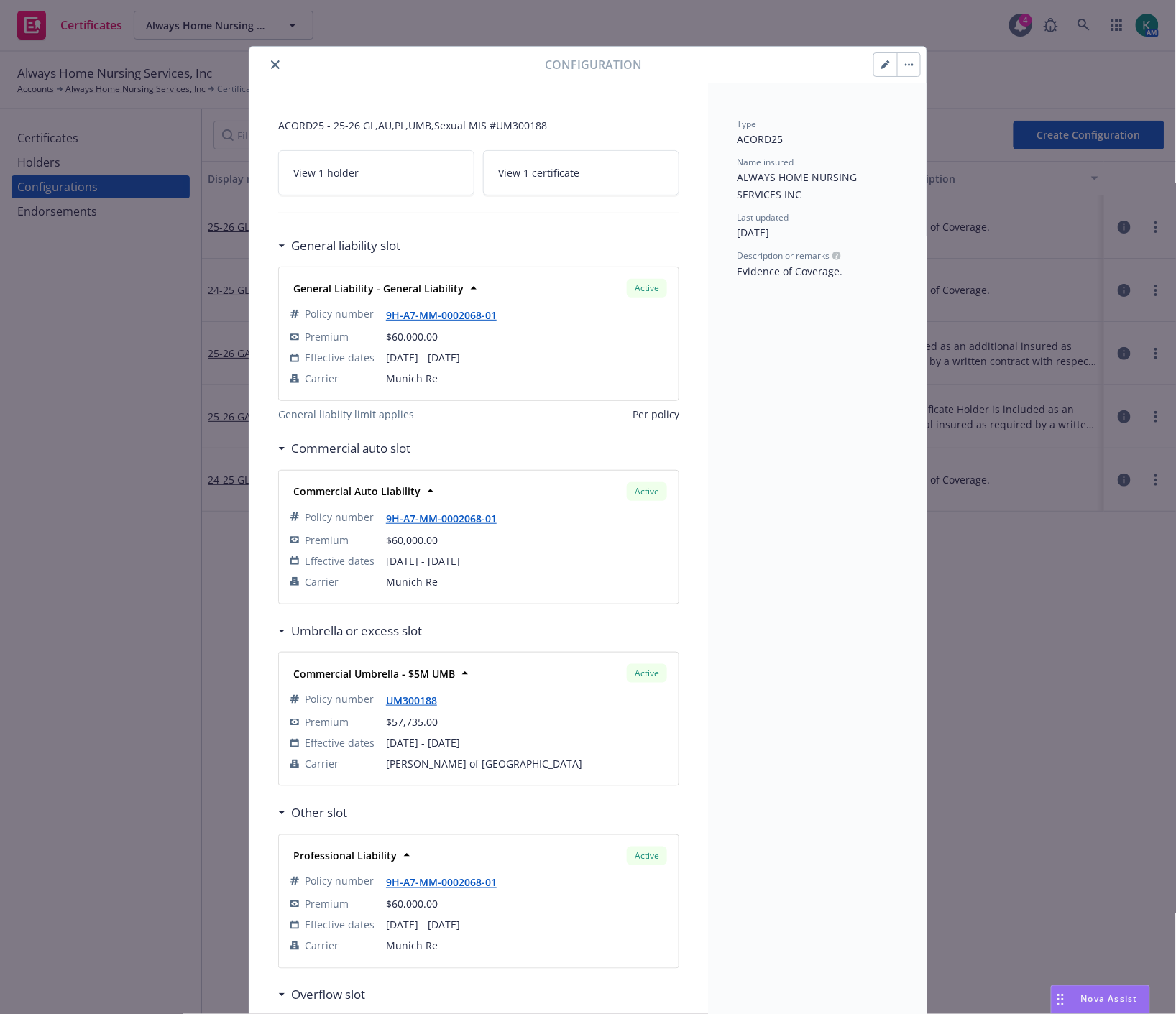
click at [516, 174] on span "View 1 certificate" at bounding box center [539, 173] width 82 height 15
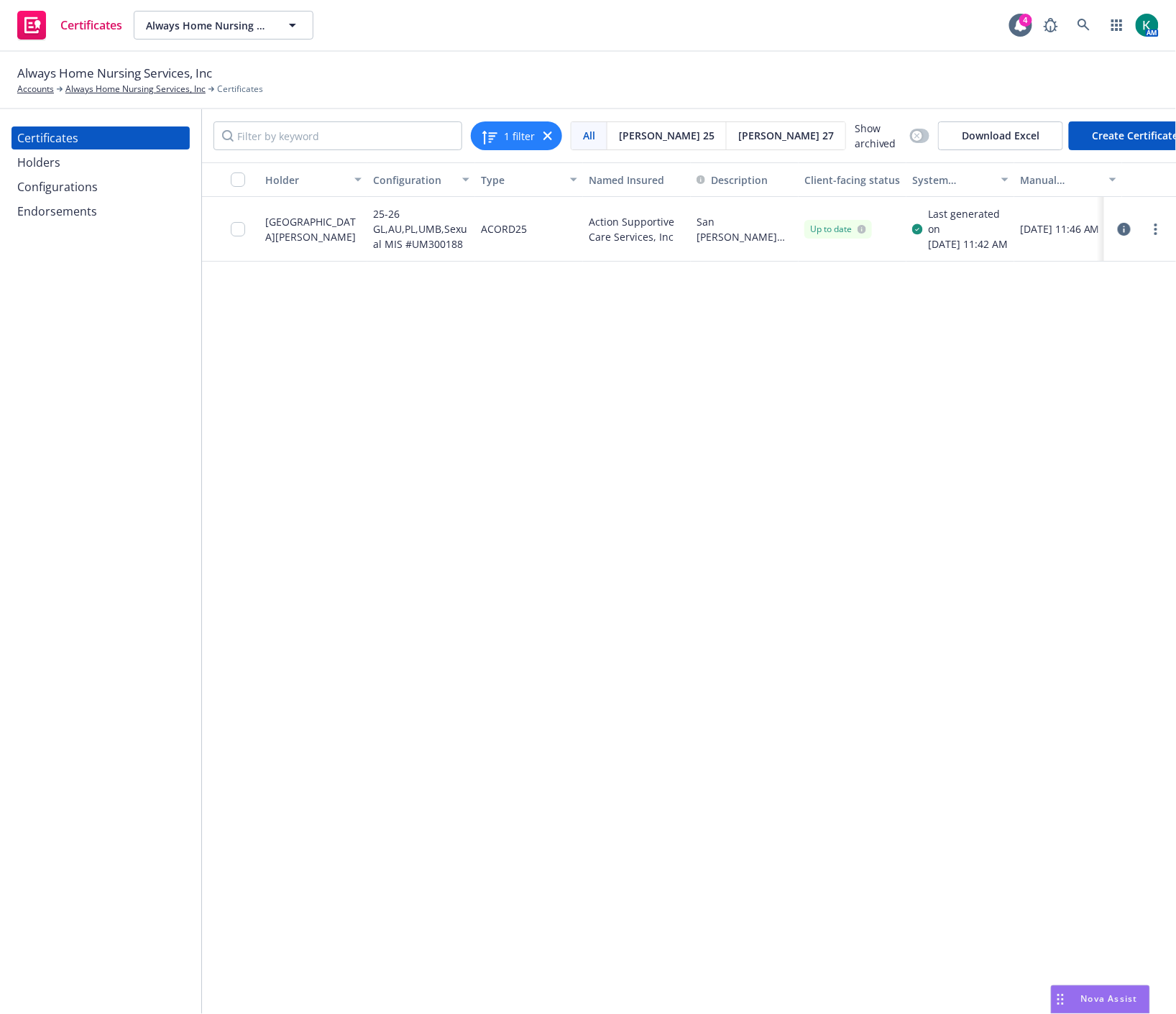
click at [1128, 233] on icon "button" at bounding box center [1123, 229] width 12 height 12
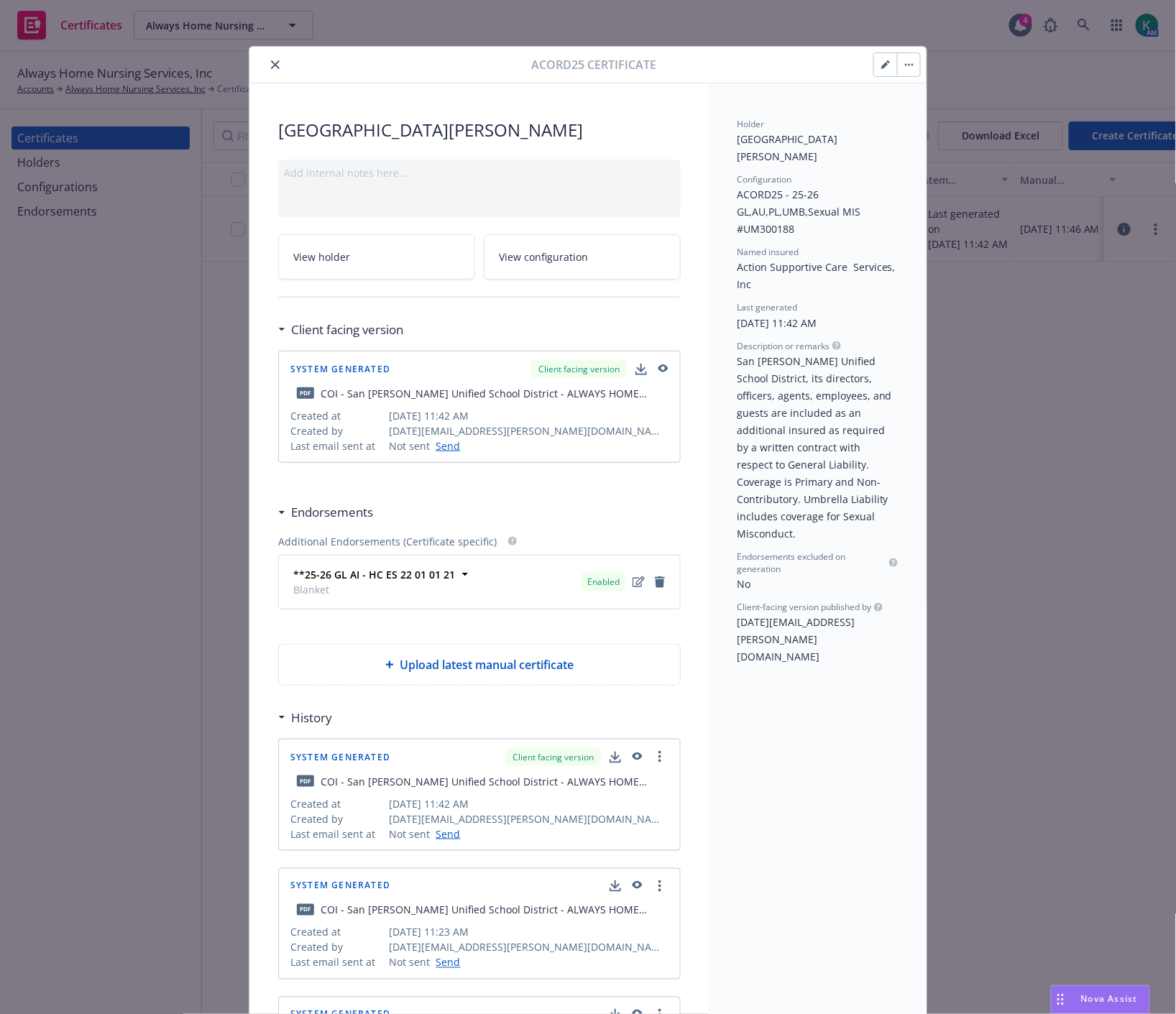
click at [662, 365] on div "System Generated Client facing version pdf COI - San Juan Unified School Distri…" at bounding box center [479, 406] width 401 height 110
click at [659, 370] on icon "button" at bounding box center [663, 369] width 10 height 8
click at [271, 64] on icon "close" at bounding box center [275, 64] width 9 height 9
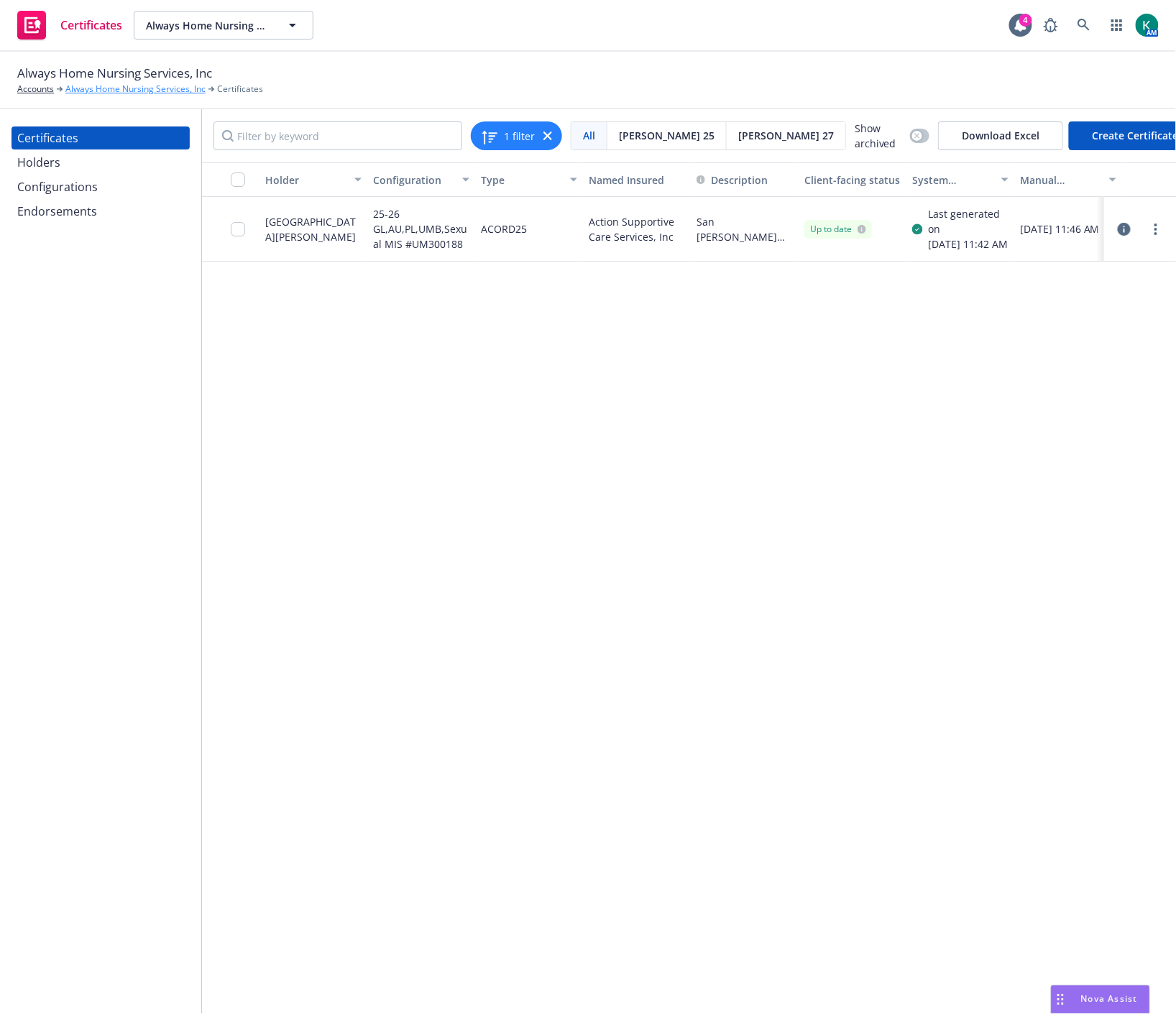
click at [132, 88] on link "Always Home Nursing Services, Inc" at bounding box center [135, 88] width 140 height 12
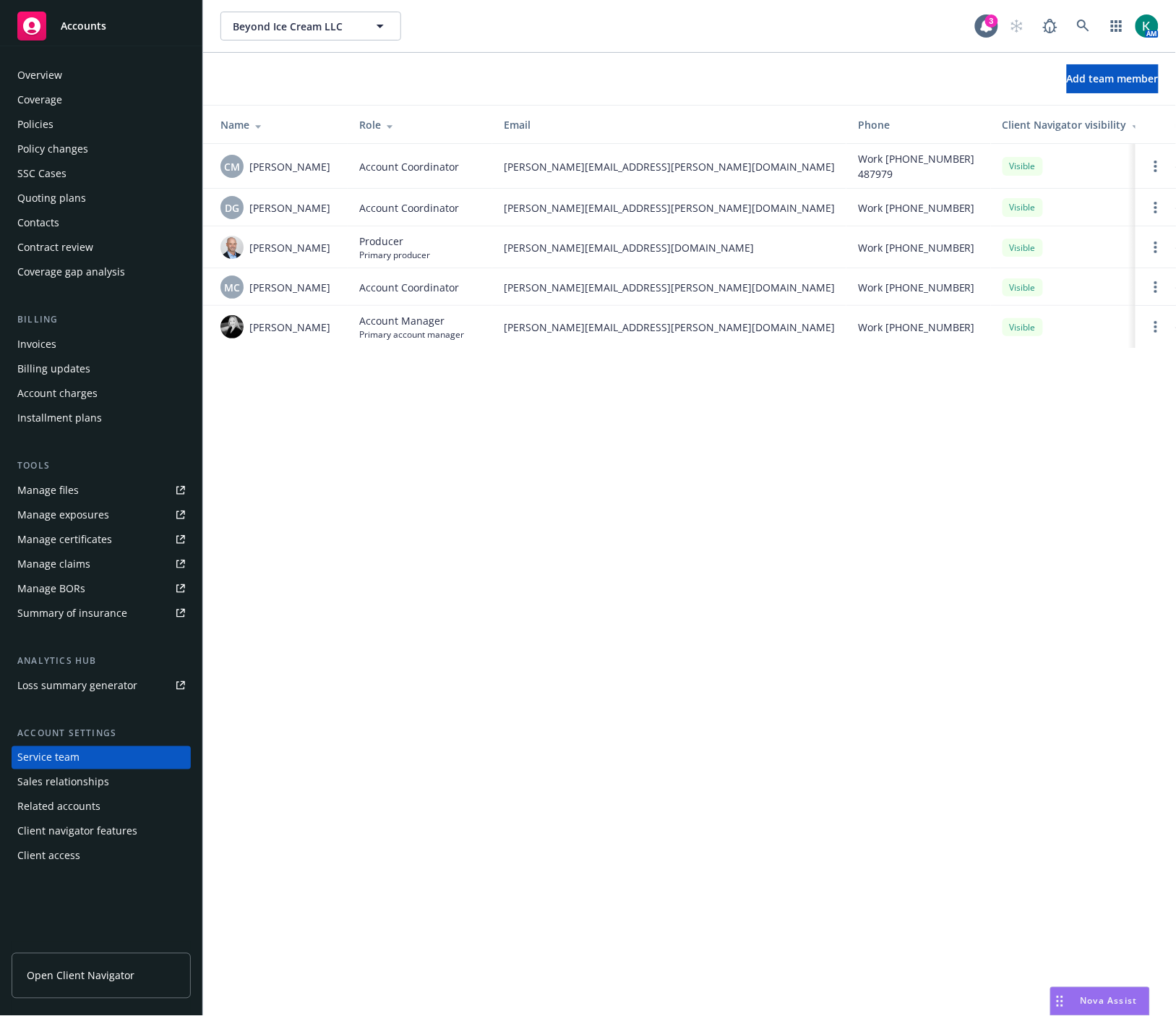
click at [87, 78] on div "Overview" at bounding box center [101, 75] width 168 height 23
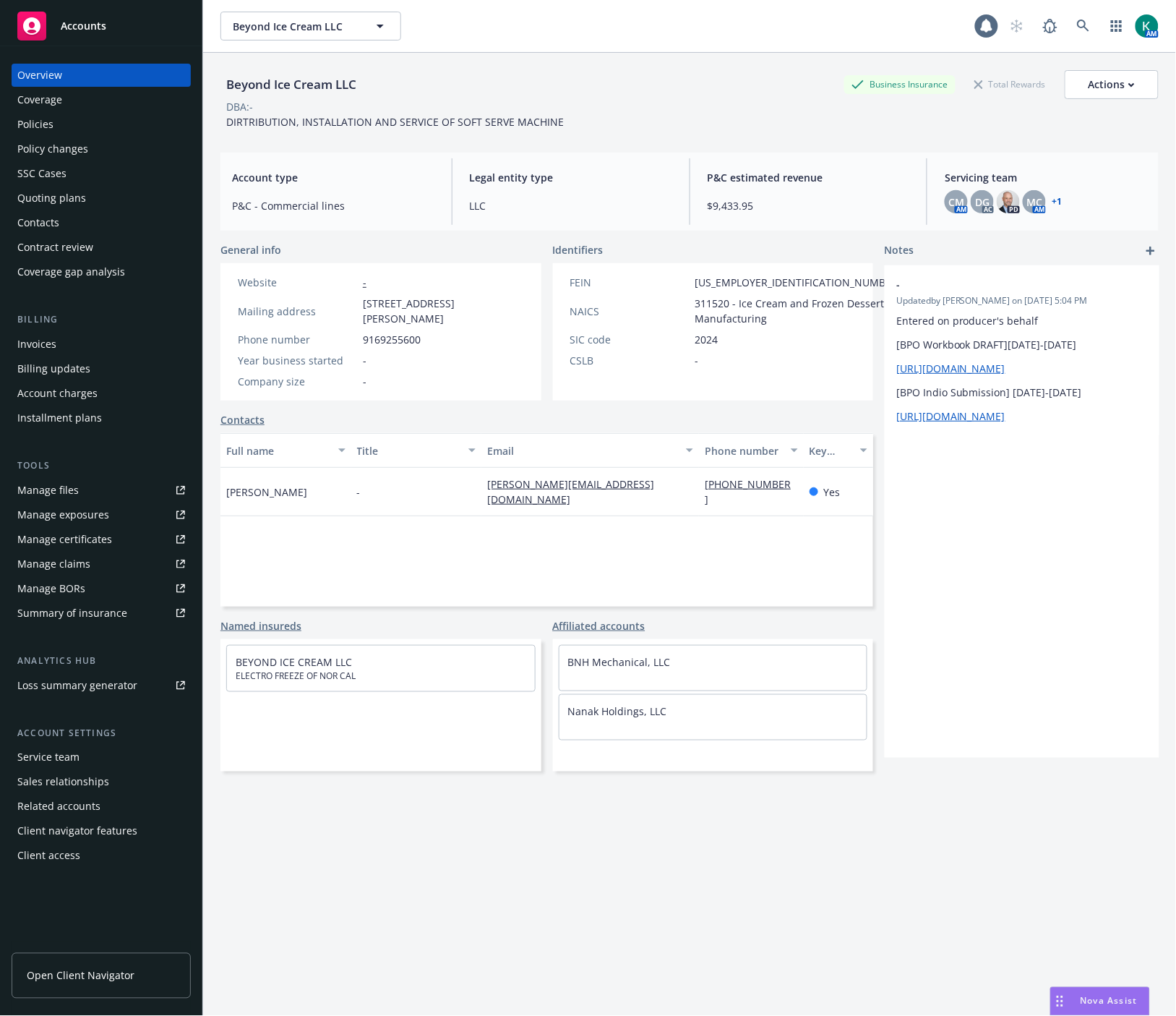
click at [615, 653] on div "BNH Mechanical, LLC" at bounding box center [713, 663] width 308 height 33
click at [608, 666] on link "BNH Mechanical, LLC" at bounding box center [619, 662] width 102 height 14
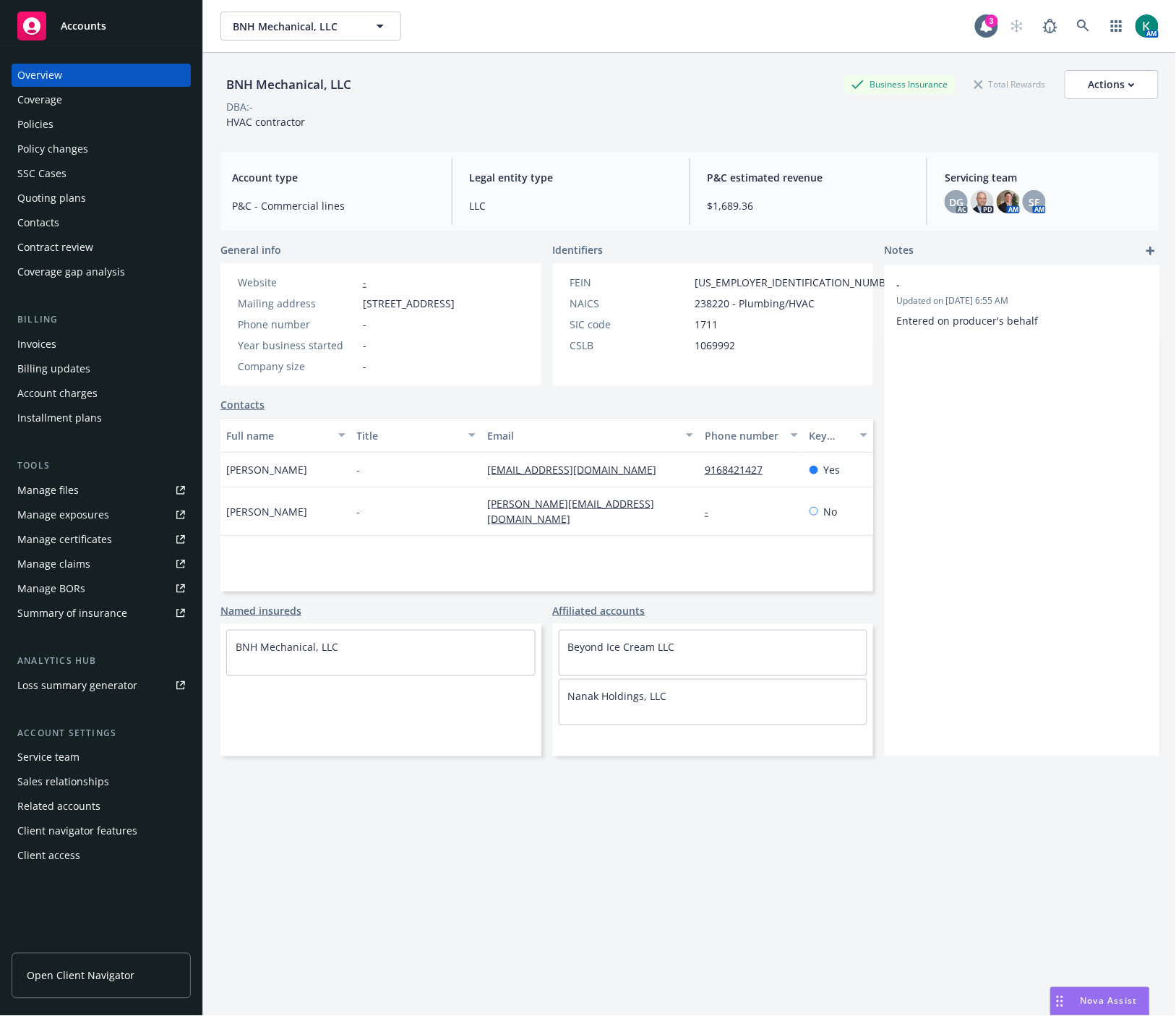
click at [485, 103] on div "DBA: -" at bounding box center [689, 107] width 938 height 15
click at [425, 922] on div "BNH Mechanical, LLC Business Insurance Total Rewards Actions DBA: - HVAC contra…" at bounding box center [689, 552] width 938 height 999
click at [93, 510] on div "Manage exposures" at bounding box center [63, 515] width 92 height 23
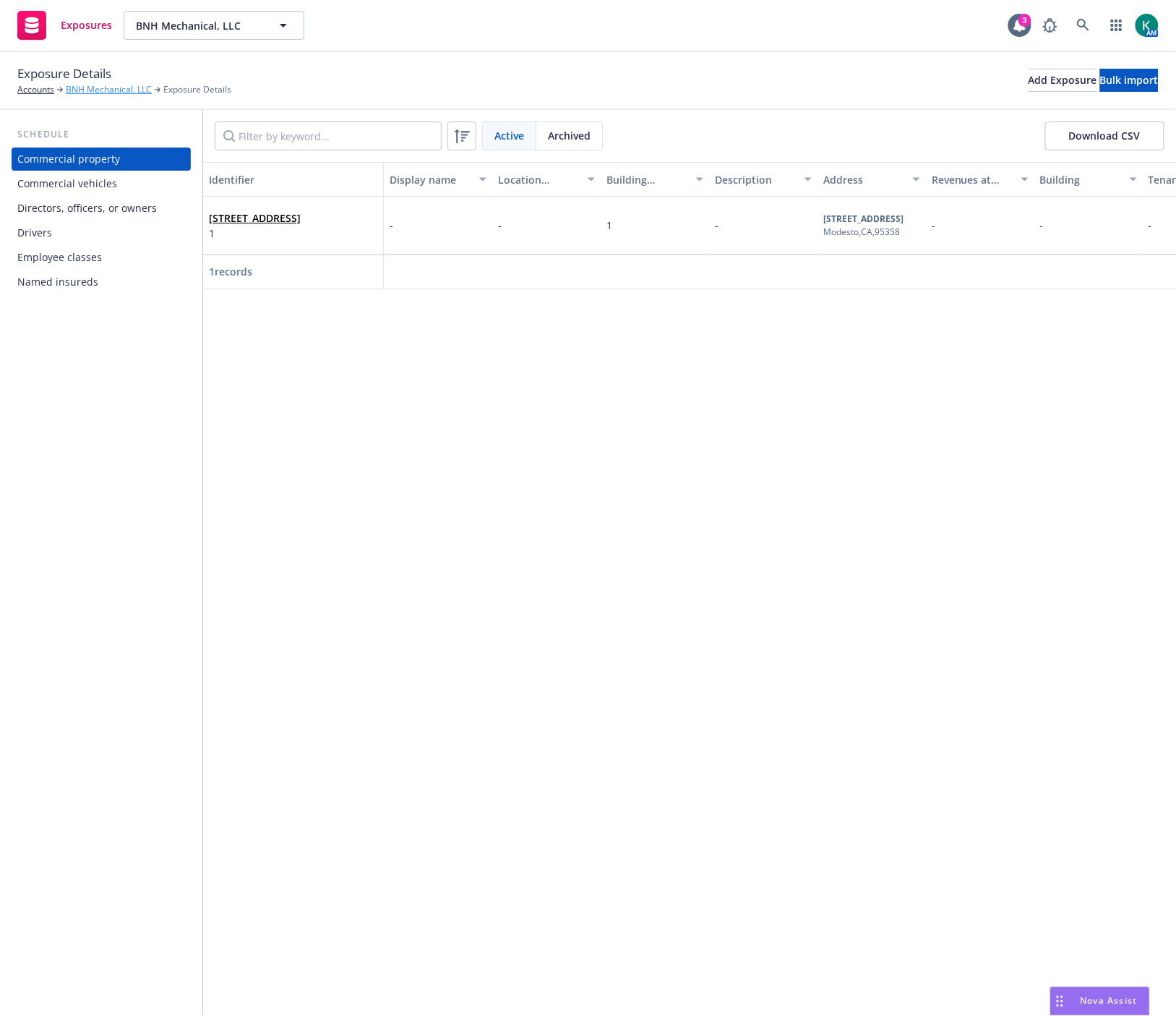
click at [110, 88] on link "BNH Mechanical, LLC" at bounding box center [108, 89] width 86 height 13
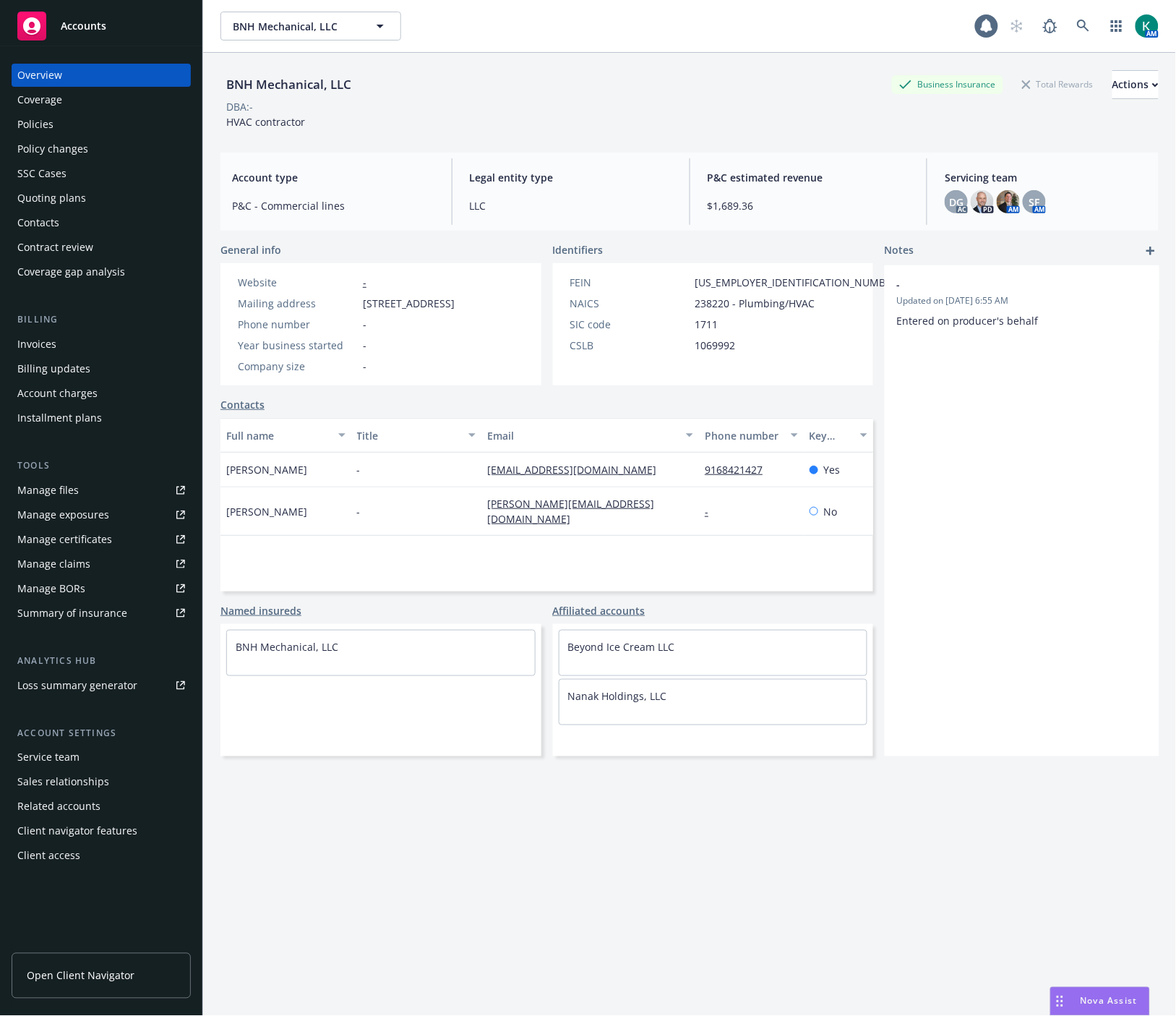
click at [56, 119] on div "Policies" at bounding box center [101, 125] width 168 height 23
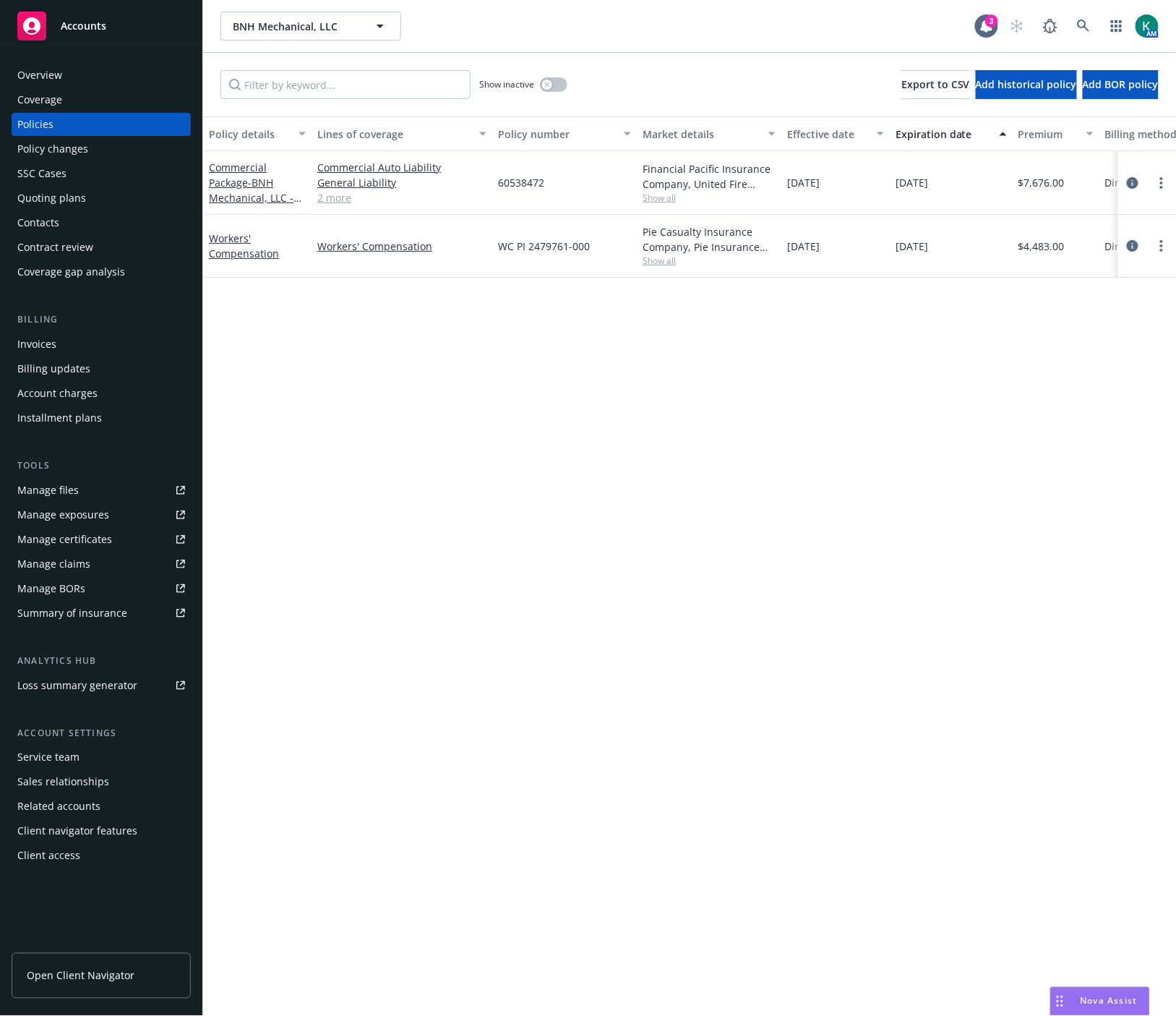
click at [65, 76] on div "Overview" at bounding box center [101, 75] width 168 height 23
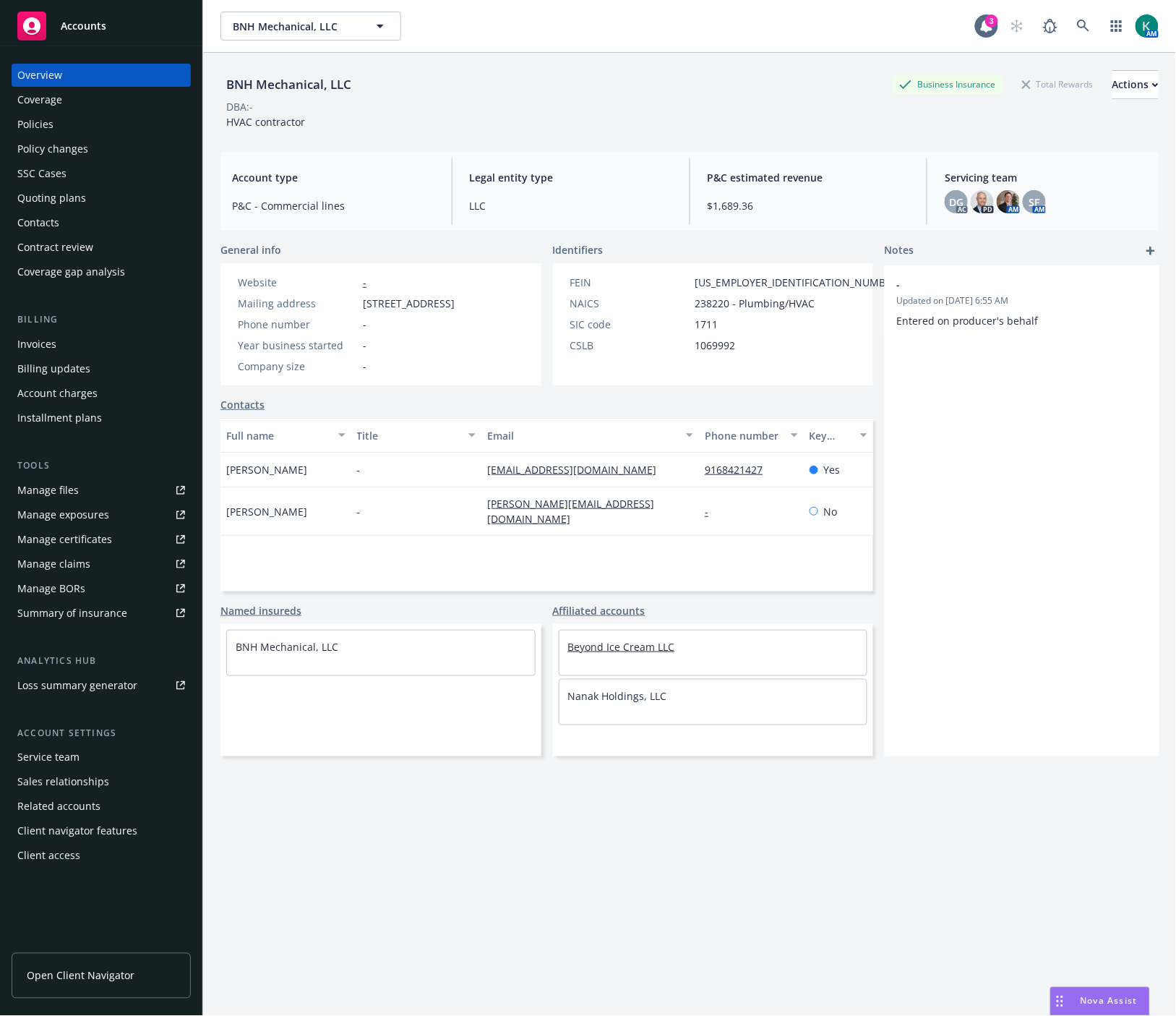
click at [647, 654] on link "Beyond Ice Cream LLC" at bounding box center [621, 647] width 107 height 14
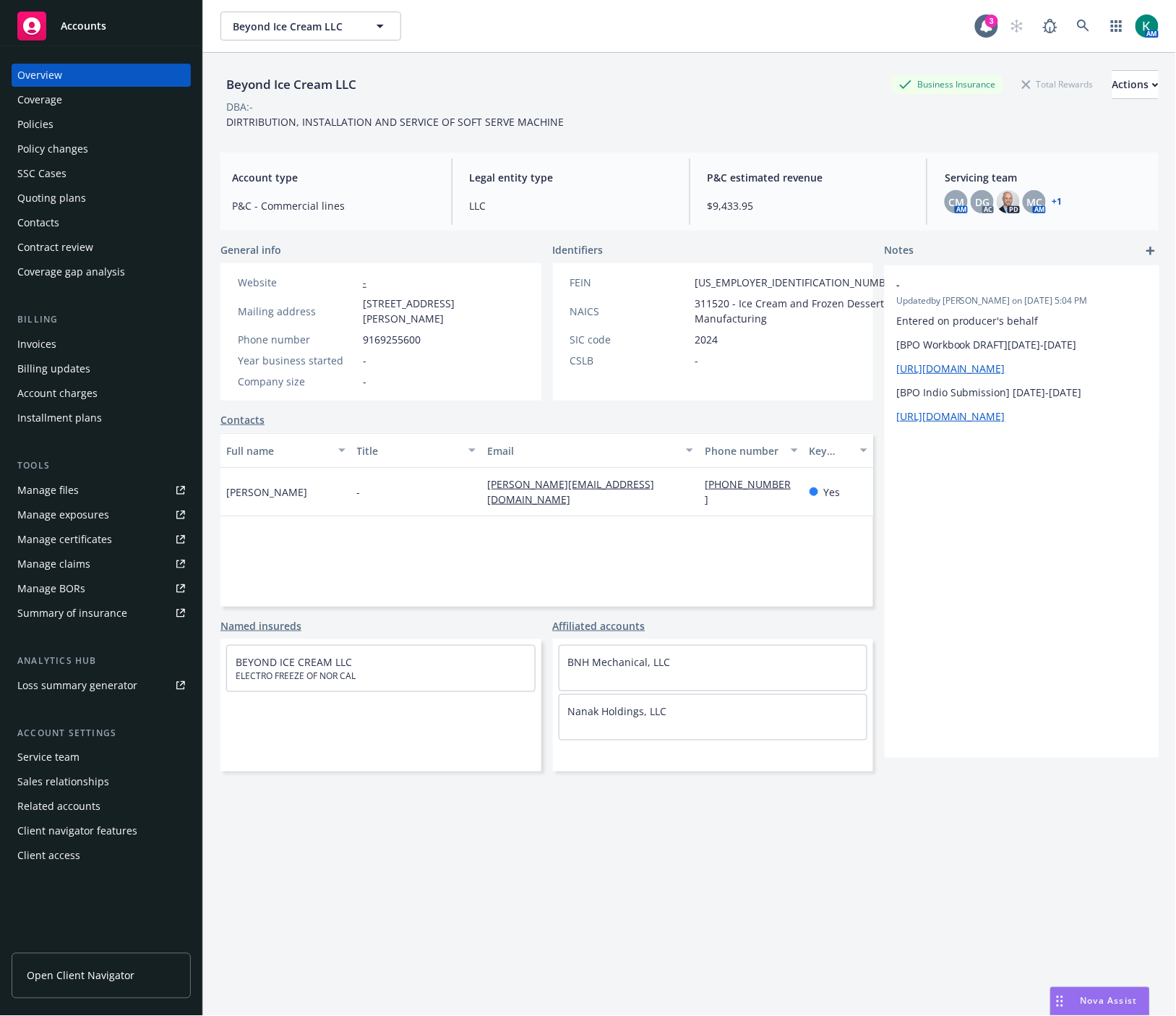
click at [41, 126] on div "Policies" at bounding box center [35, 125] width 36 height 23
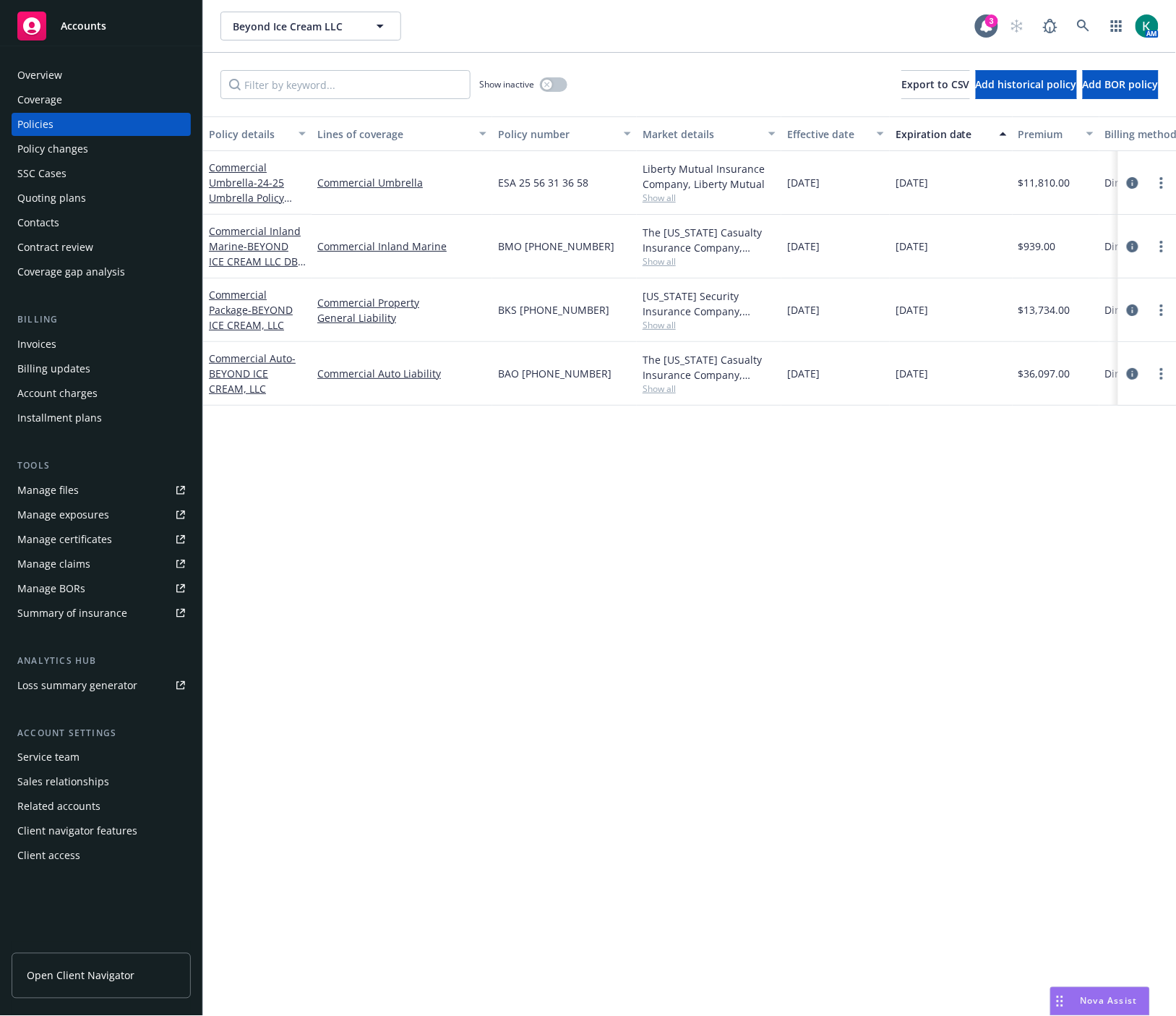
click at [55, 197] on div "Quoting plans" at bounding box center [51, 198] width 69 height 23
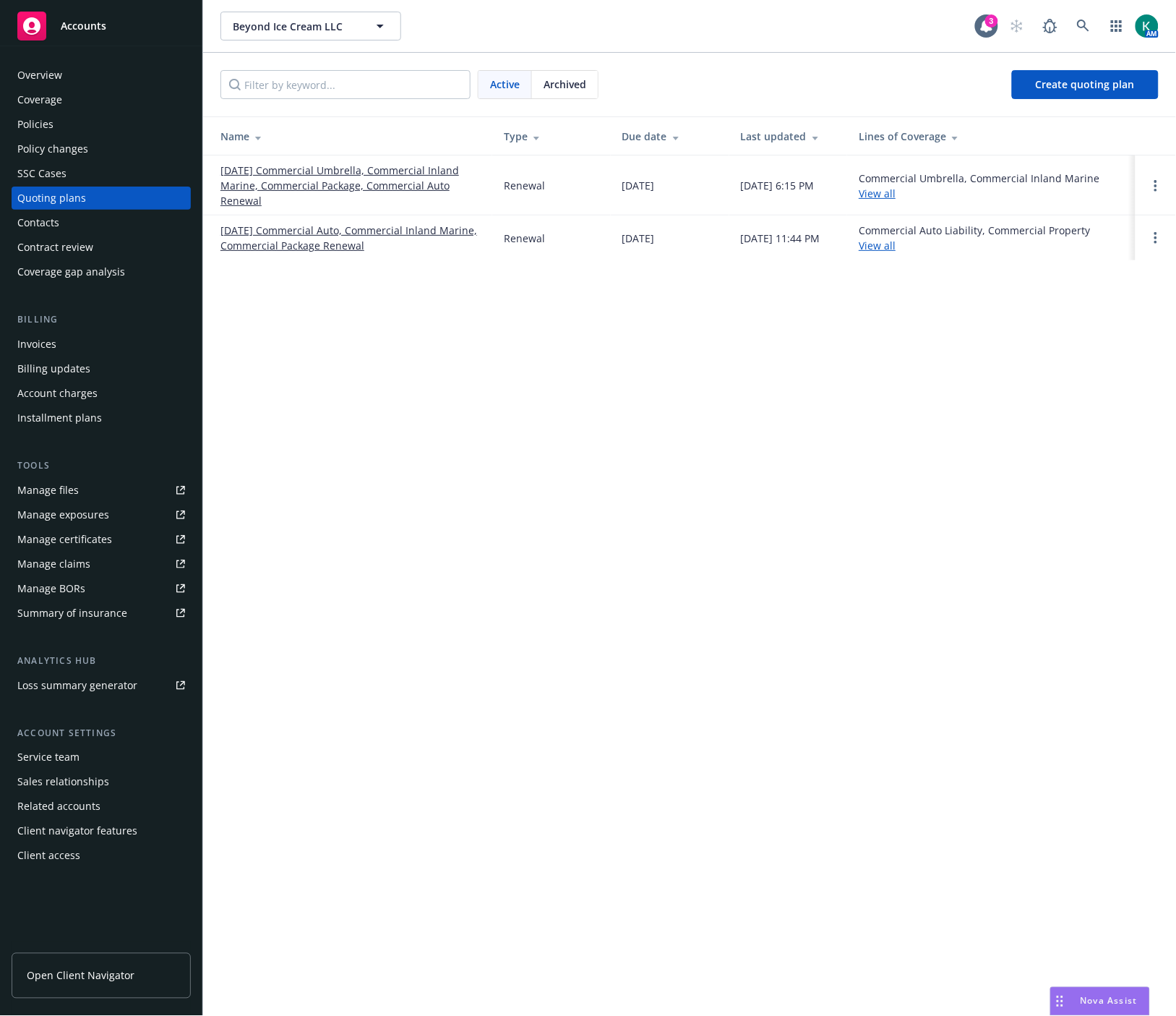
click at [341, 190] on link "09/15/25 Commercial Umbrella, Commercial Inland Marine, Commercial Package, Com…" at bounding box center [350, 184] width 261 height 45
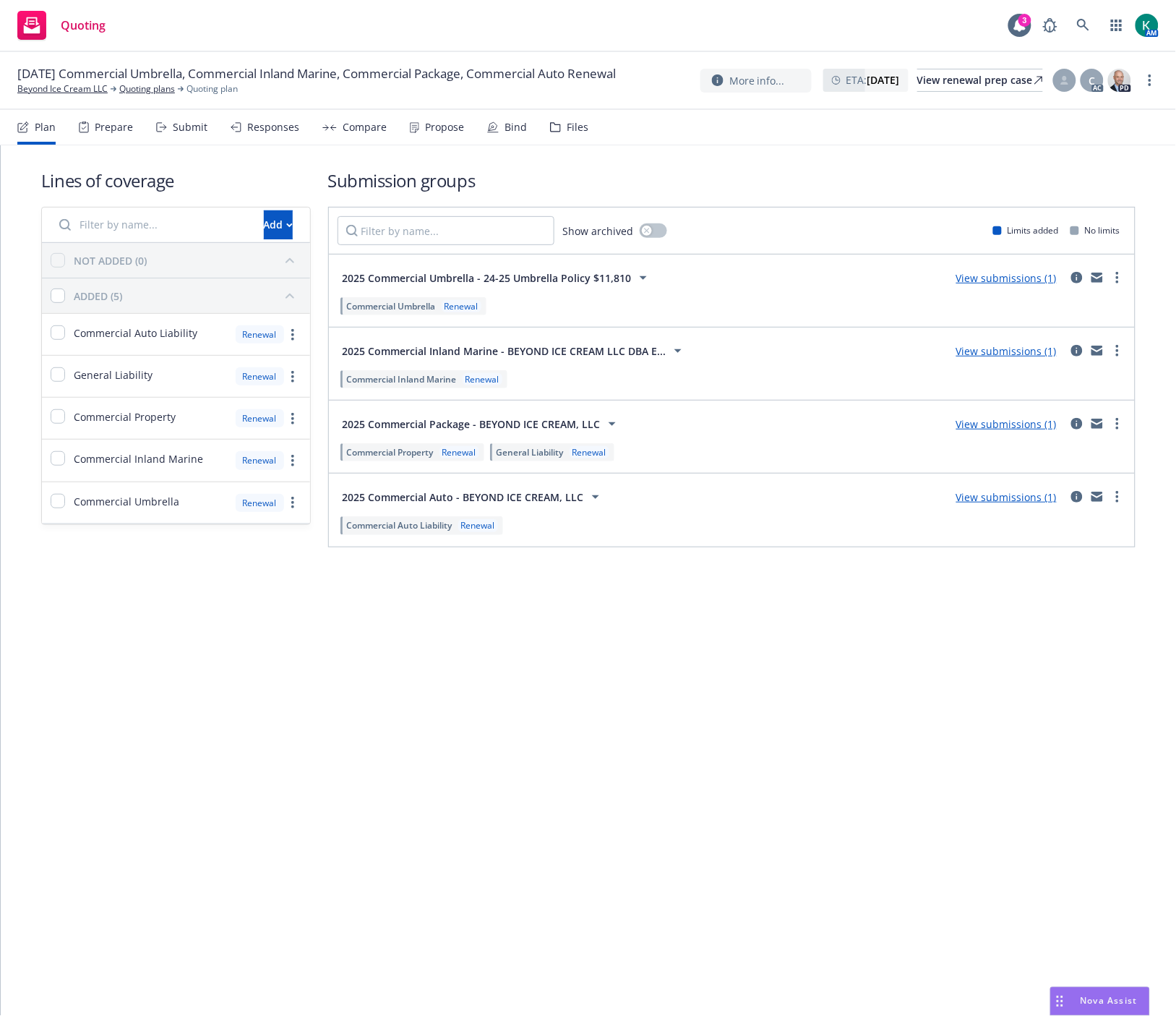
click at [198, 126] on div "Submit" at bounding box center [190, 127] width 35 height 12
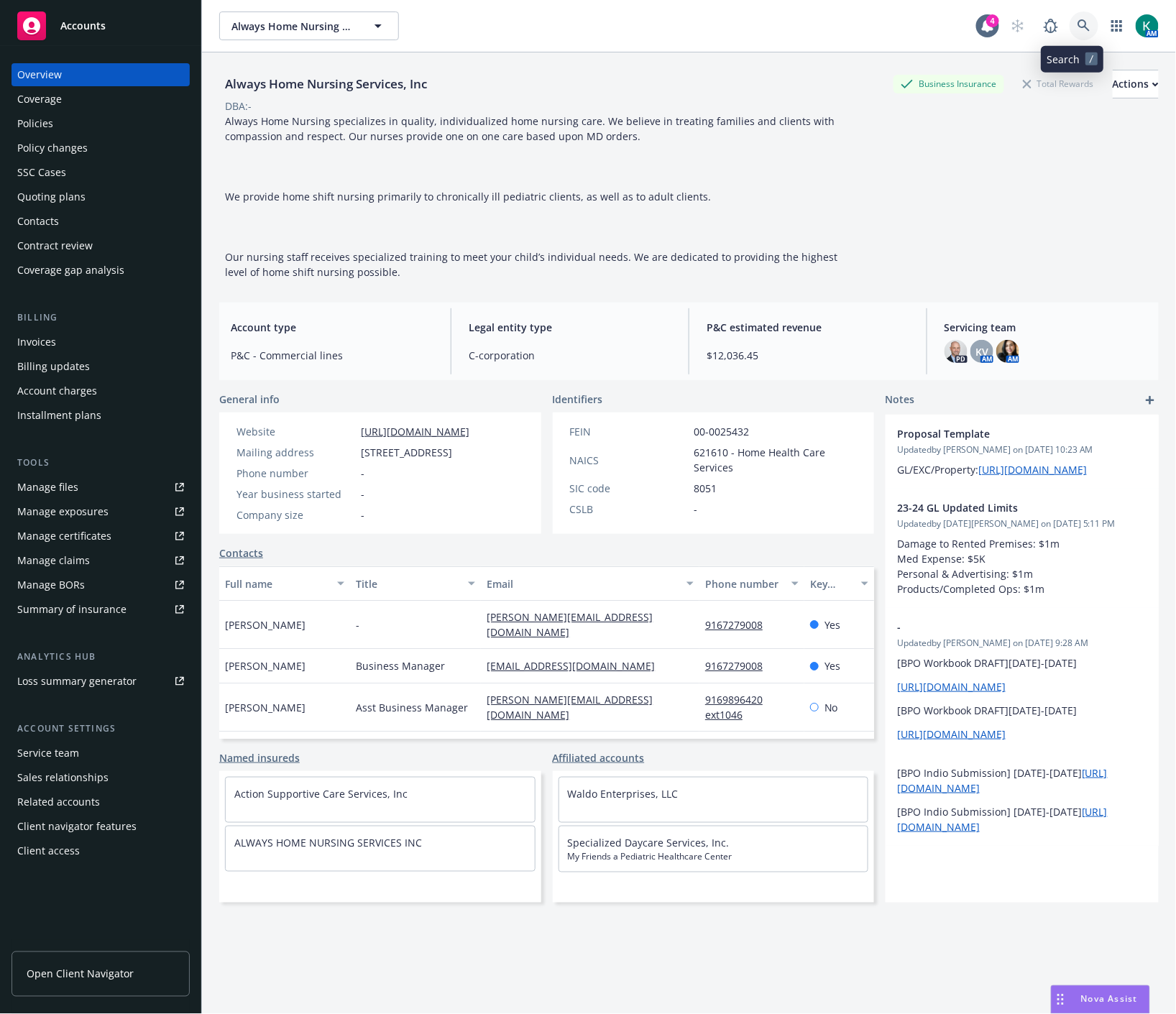
click at [1077, 29] on icon at bounding box center [1083, 25] width 12 height 12
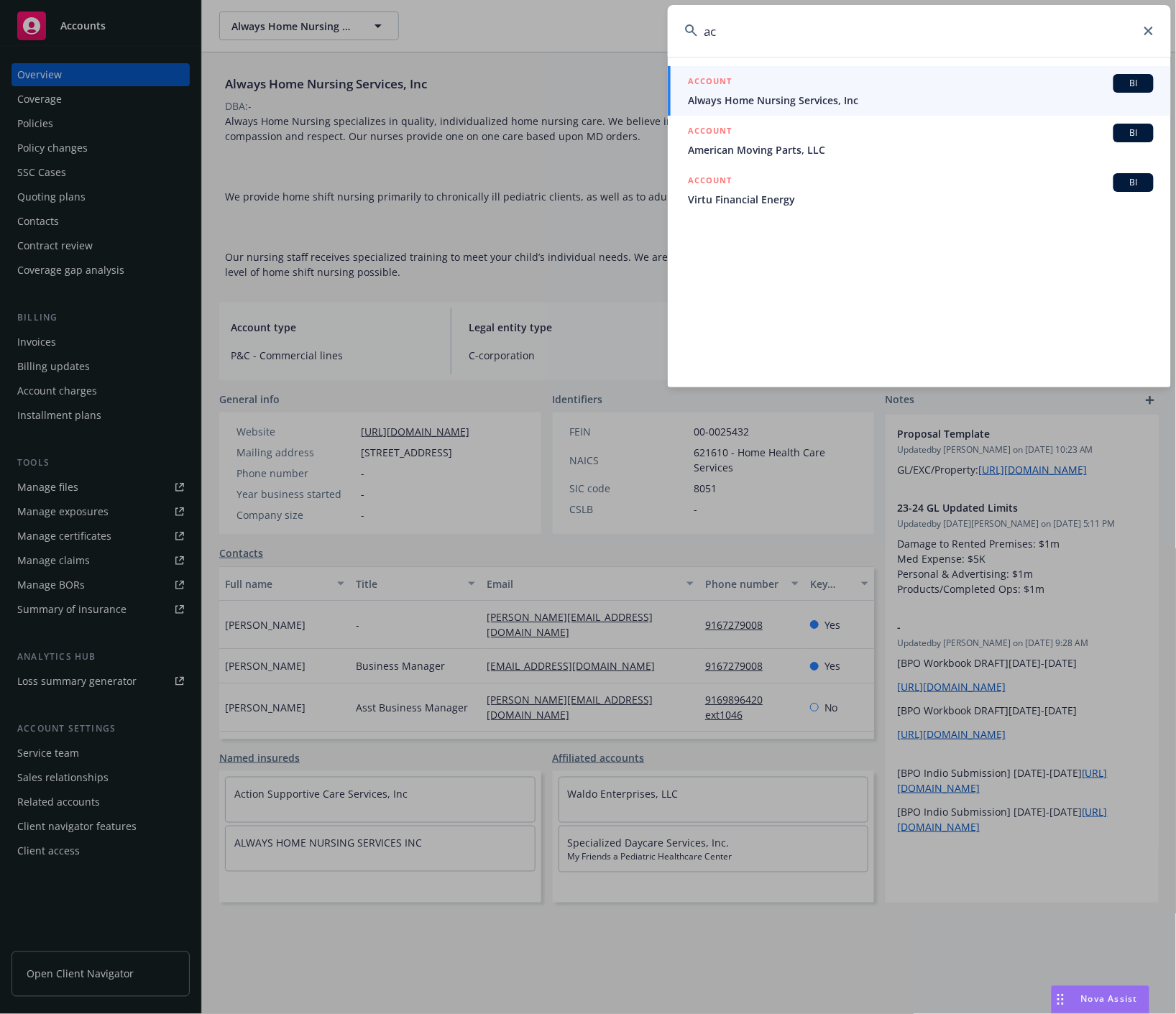
type input "a"
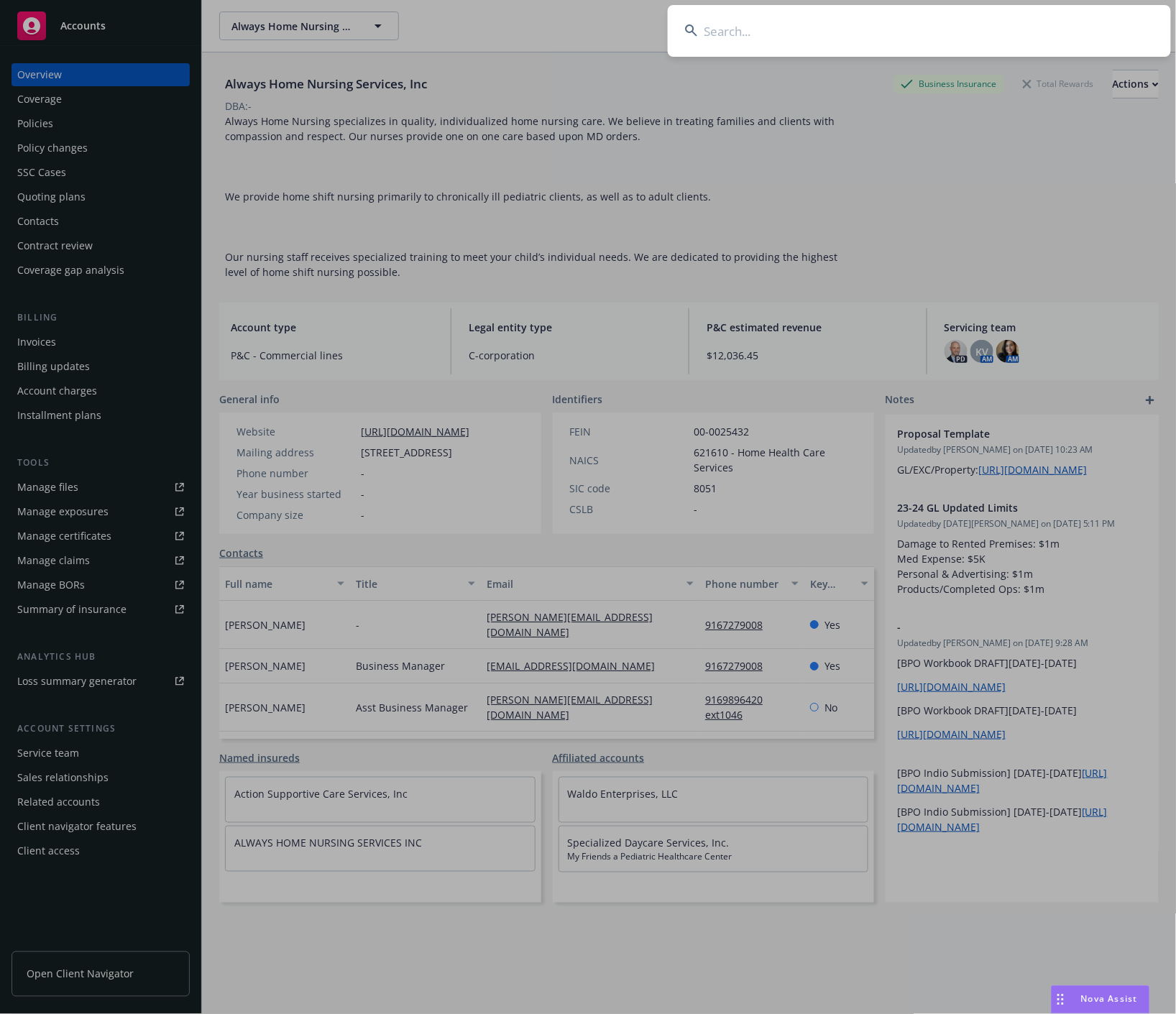
drag, startPoint x: 313, startPoint y: 147, endPoint x: 220, endPoint y: 130, distance: 94.5
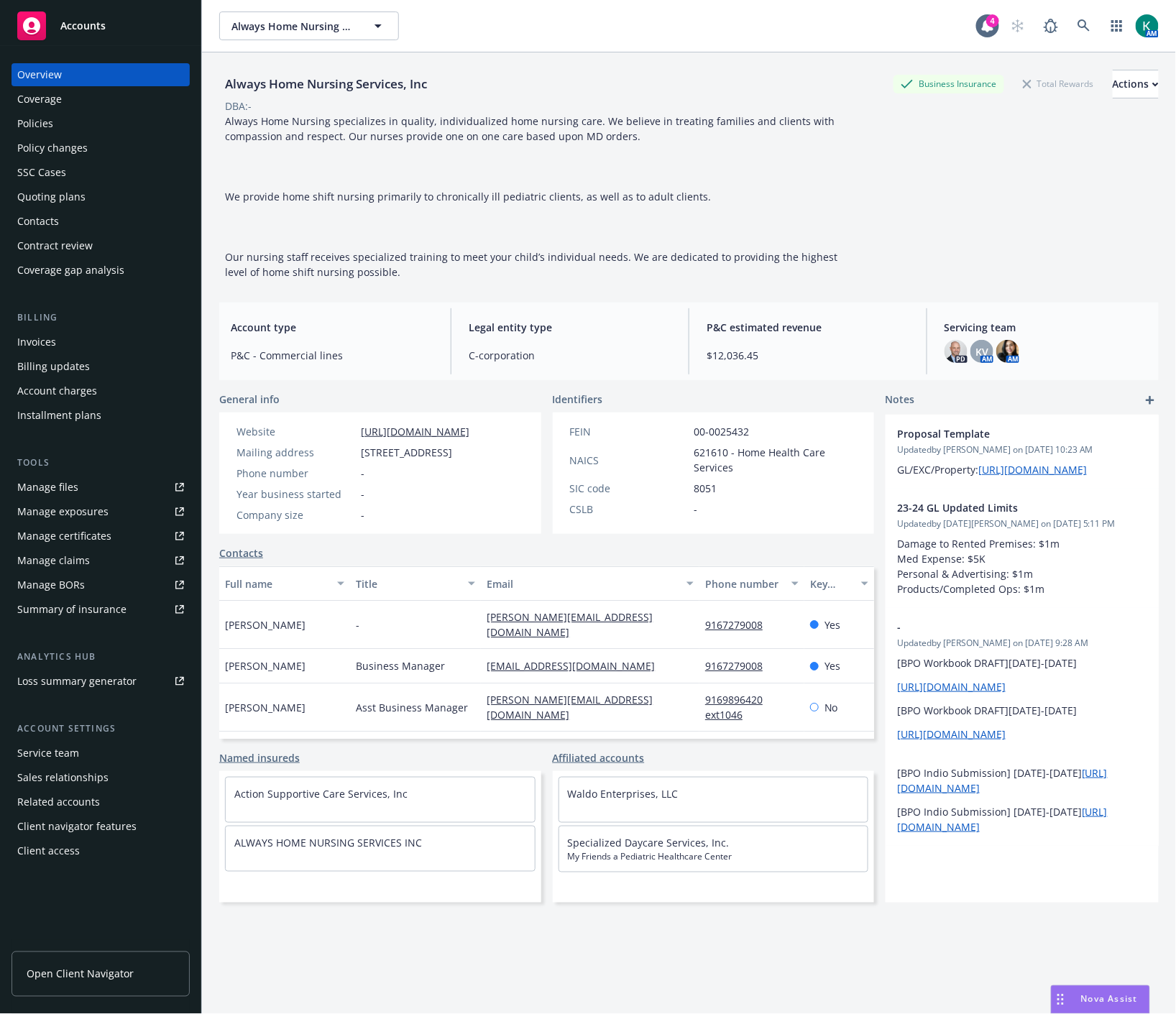
click at [99, 120] on div "Policies" at bounding box center [101, 124] width 167 height 23
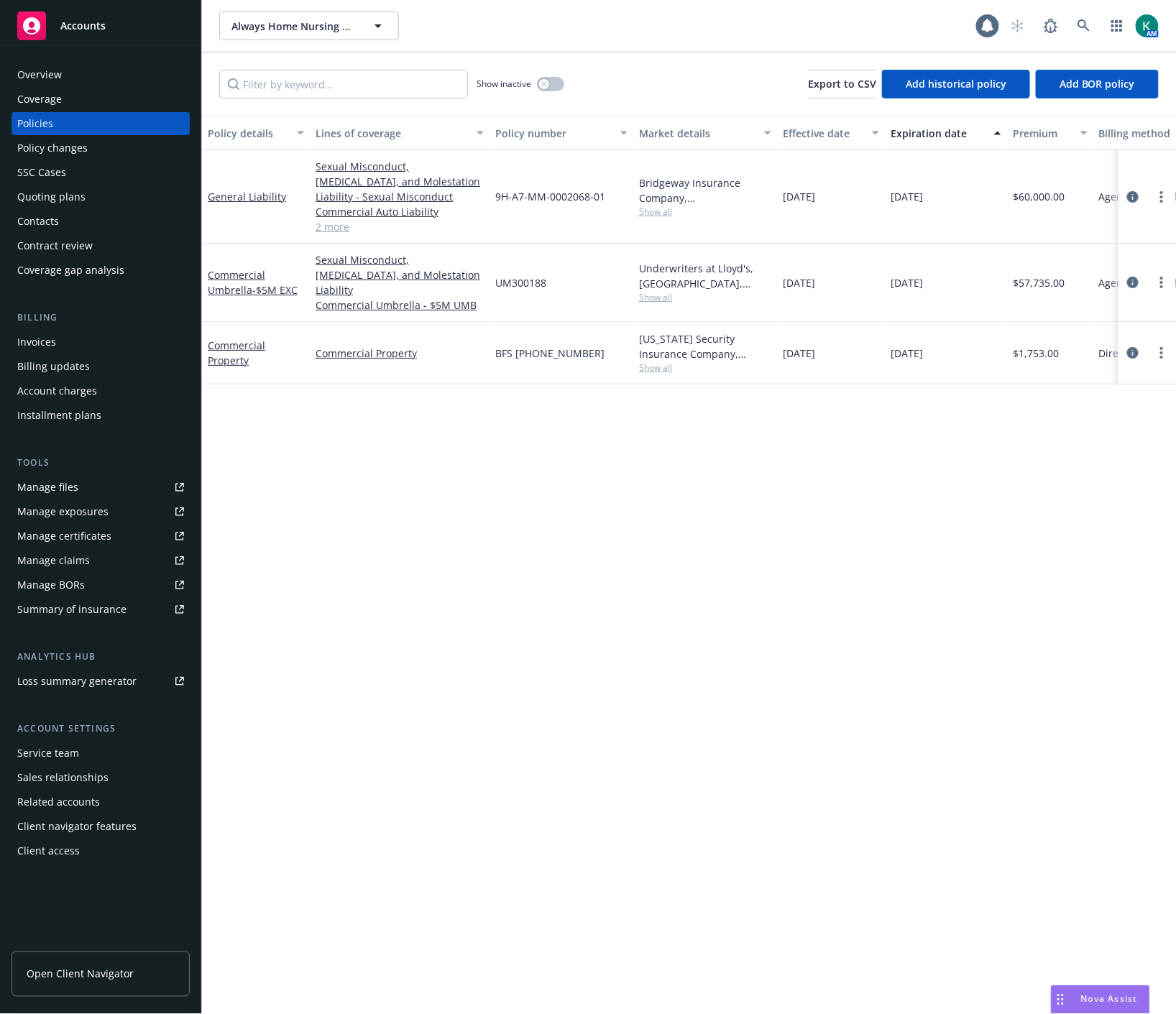
click at [95, 70] on div "Overview" at bounding box center [101, 75] width 167 height 23
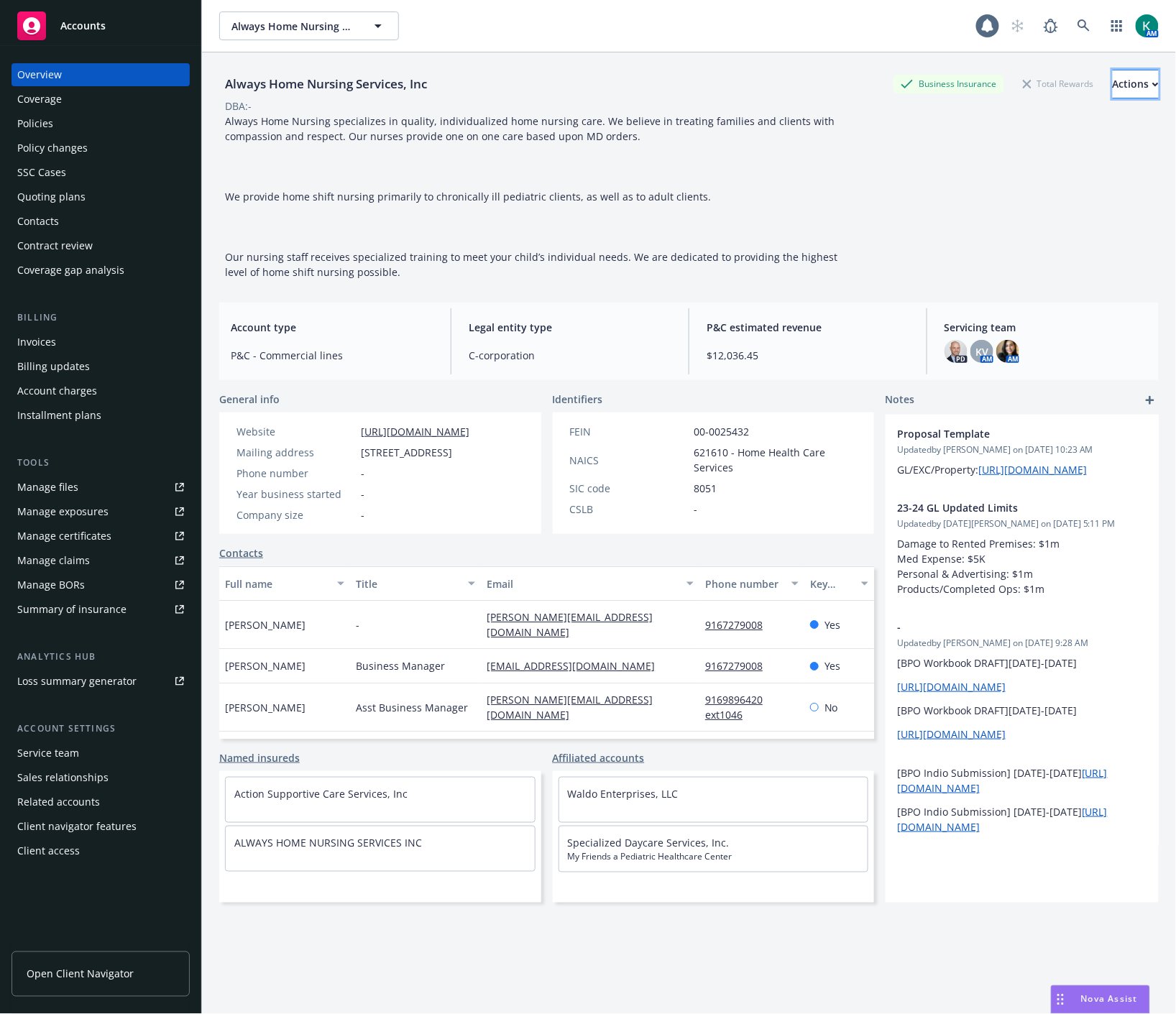
click at [1114, 83] on div "Actions" at bounding box center [1136, 84] width 46 height 27
click at [1051, 181] on link "Copy logging email" at bounding box center [1040, 181] width 236 height 29
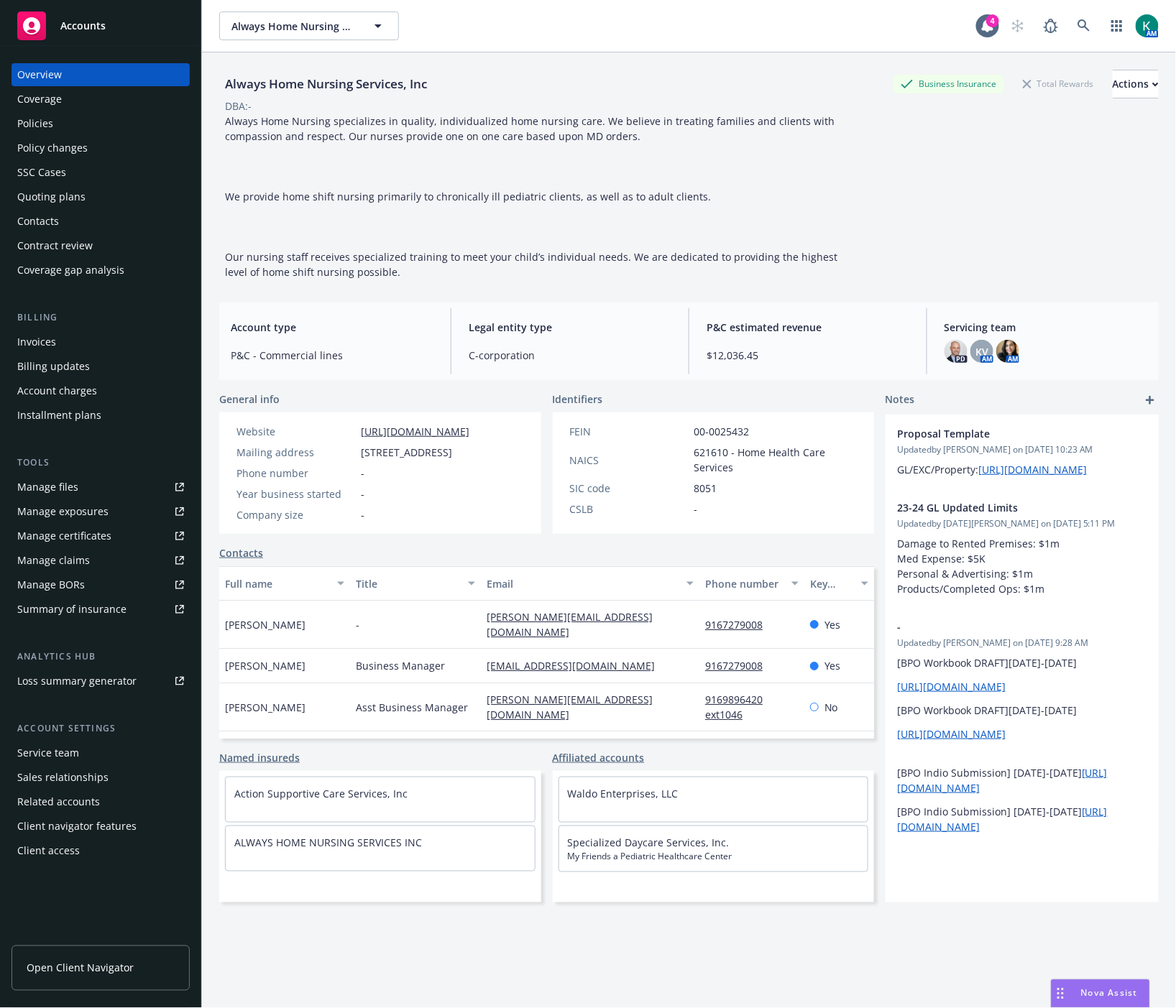
click at [755, 39] on div "Always Home Nursing Services, Inc Always Home Nursing Services, Inc" at bounding box center [597, 26] width 756 height 29
click at [1077, 24] on icon at bounding box center [1083, 25] width 12 height 12
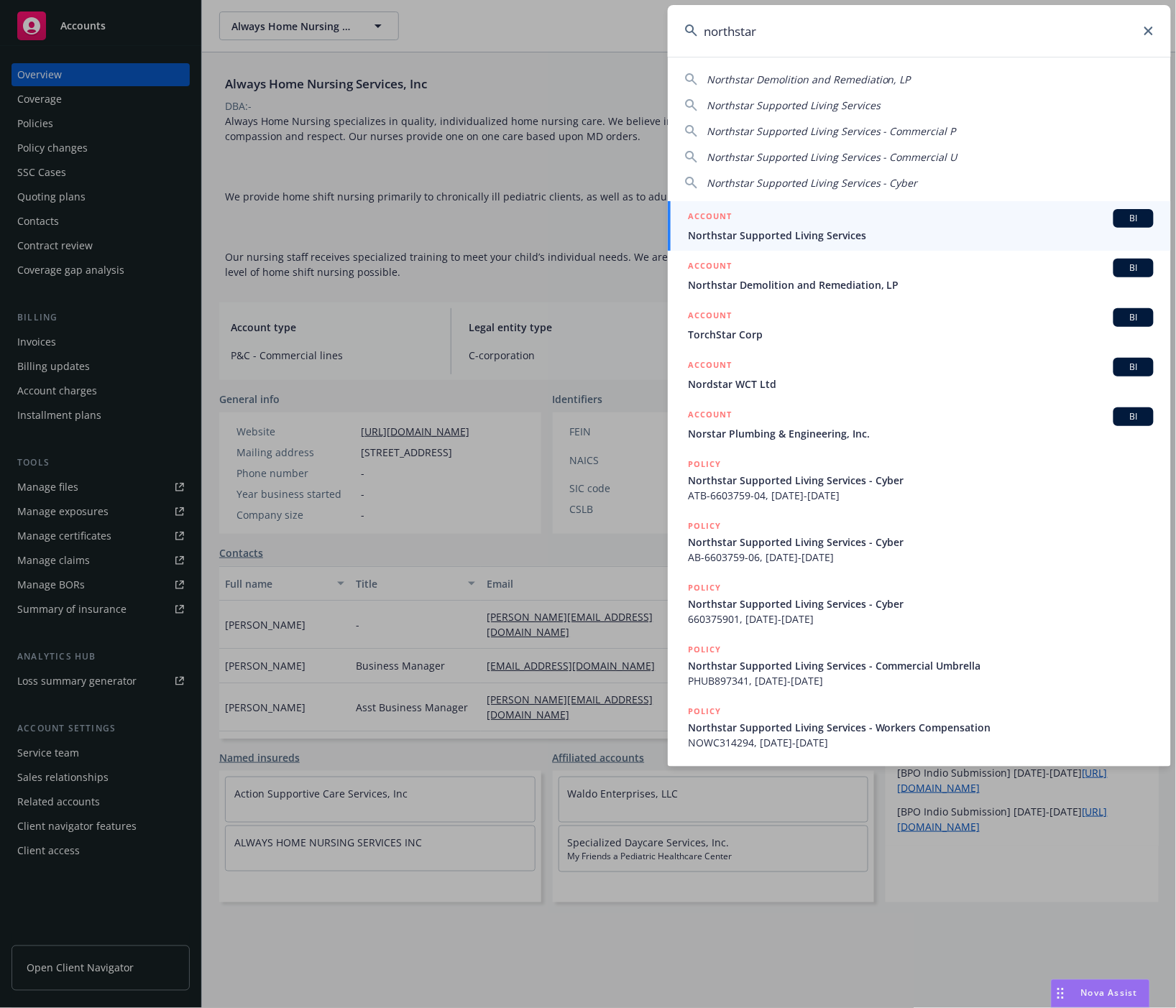
type input "northstar"
click at [882, 230] on span "Northstar Supported Living Services" at bounding box center [920, 235] width 466 height 15
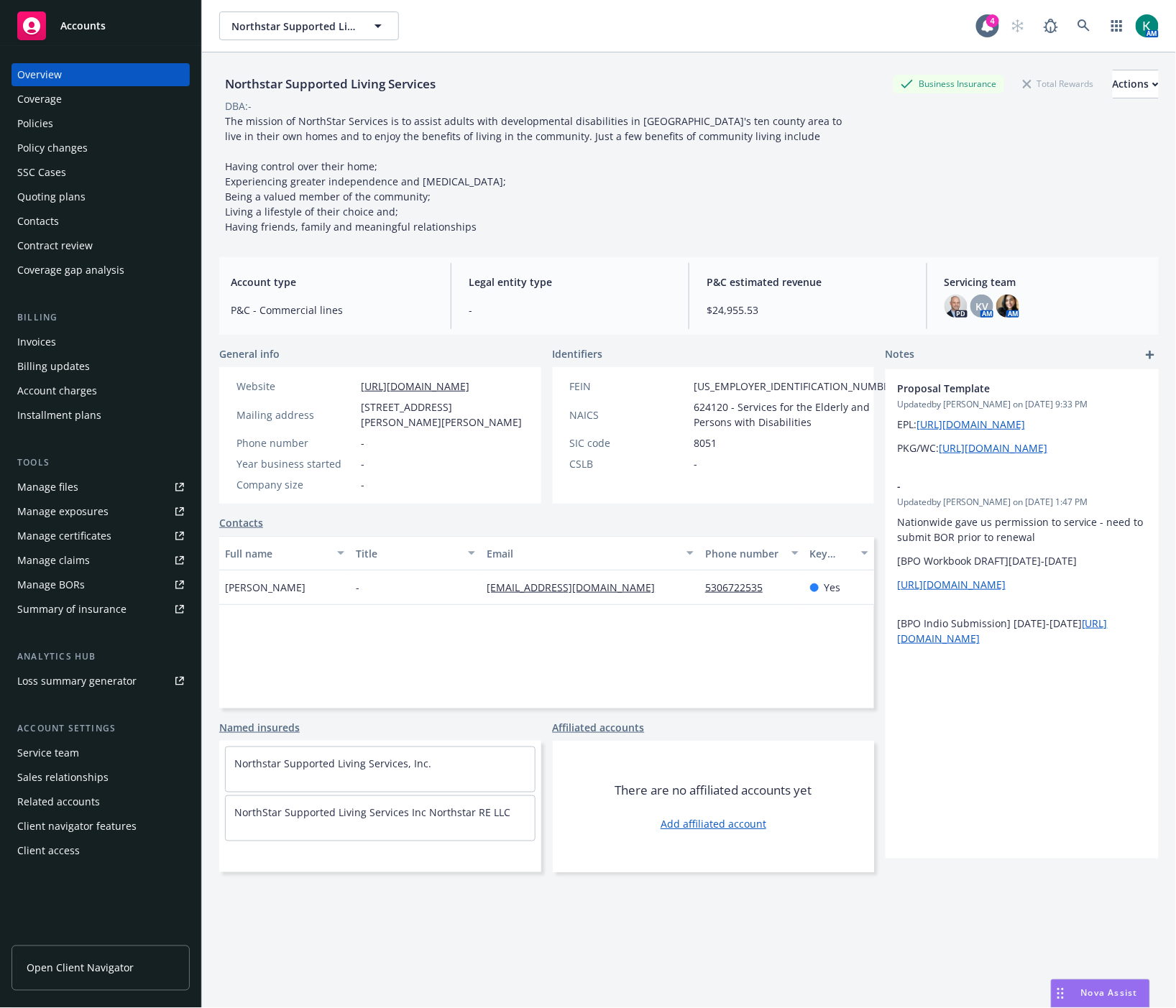
click at [70, 123] on div "Policies" at bounding box center [101, 124] width 167 height 23
